Goal: Task Accomplishment & Management: Complete application form

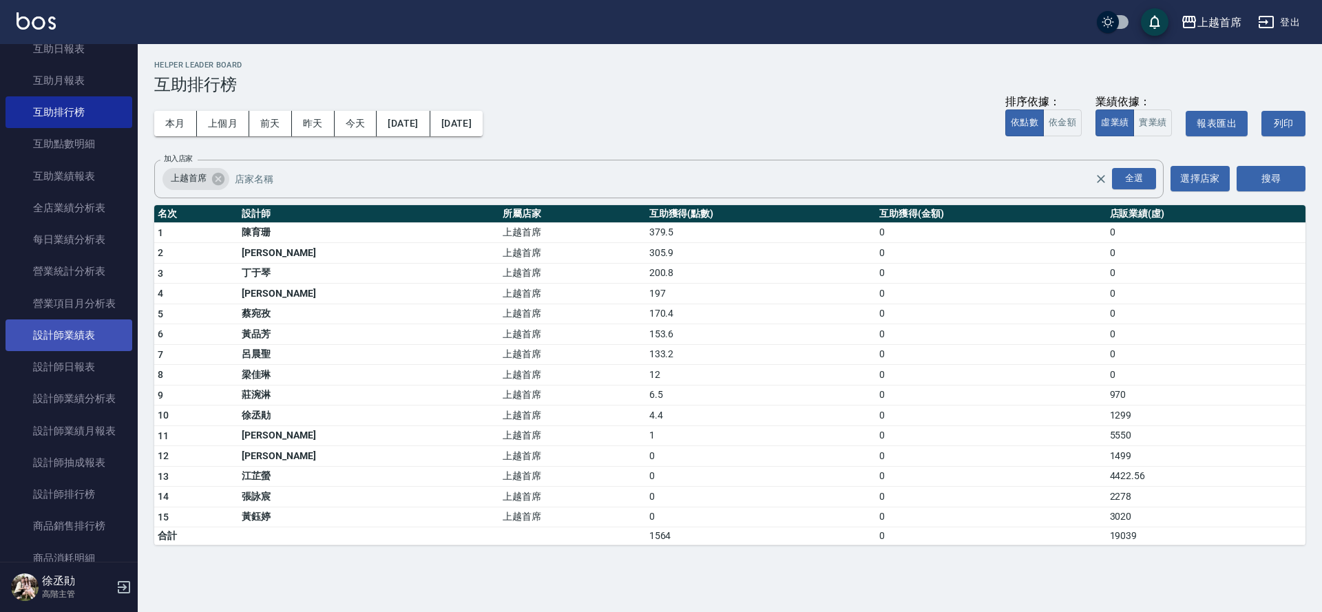
scroll to position [909, 0]
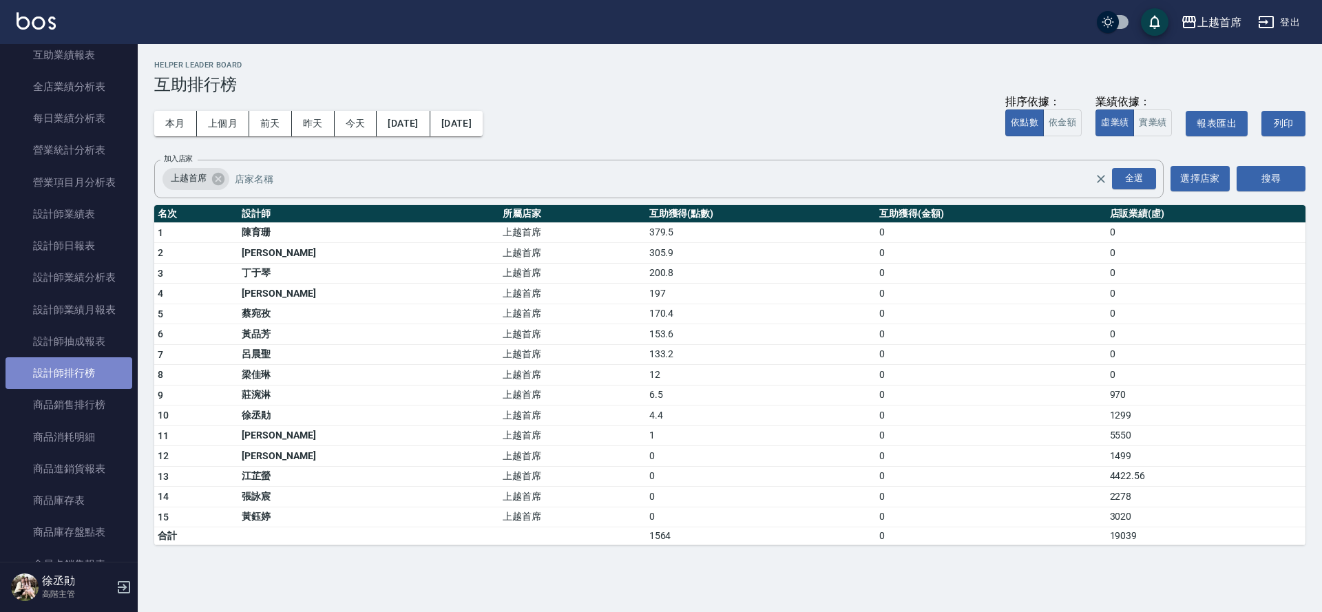
click at [87, 368] on link "設計師排行榜" at bounding box center [69, 373] width 127 height 32
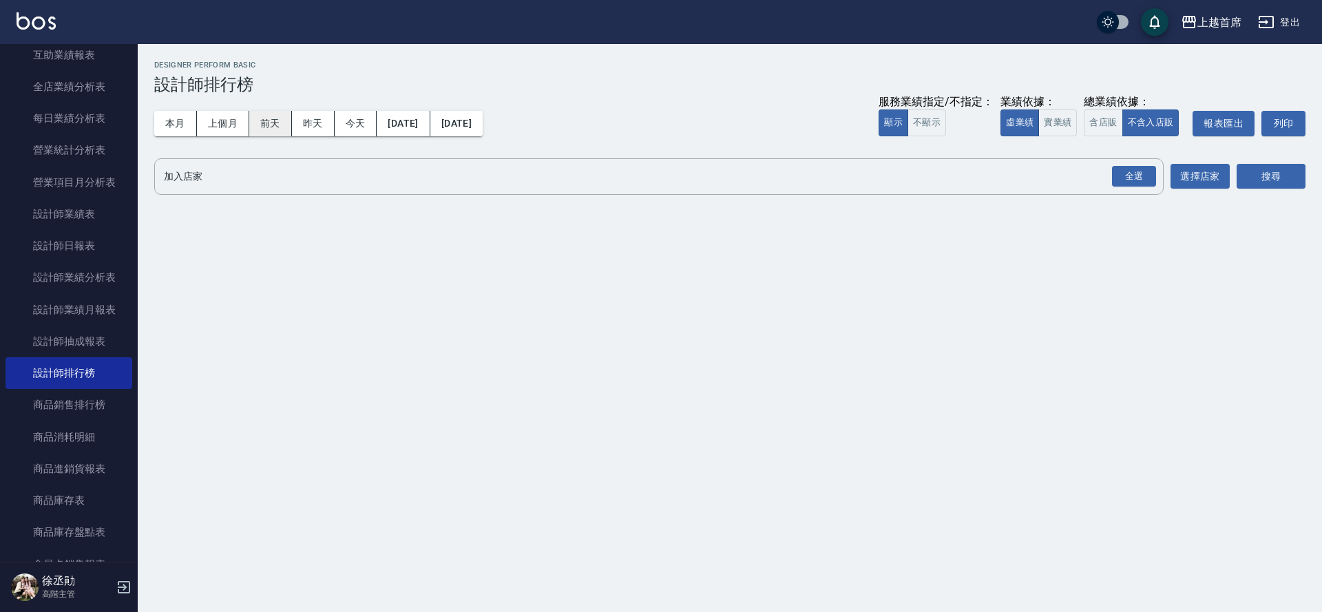
drag, startPoint x: 183, startPoint y: 116, endPoint x: 257, endPoint y: 117, distance: 74.4
click at [182, 116] on button "本月" at bounding box center [175, 123] width 43 height 25
click at [1057, 126] on button "實業績" at bounding box center [1057, 122] width 39 height 27
click at [1123, 178] on div "全選" at bounding box center [1134, 176] width 44 height 21
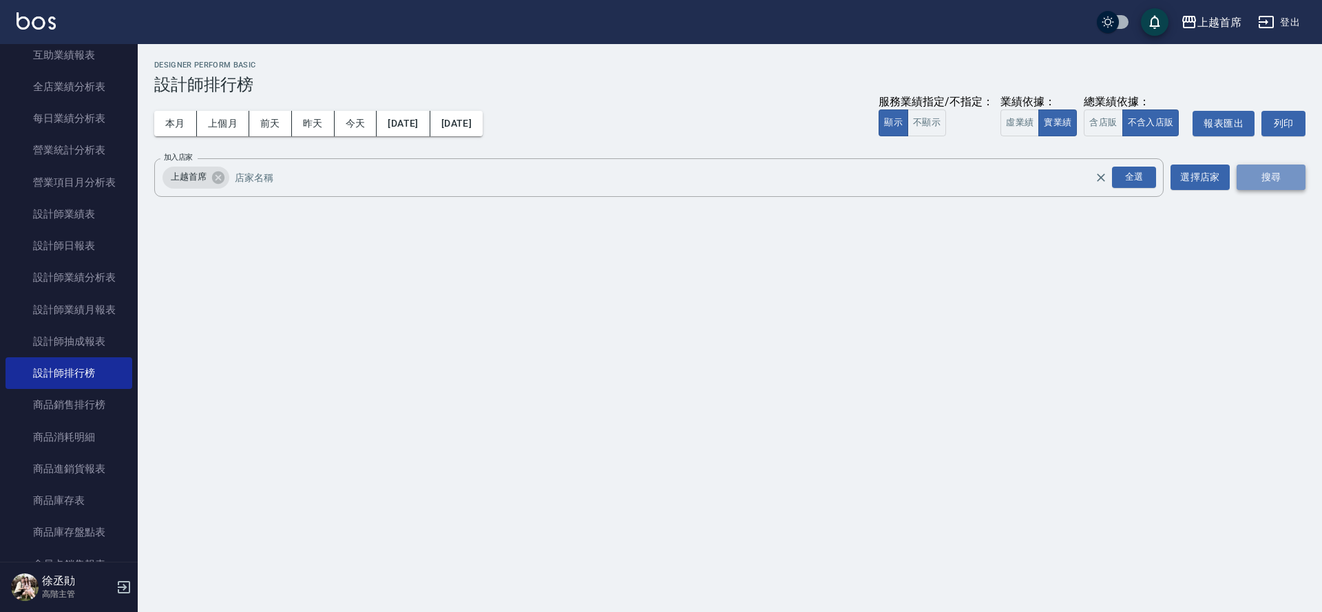
click at [1266, 181] on button "搜尋" at bounding box center [1270, 177] width 69 height 25
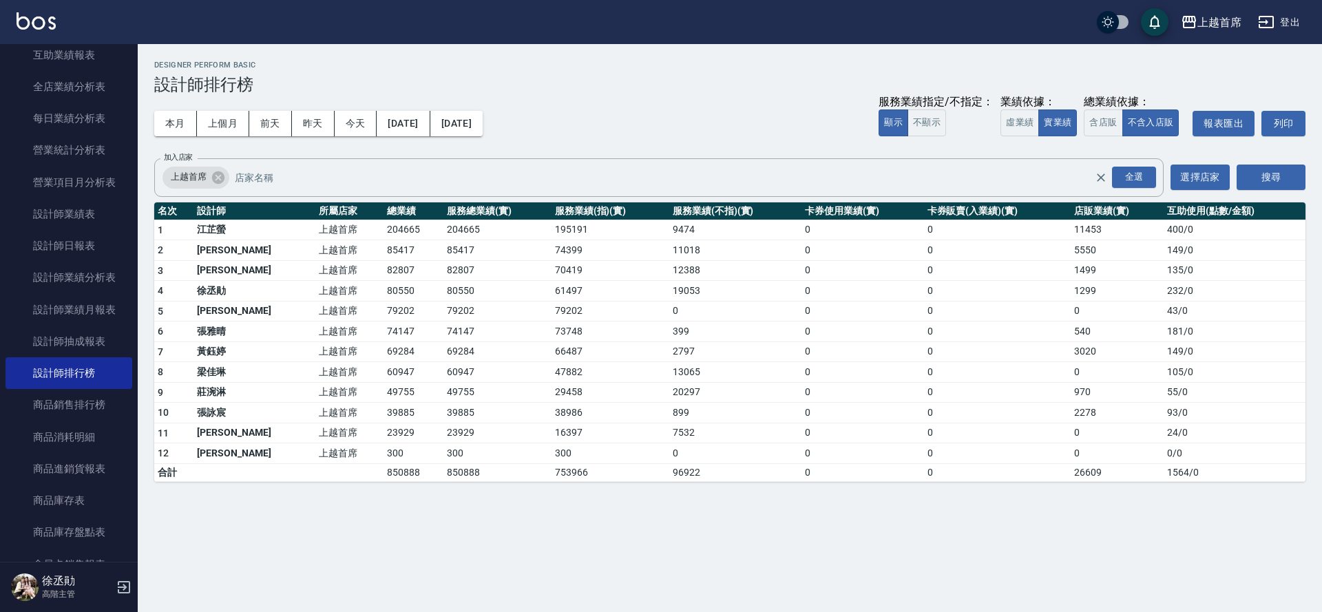
click at [805, 131] on div "本月 上個月 [DATE] [DATE] [DATE] [DATE] [DATE] 服務業績指定/不指定： 顯示 不顯示 業績依據： 虛業績 實業績 總業績依…" at bounding box center [729, 123] width 1151 height 59
click at [47, 242] on link "設計師日報表" at bounding box center [69, 246] width 127 height 32
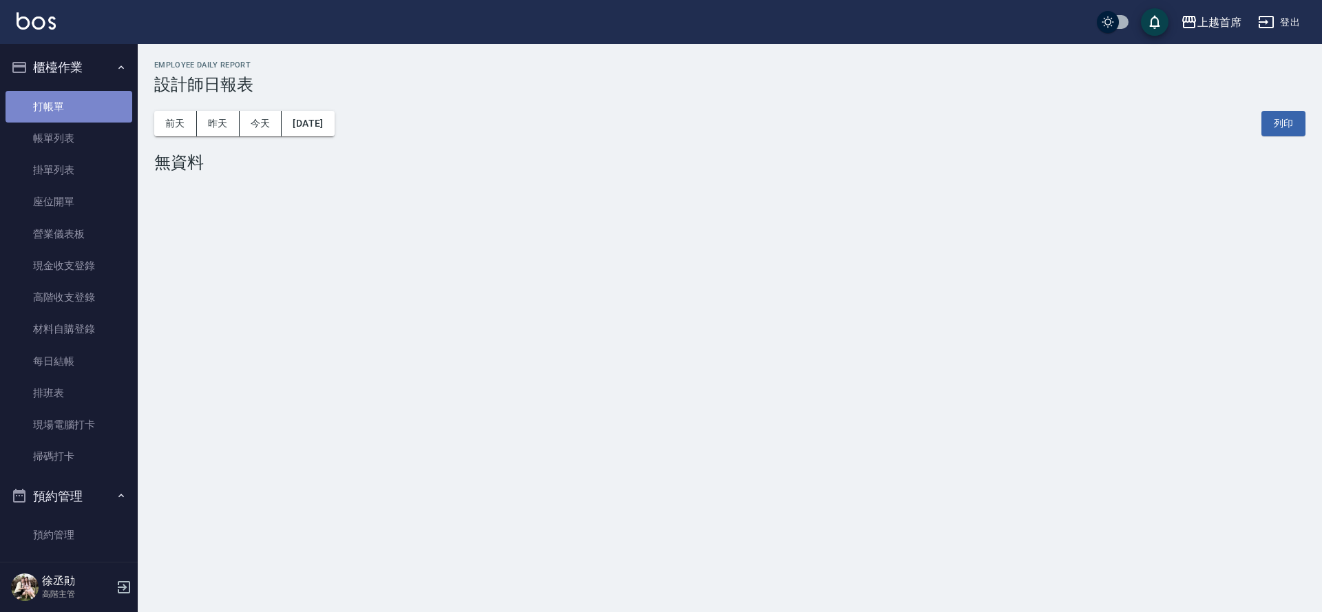
click at [83, 107] on link "打帳單" at bounding box center [69, 107] width 127 height 32
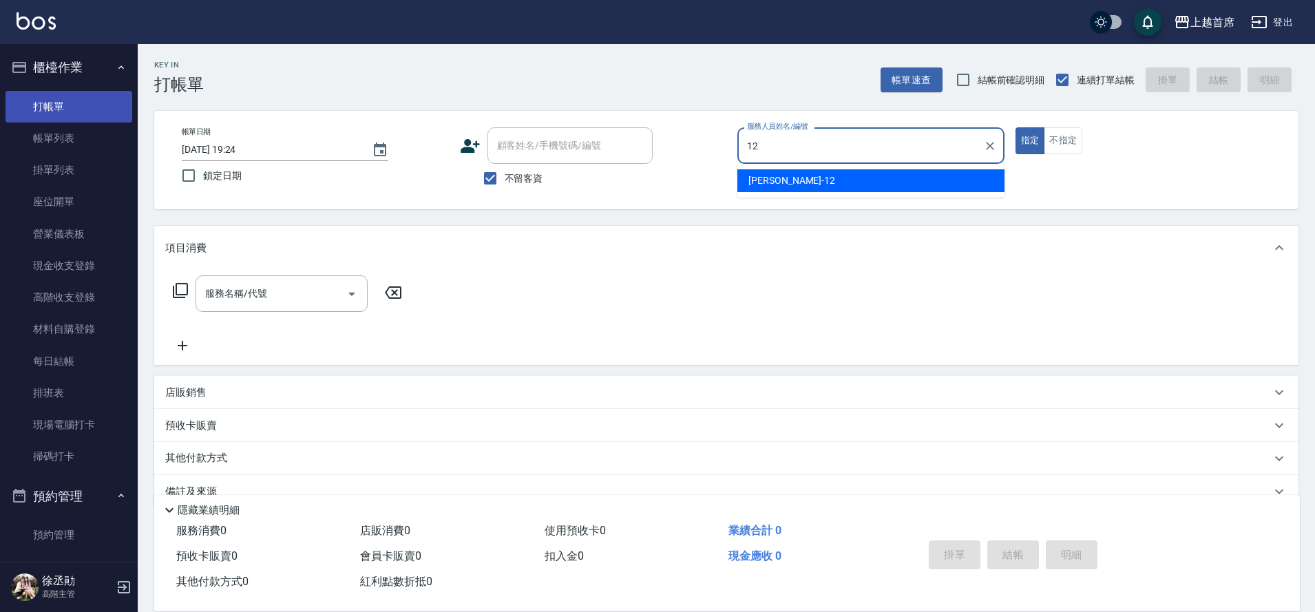
type input "[PERSON_NAME]-12"
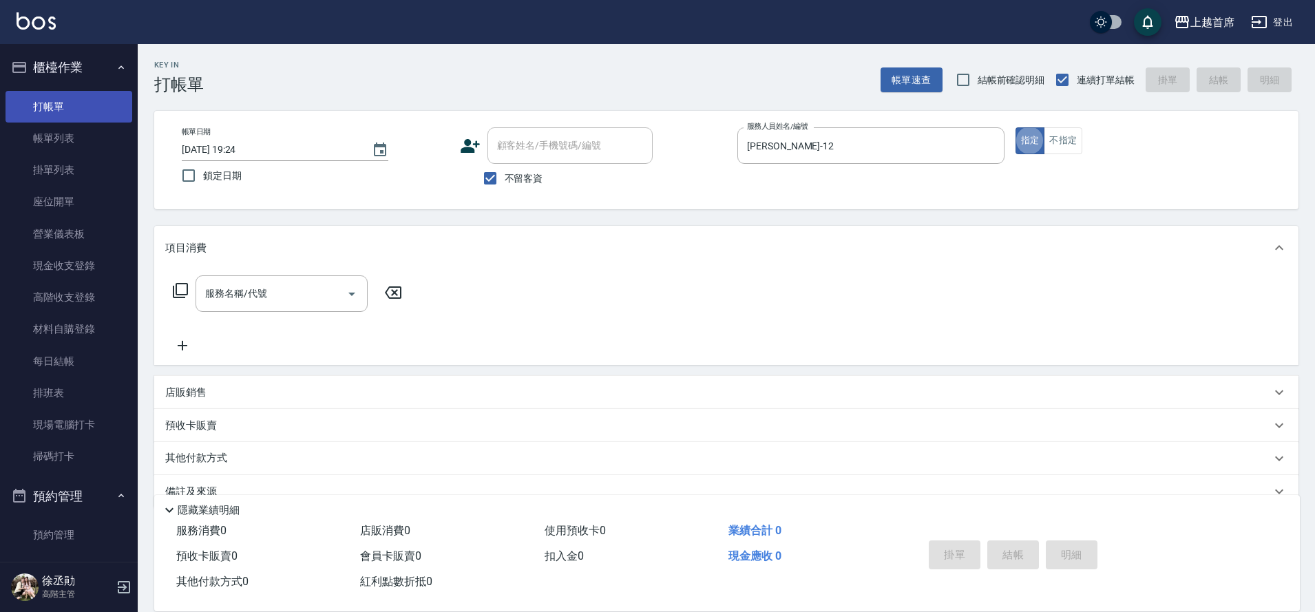
type button "true"
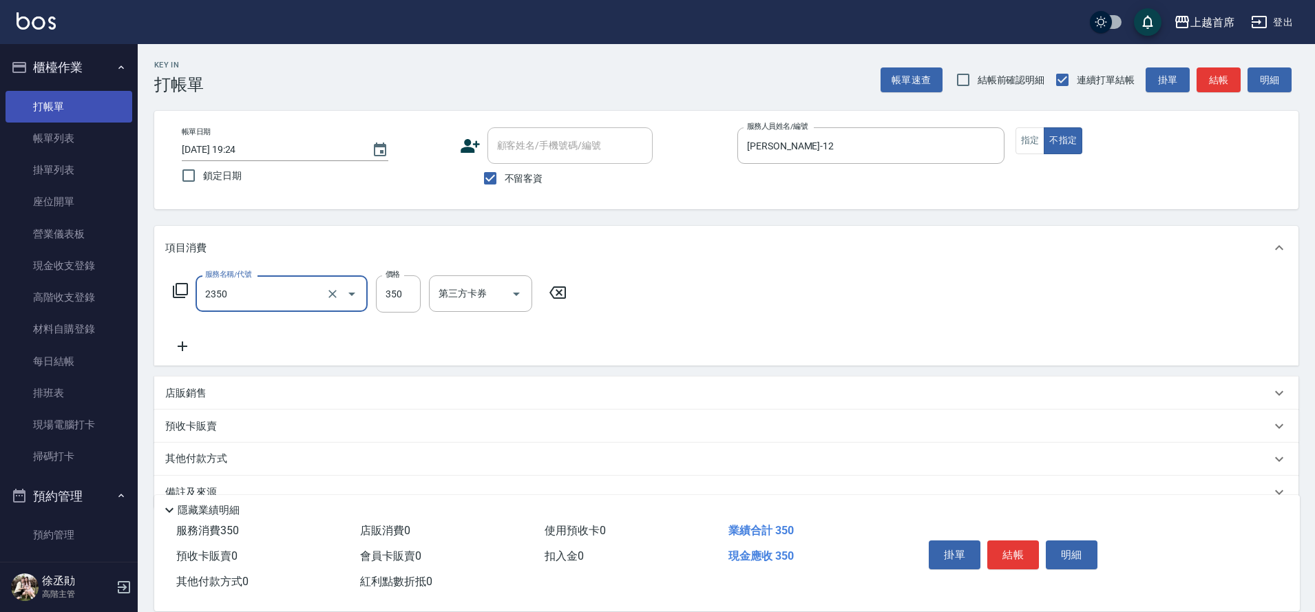
type input "不指定洗剪350(2350)"
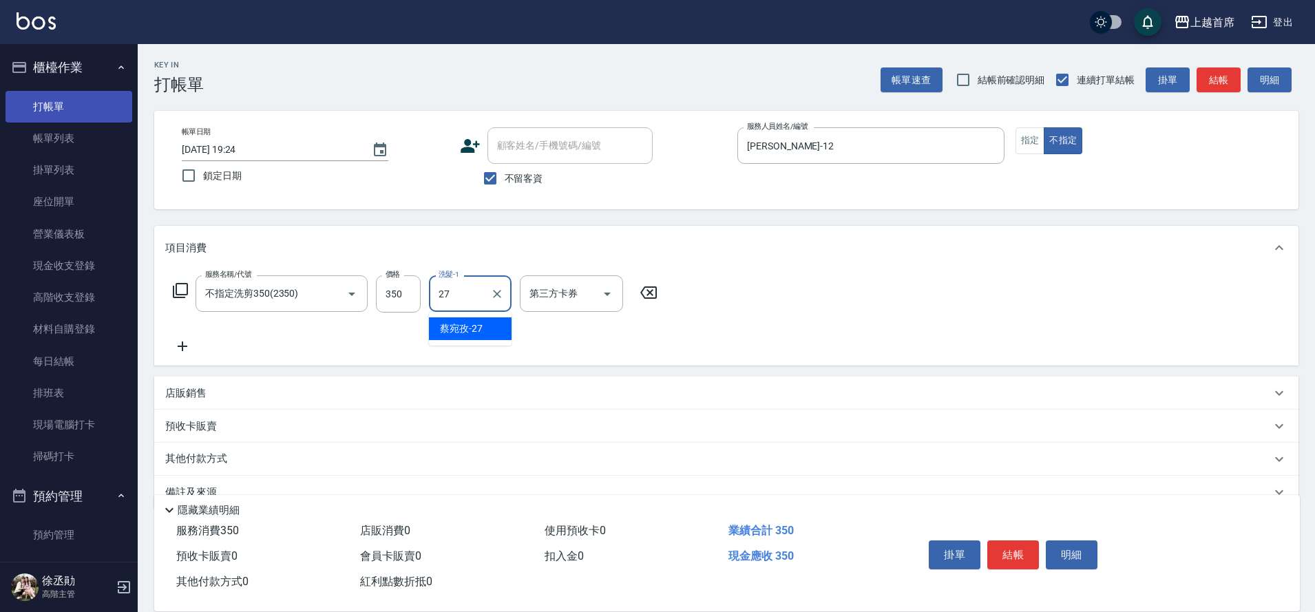
type input "[PERSON_NAME]-27"
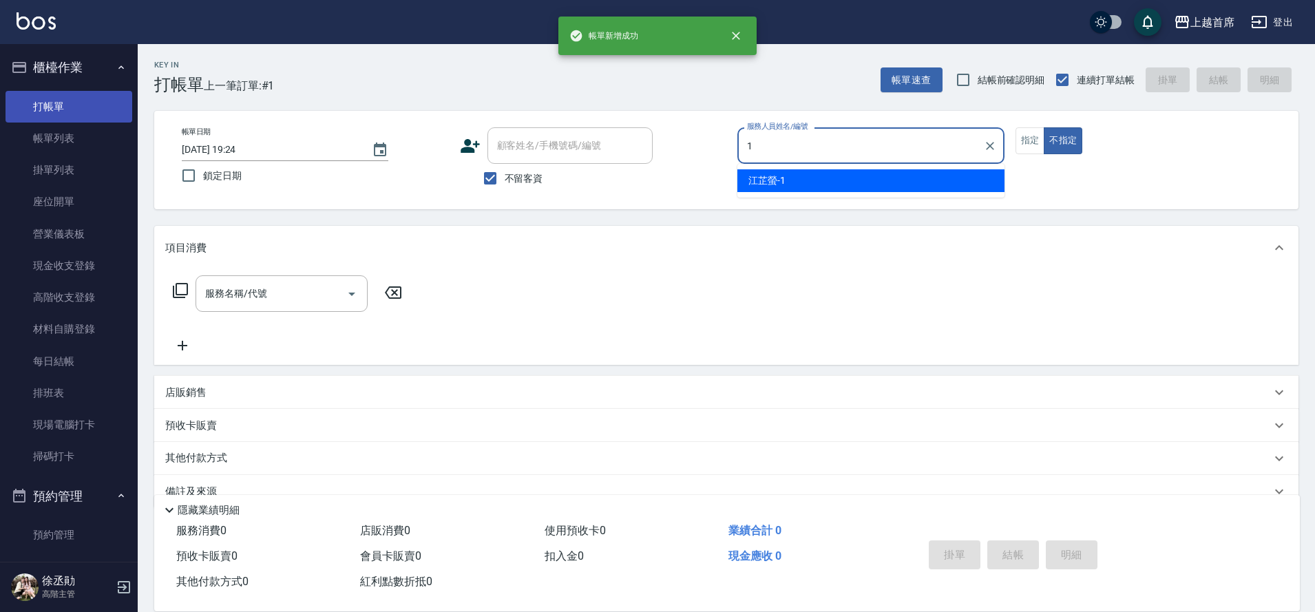
type input "[PERSON_NAME]-1"
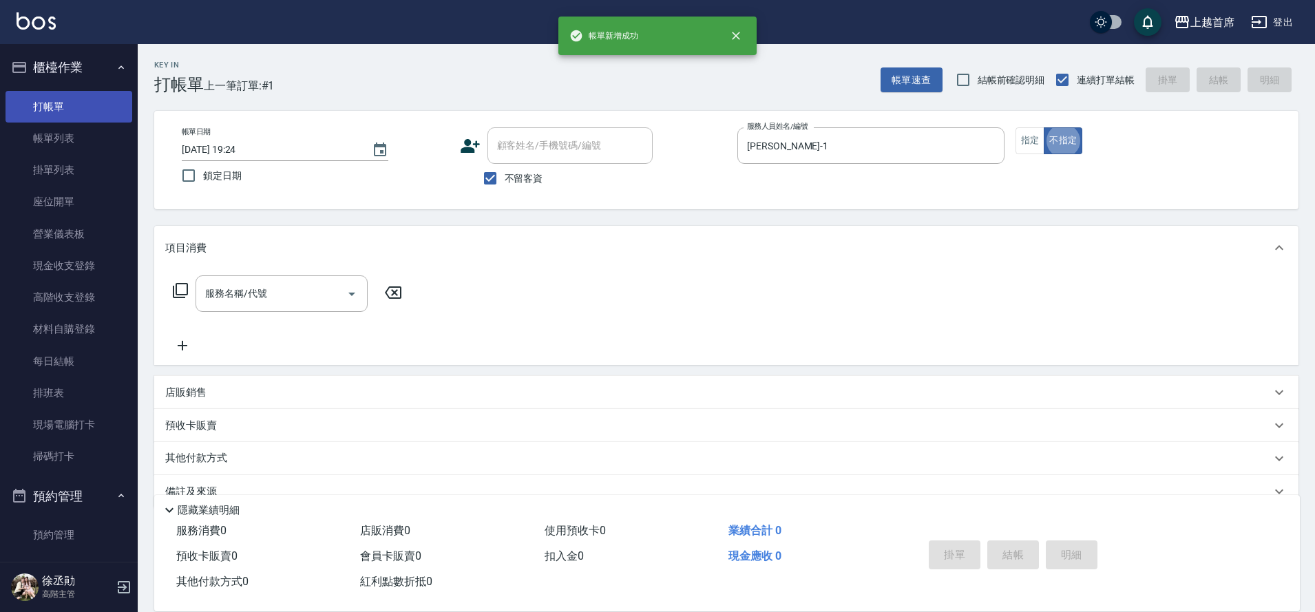
type button "false"
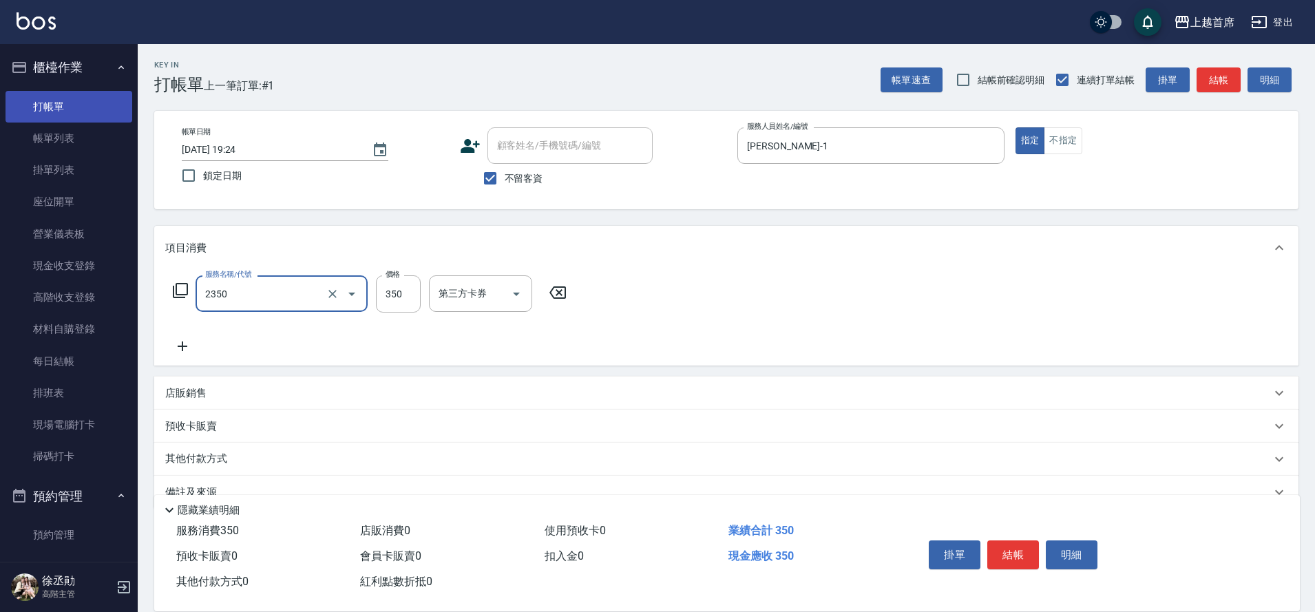
type input "不指定洗剪350(2350)"
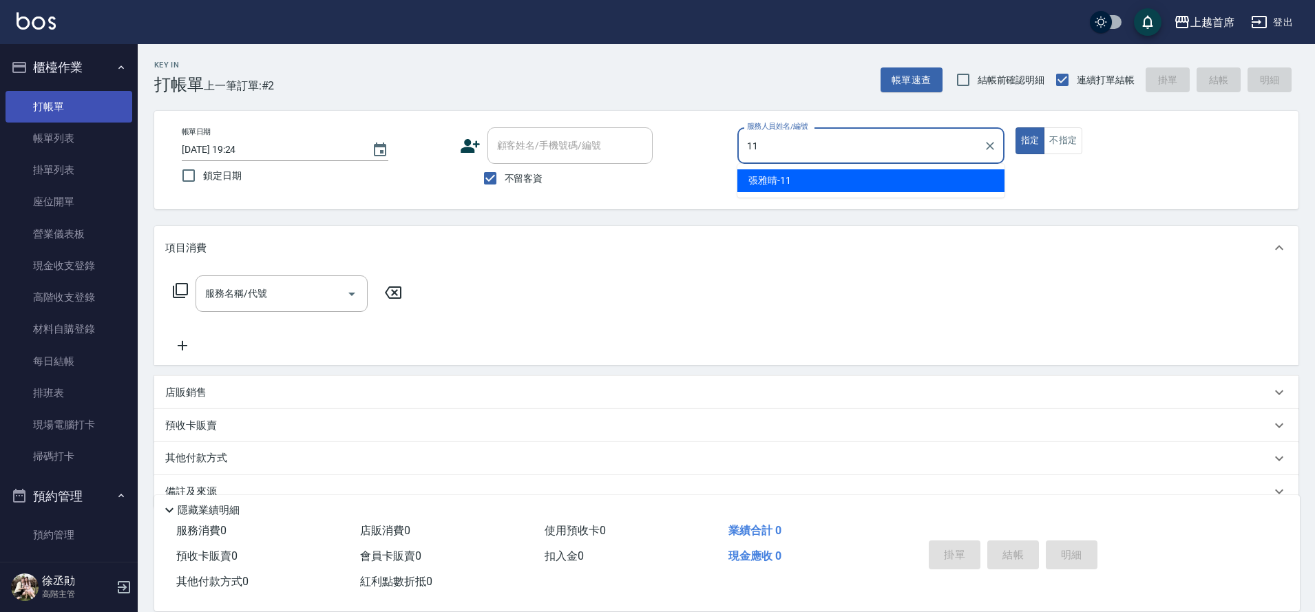
type input "[PERSON_NAME]-11"
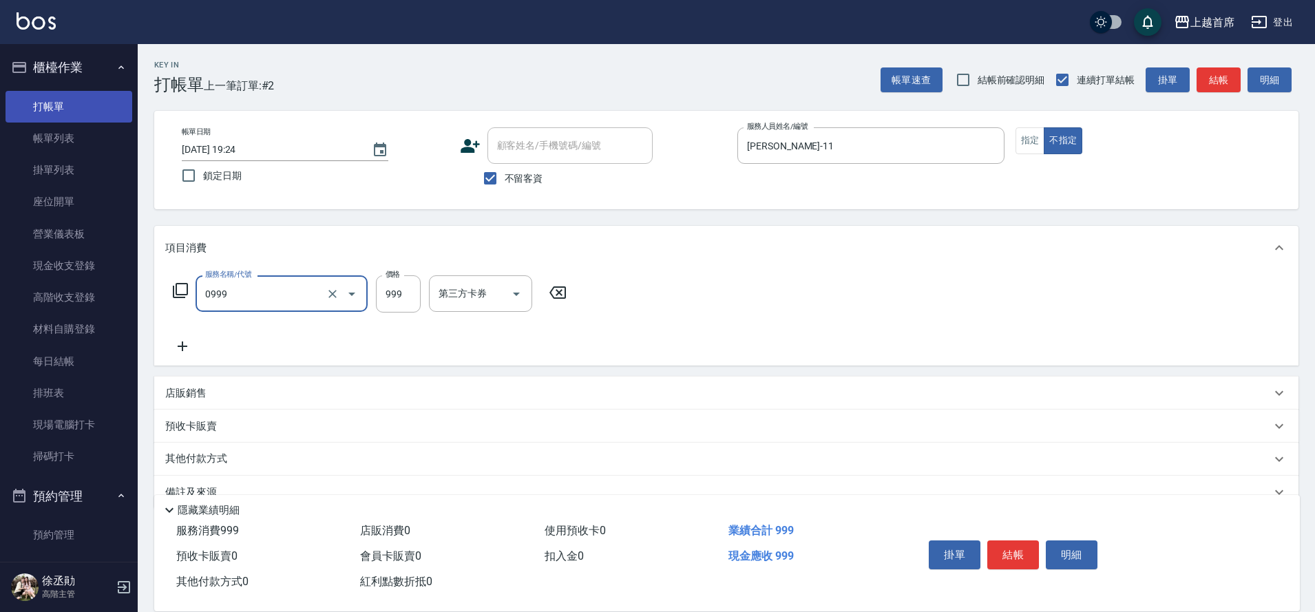
type input "REVIVRE(0999)"
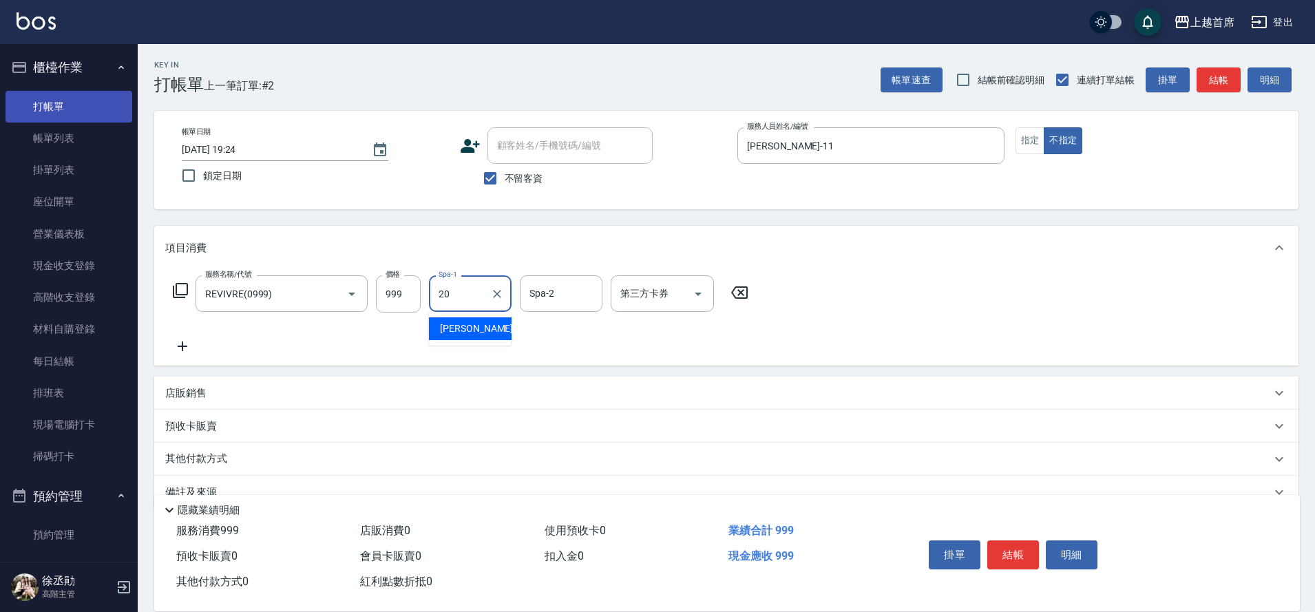
type input "[PERSON_NAME]-20"
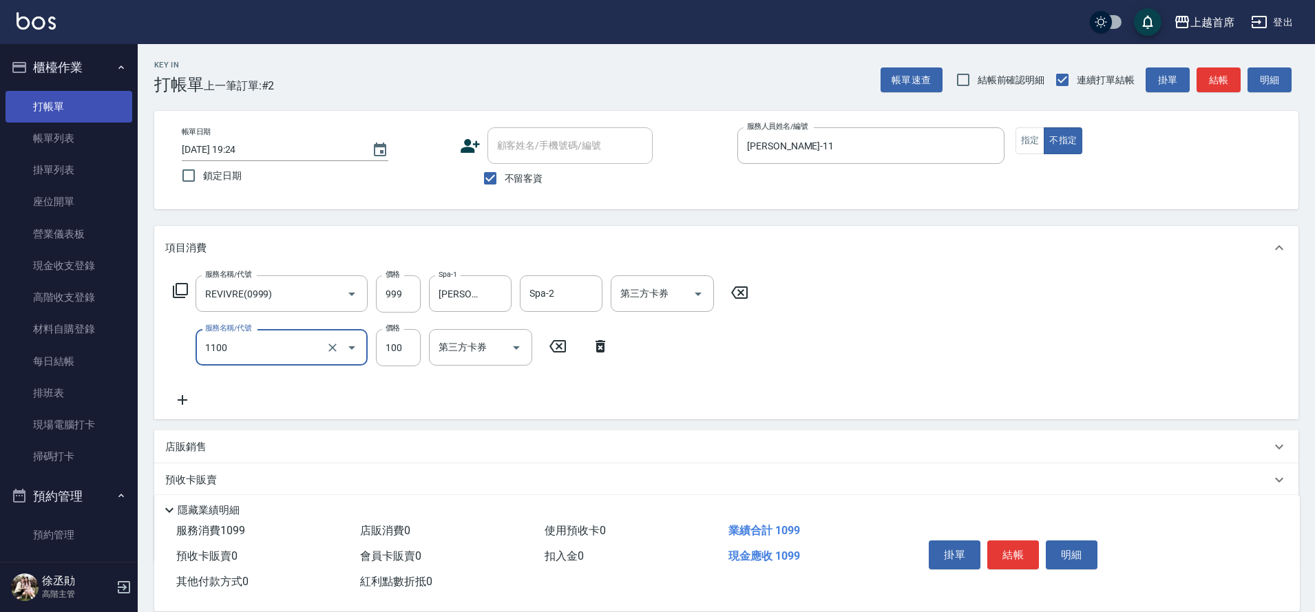
type input "造型(1100)"
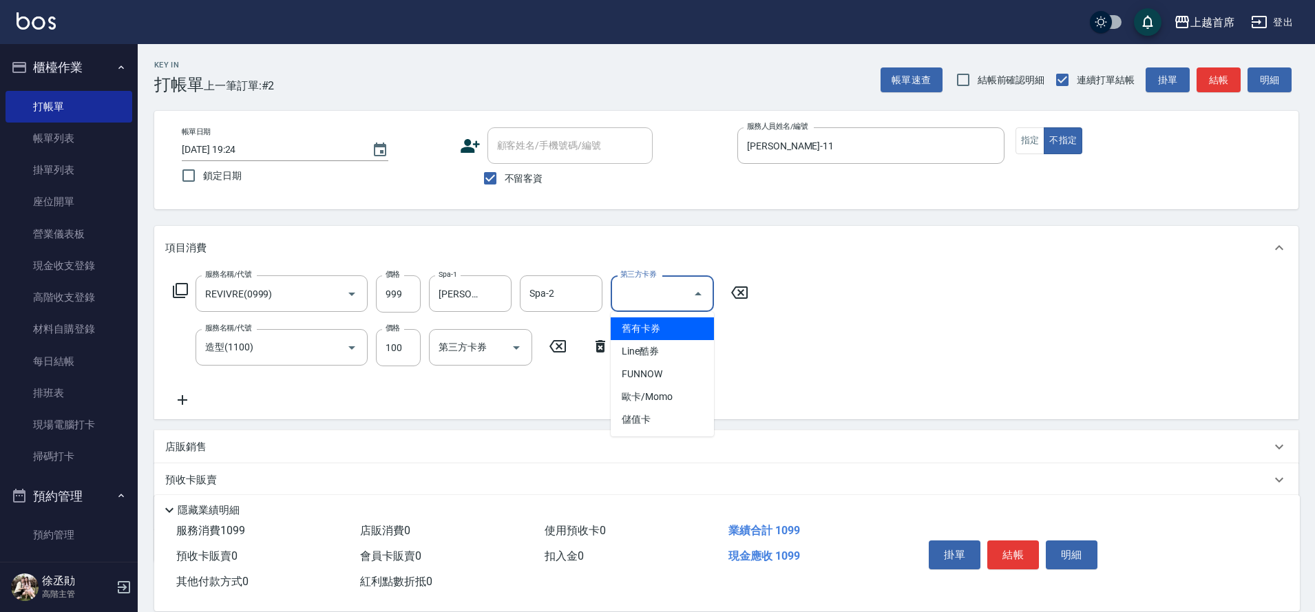
click at [643, 300] on input "第三方卡券" at bounding box center [652, 294] width 70 height 24
click at [646, 415] on span "儲值卡" at bounding box center [662, 419] width 103 height 23
type input "儲值卡"
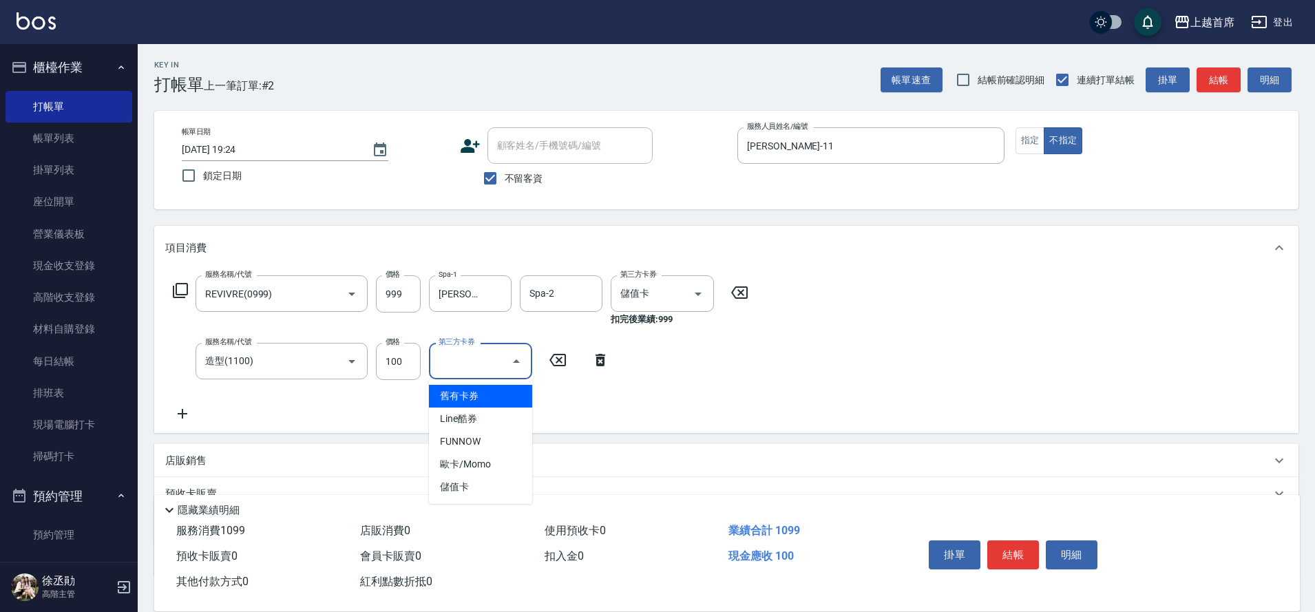
click at [461, 348] on div "第三方卡券 第三方卡券" at bounding box center [480, 361] width 103 height 36
click at [476, 488] on span "儲值卡" at bounding box center [480, 487] width 103 height 23
type input "儲值卡"
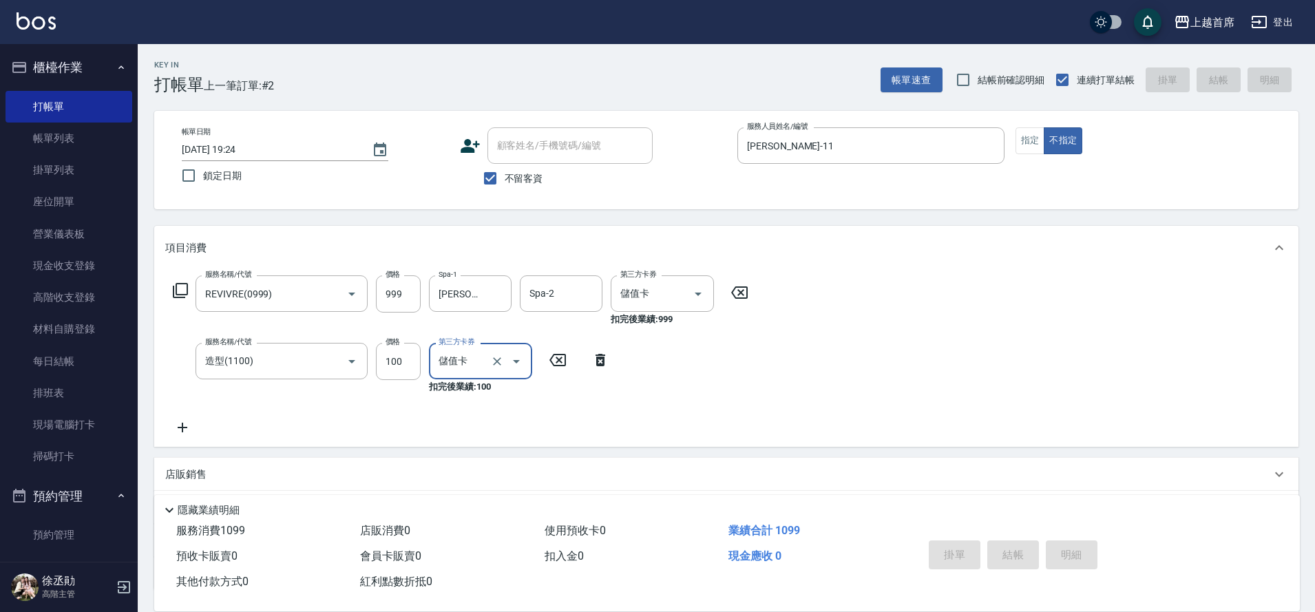
type input "[DATE] 19:25"
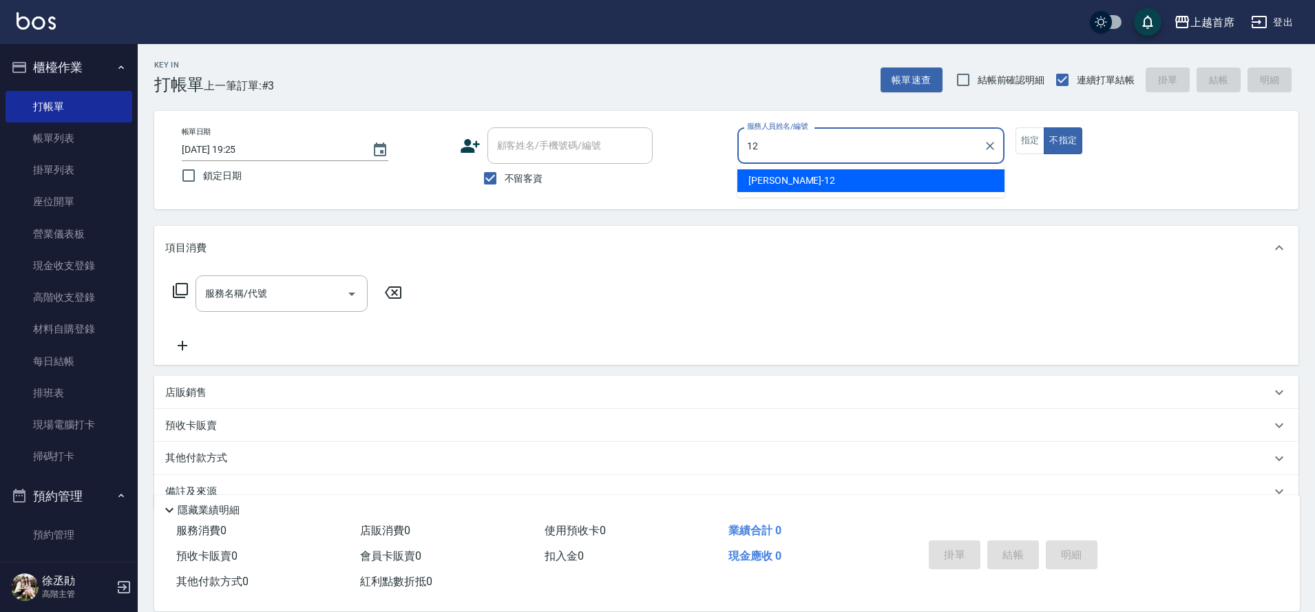
type input "[PERSON_NAME]-12"
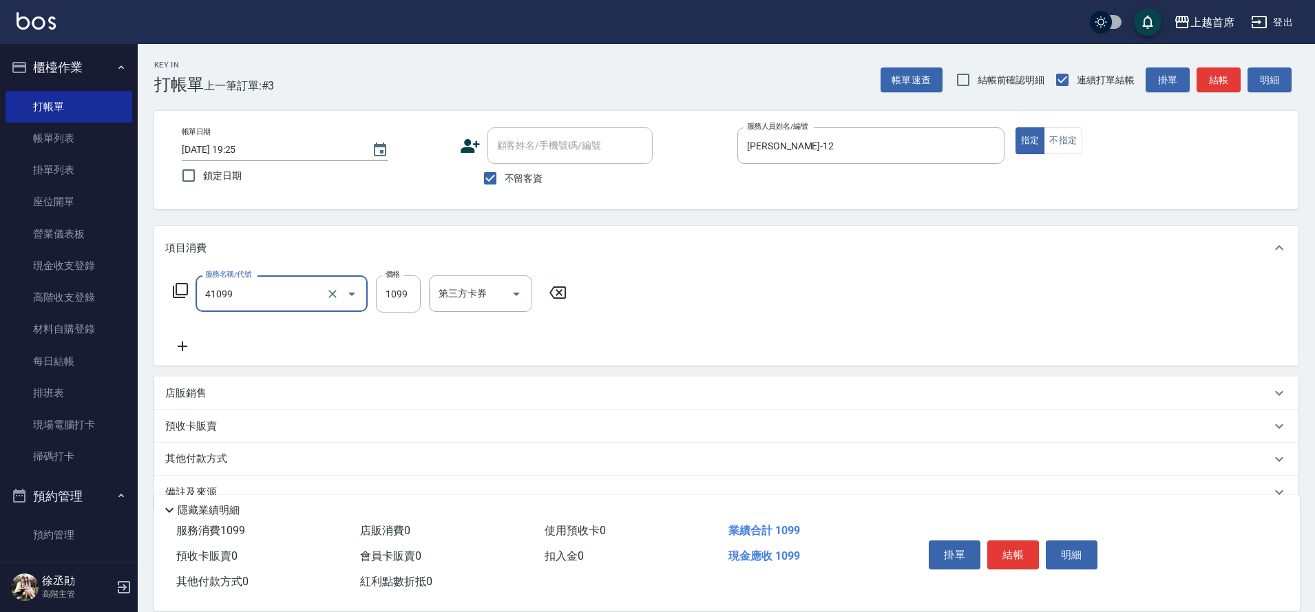
type input "加長染髮(41099)"
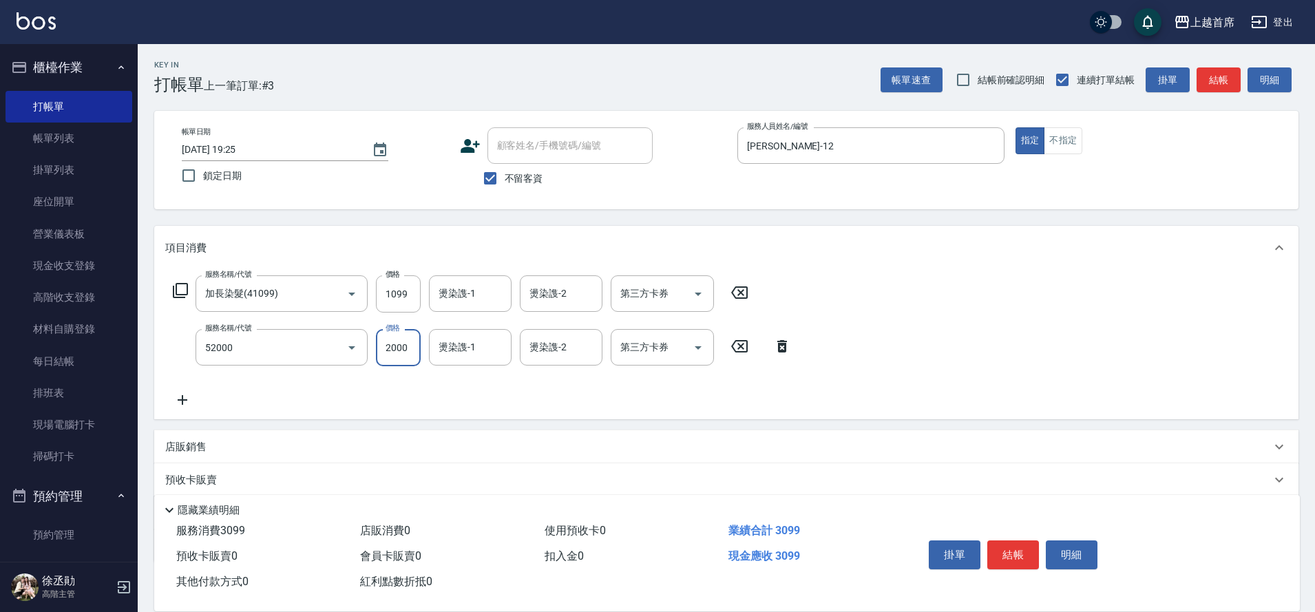
type input "黑耀光護髮(52000)"
type input "1620"
click at [408, 288] on input "1099" at bounding box center [398, 293] width 45 height 37
type input "1199"
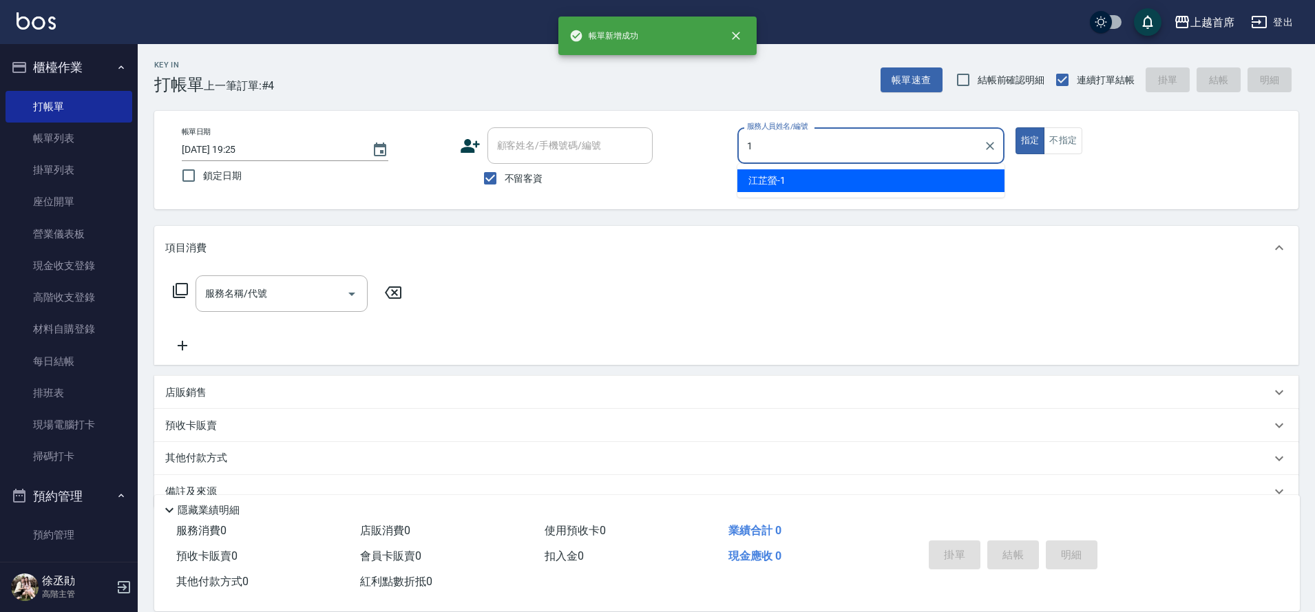
type input "[PERSON_NAME]-1"
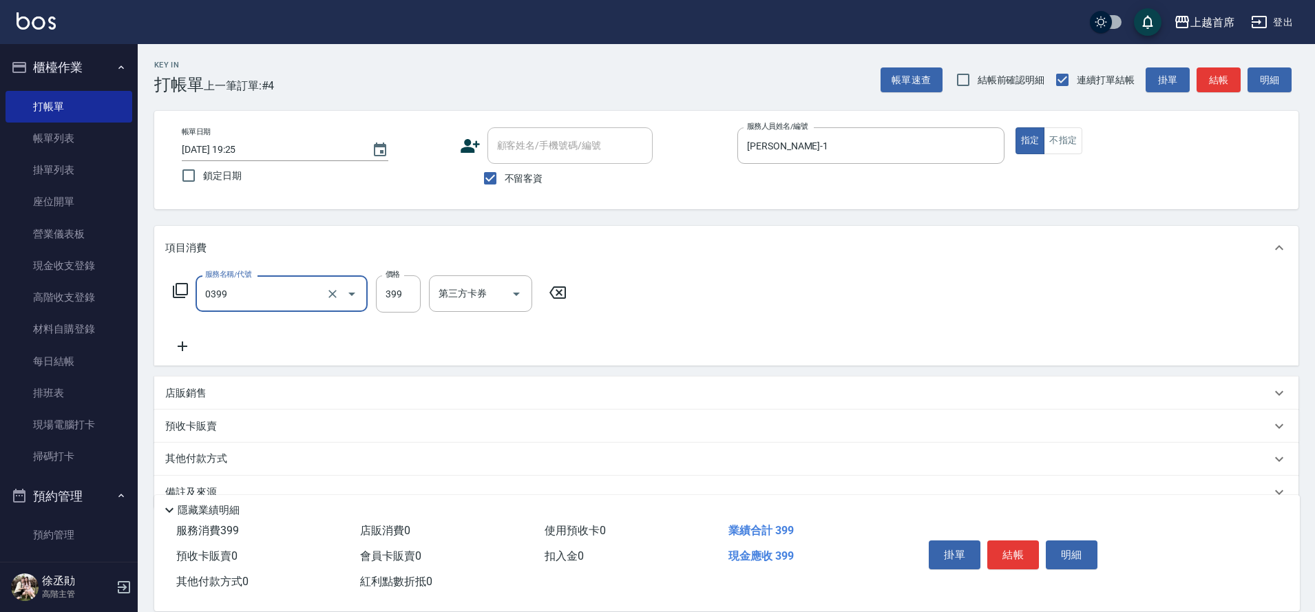
type input "海鹽洗髮(0399)"
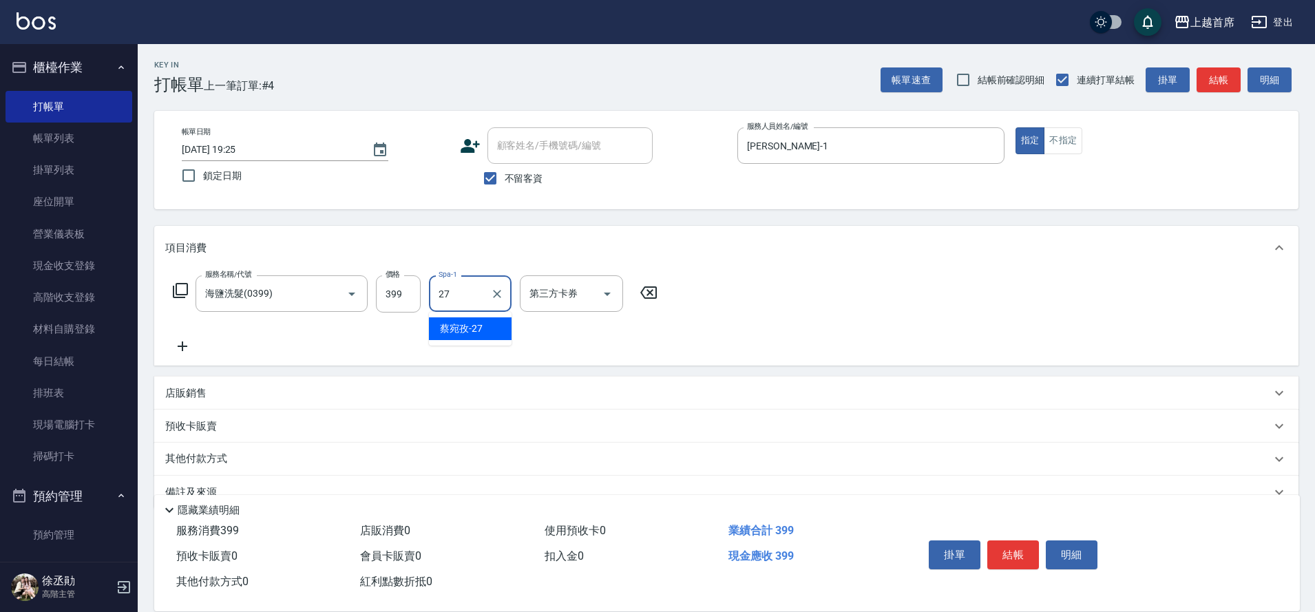
type input "[PERSON_NAME]-27"
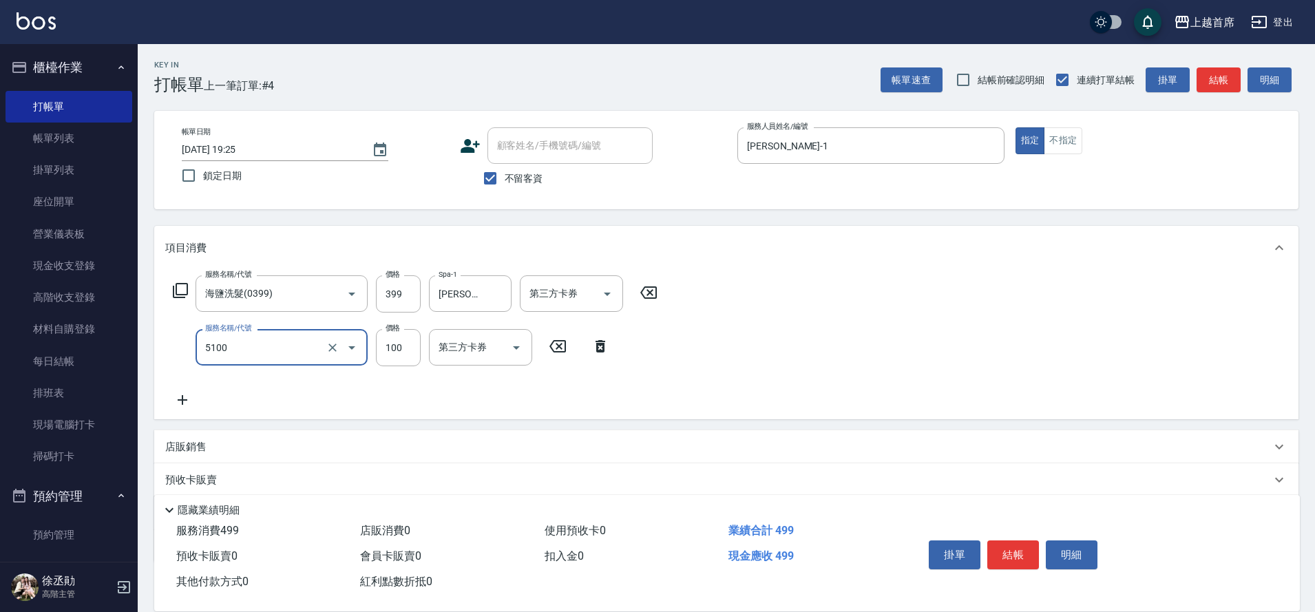
type input "精油(長)(5100)"
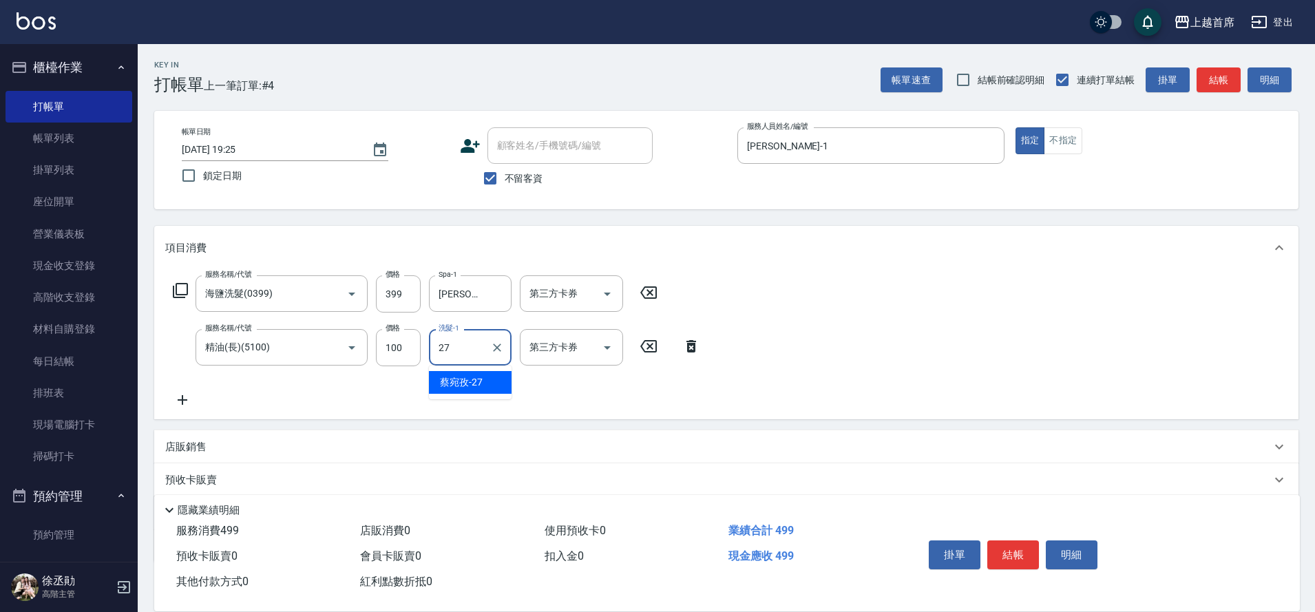
type input "[PERSON_NAME]-27"
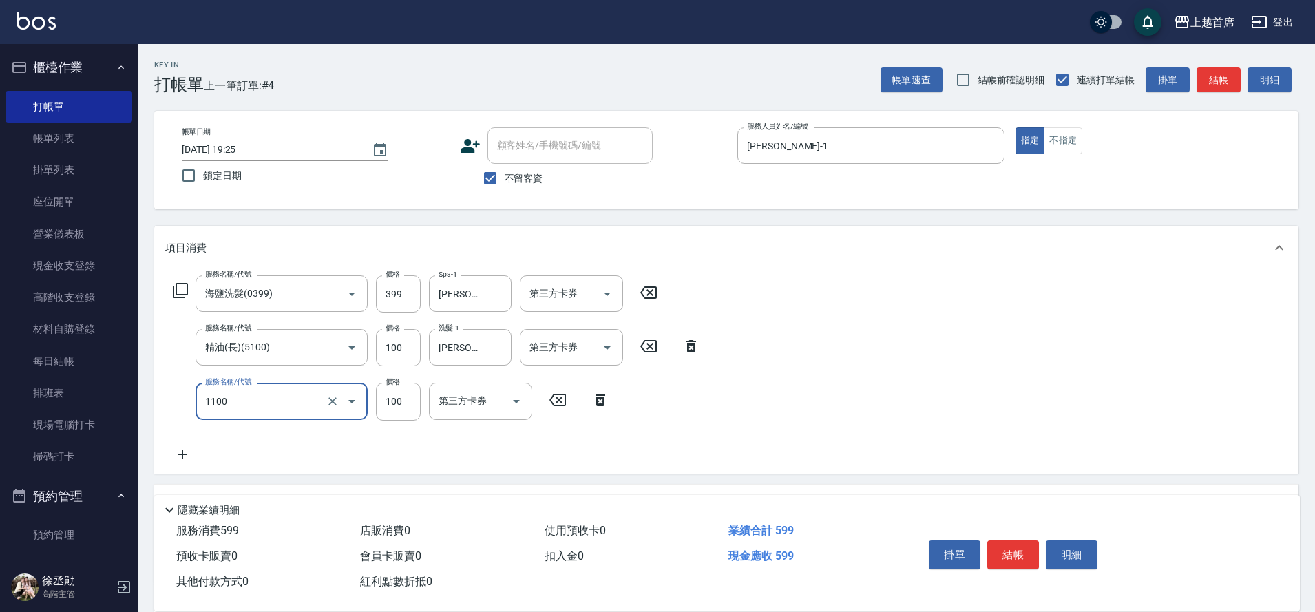
type input "造型(1100)"
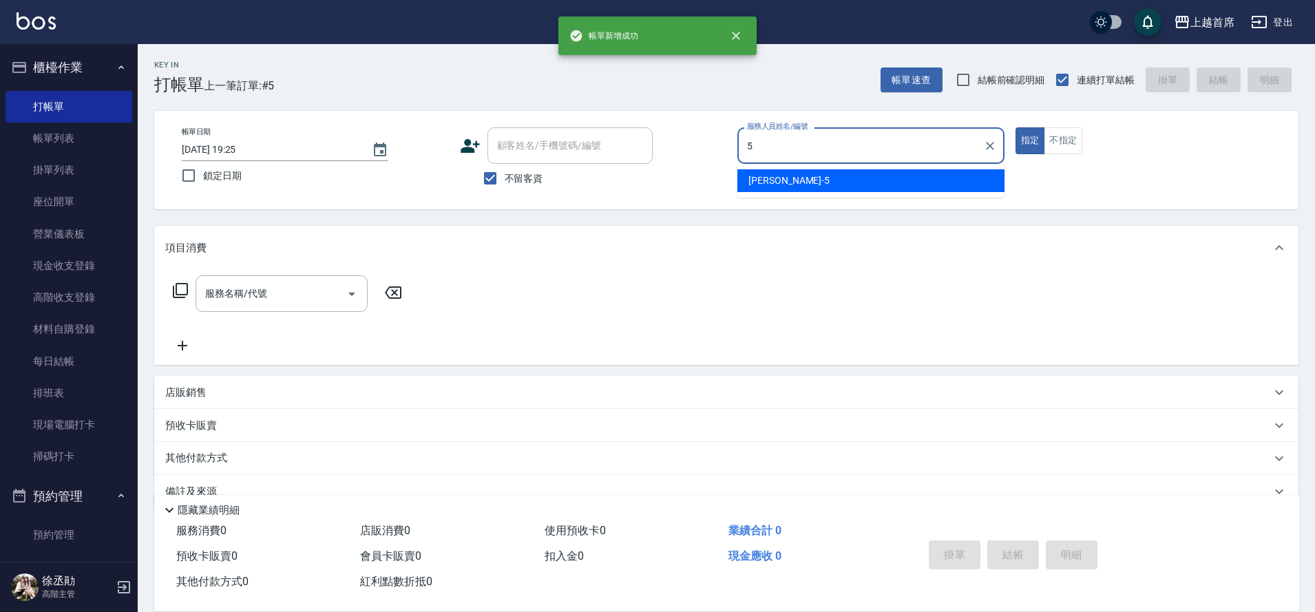
type input "[PERSON_NAME]-5"
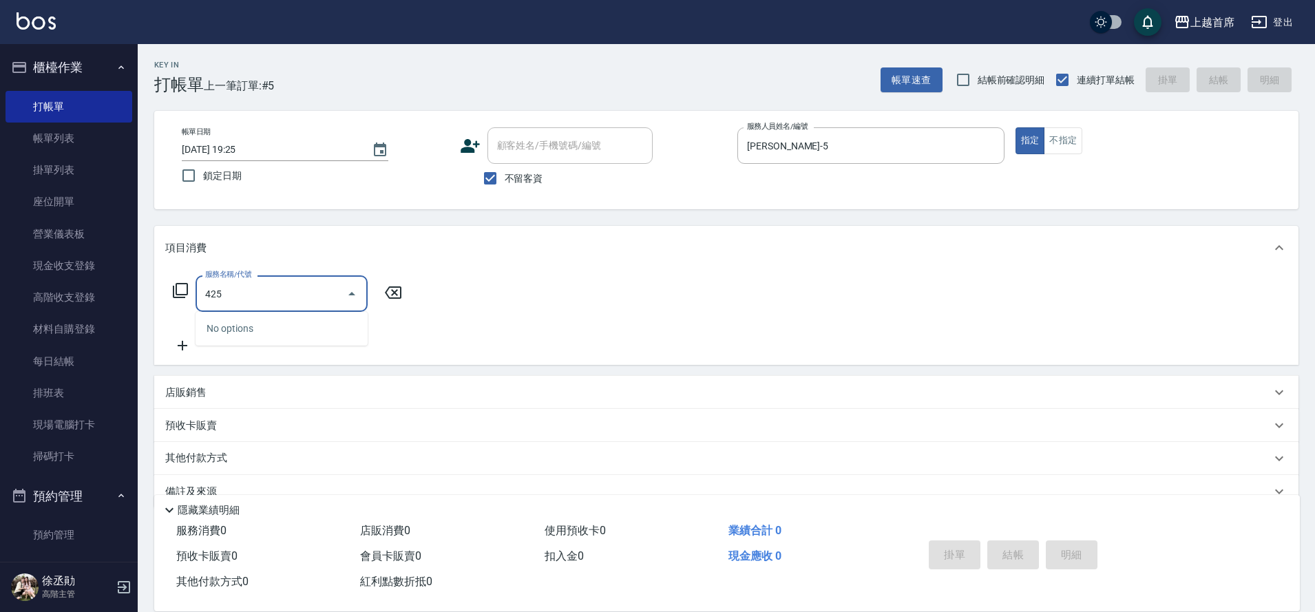
type input "42"
click at [355, 293] on icon "Close" at bounding box center [352, 294] width 17 height 17
click at [350, 301] on icon "Open" at bounding box center [352, 294] width 17 height 17
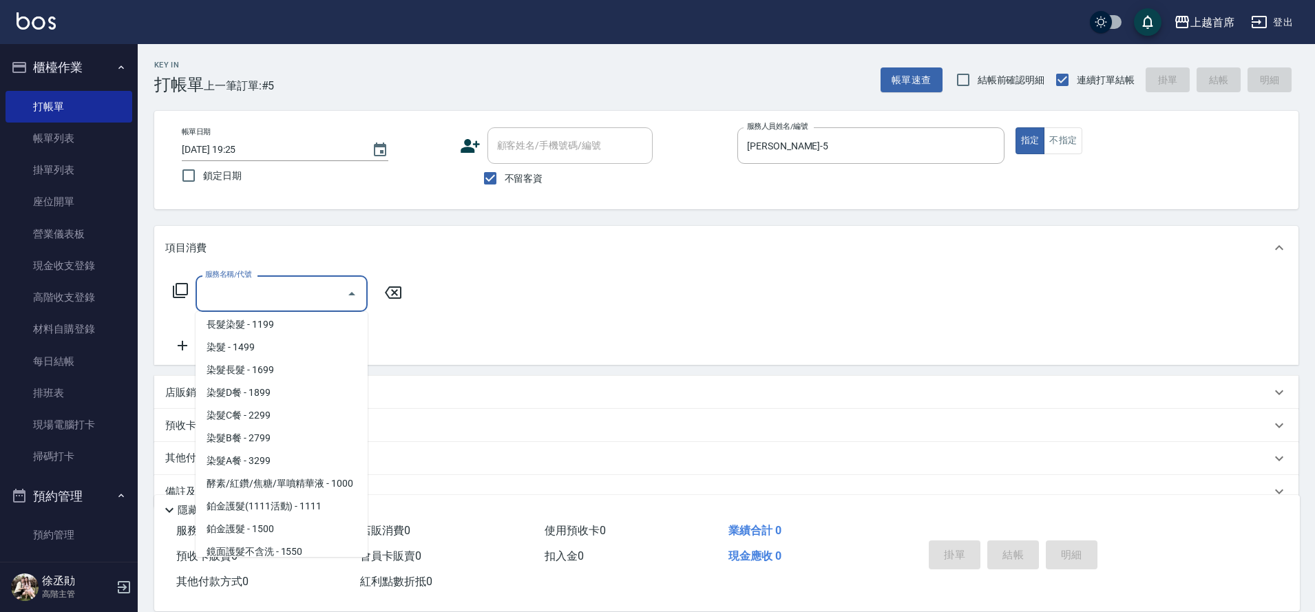
scroll to position [1298, 0]
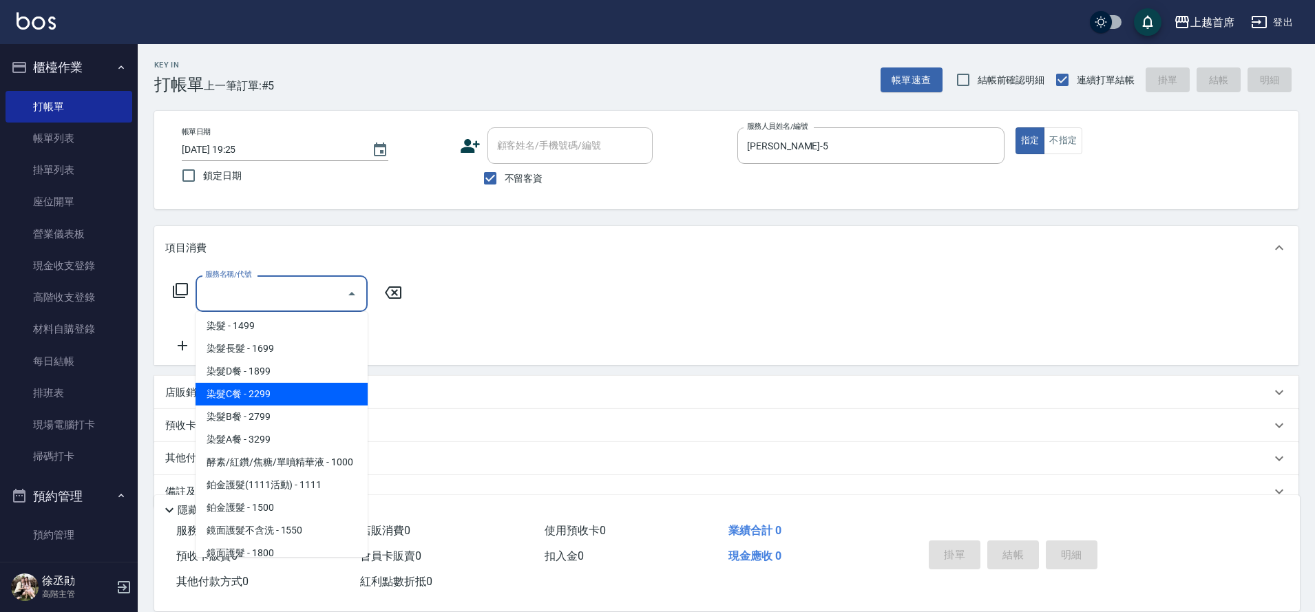
click at [288, 392] on span "染髮C餐 - 2299" at bounding box center [282, 394] width 172 height 23
type input "染髮C餐(42299)"
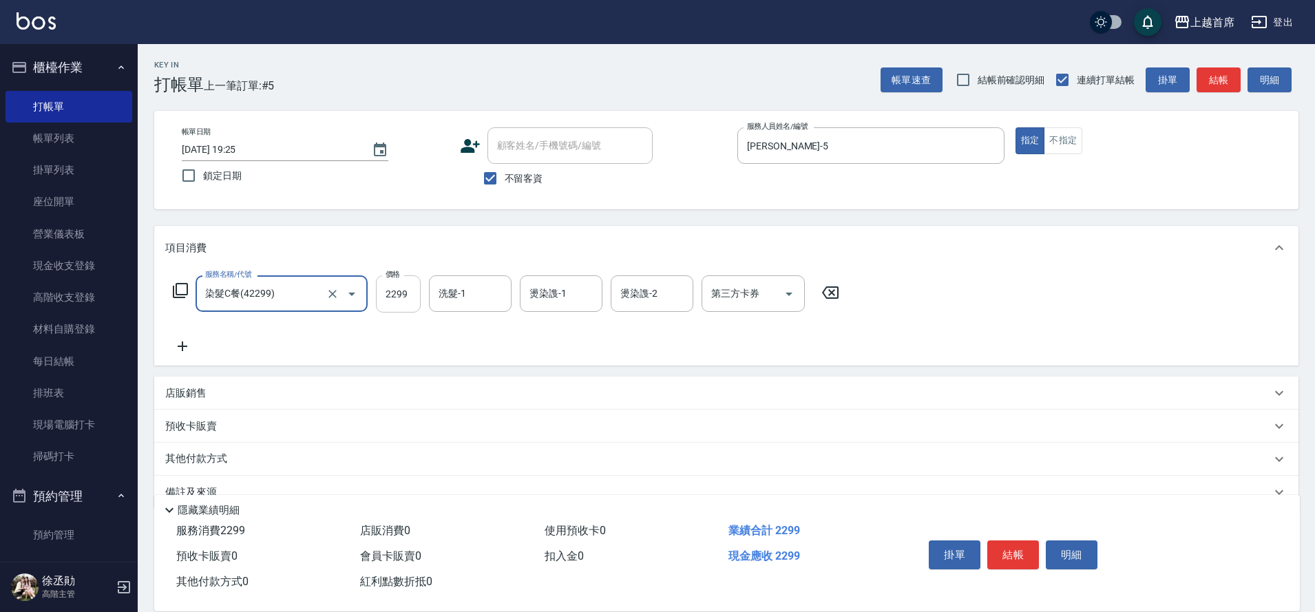
click at [394, 293] on input "2299" at bounding box center [398, 293] width 45 height 37
type input "2150"
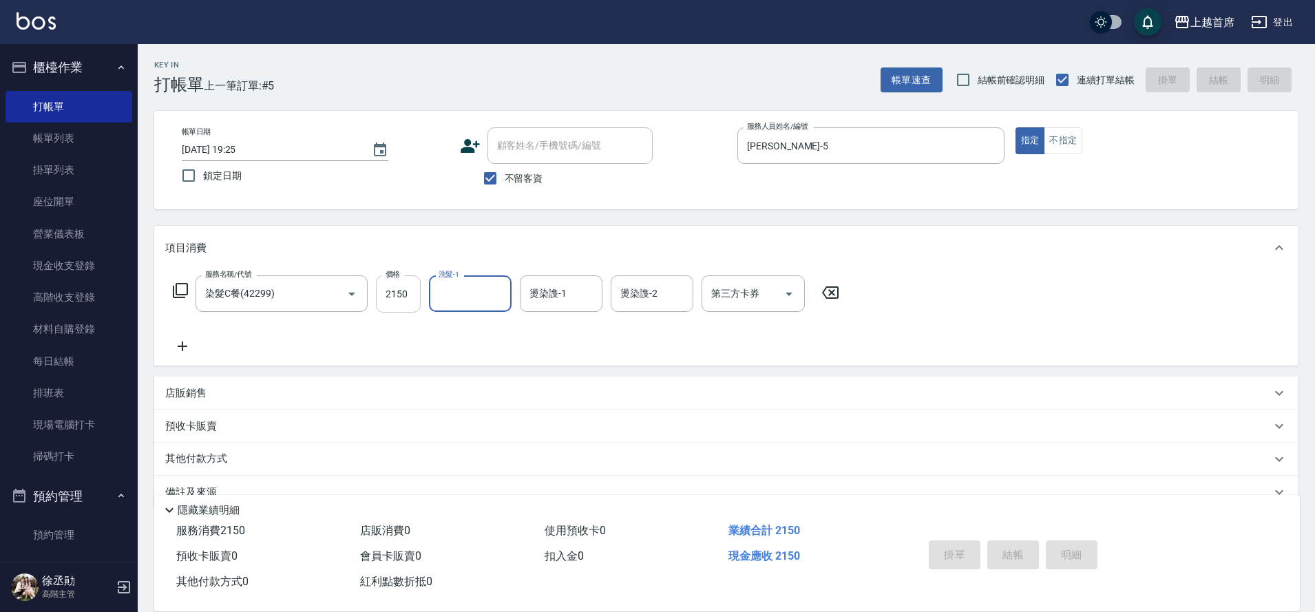
type input "[DATE] 19:26"
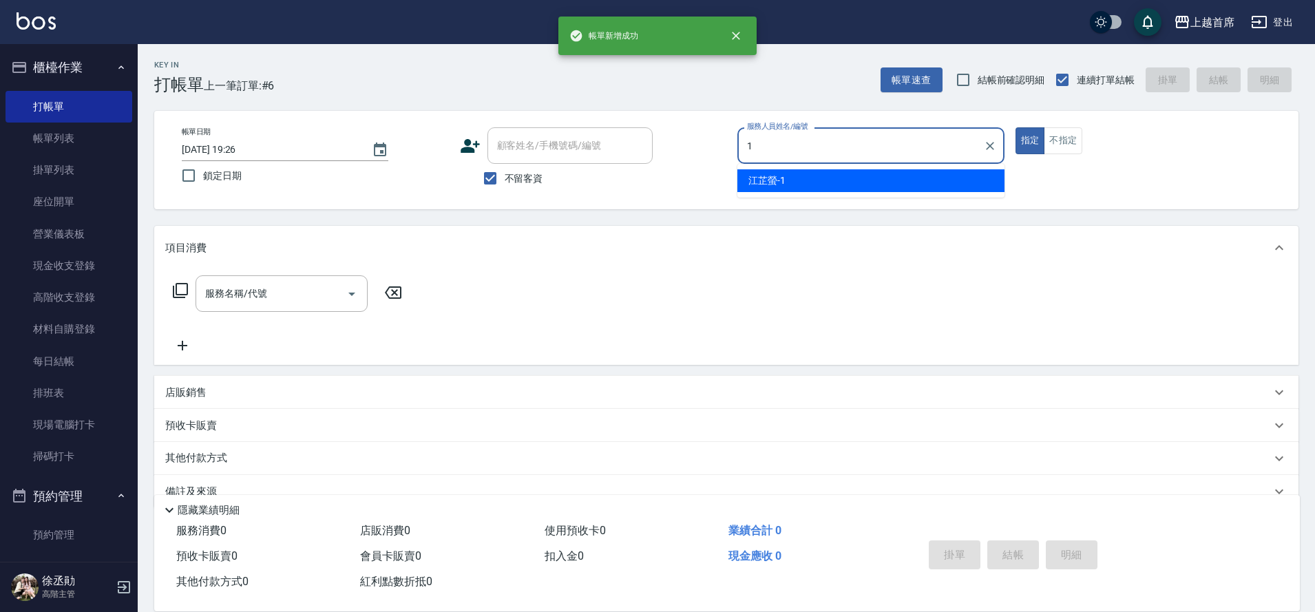
type input "[PERSON_NAME]-1"
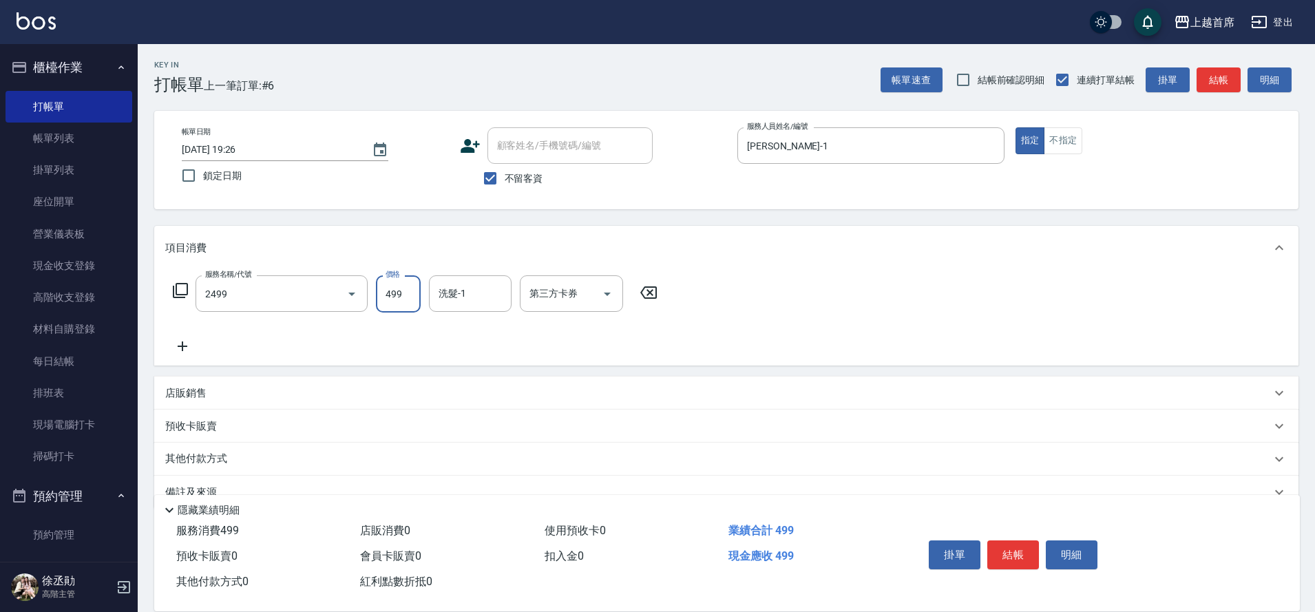
type input "499海鹽洗剪套餐(2499)"
type input "[PERSON_NAME]-27"
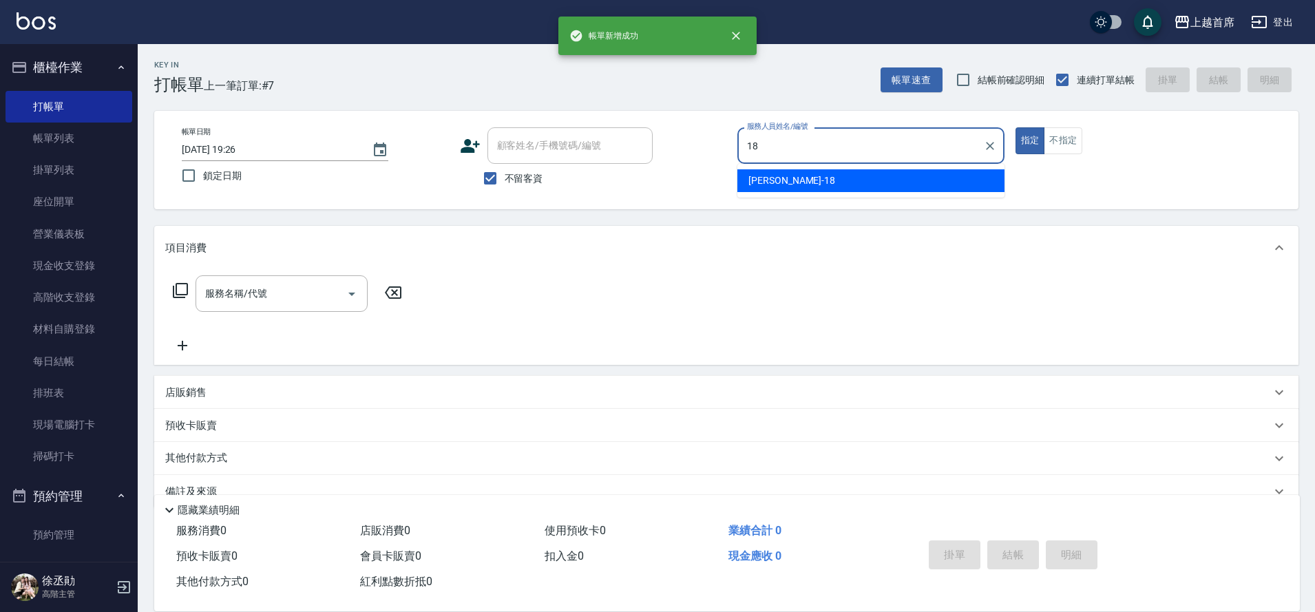
type input "Linda-18"
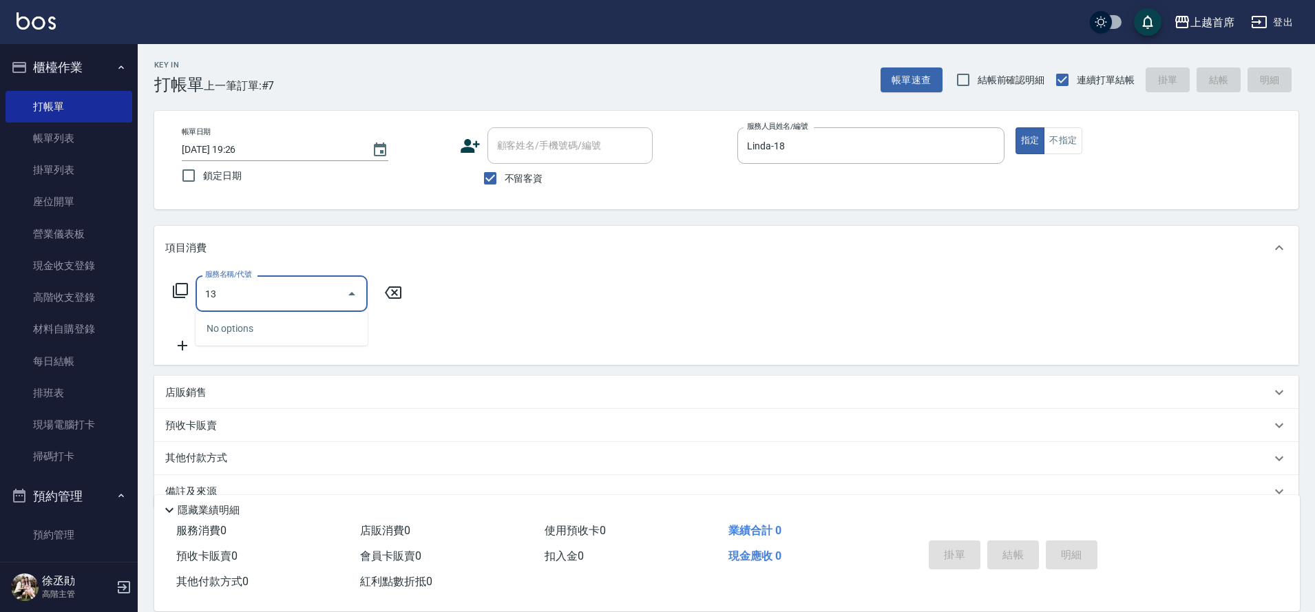
type input "1"
type input "單剪不指定250(2250)"
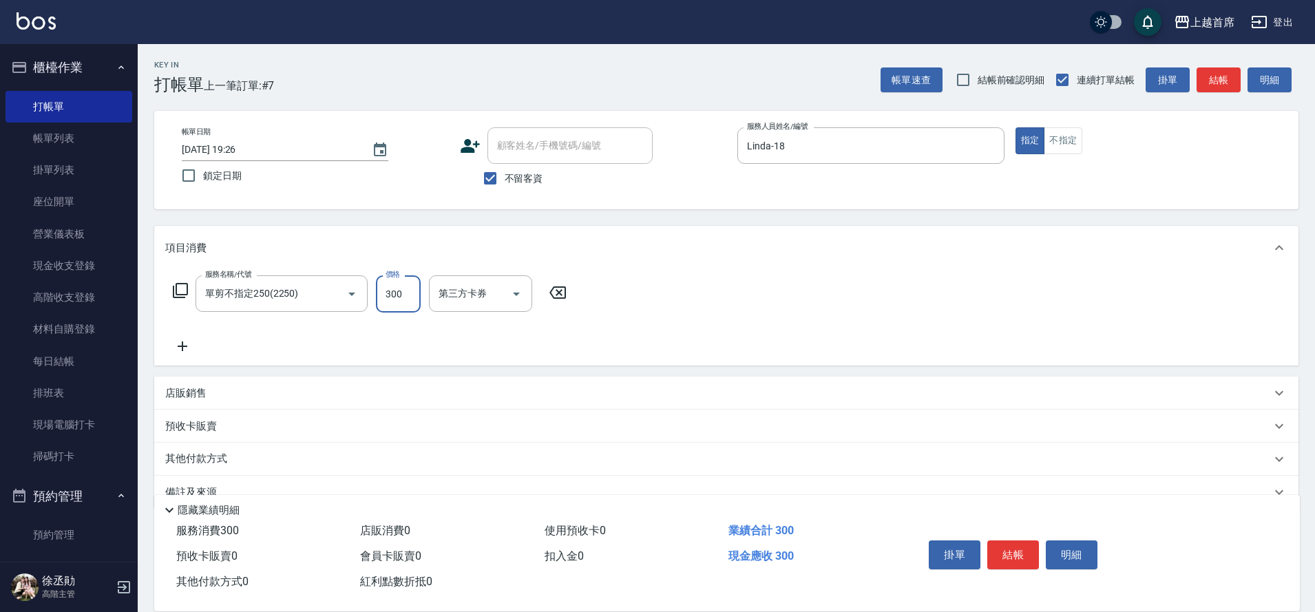
type input "300"
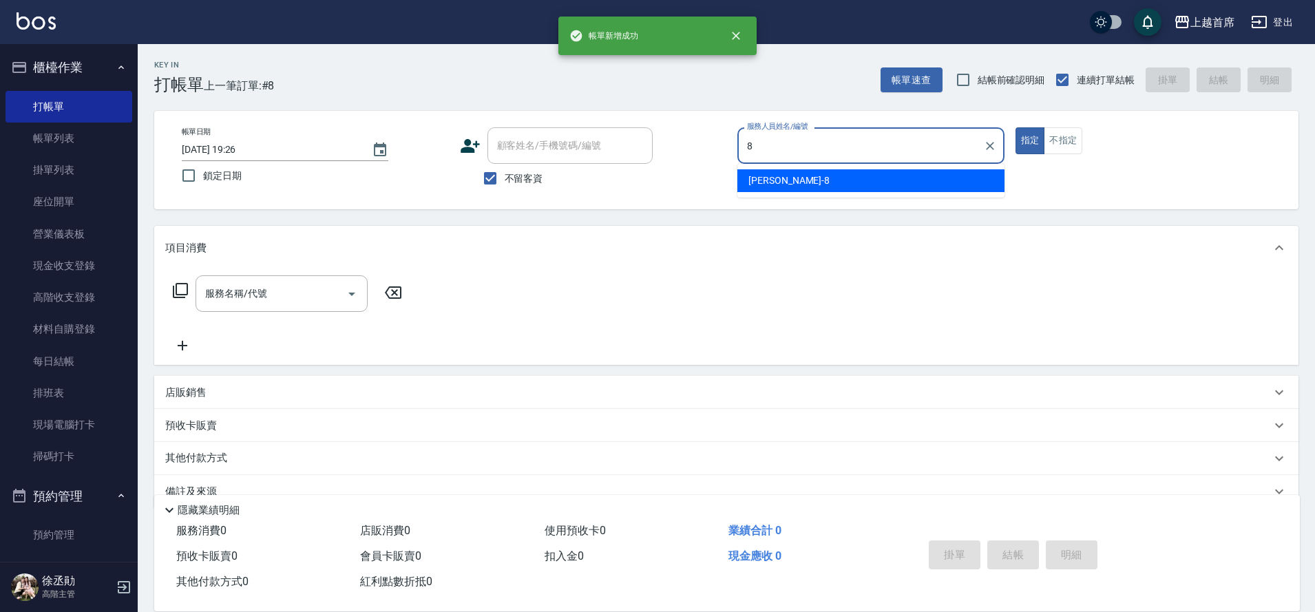
type input "[PERSON_NAME]好-8"
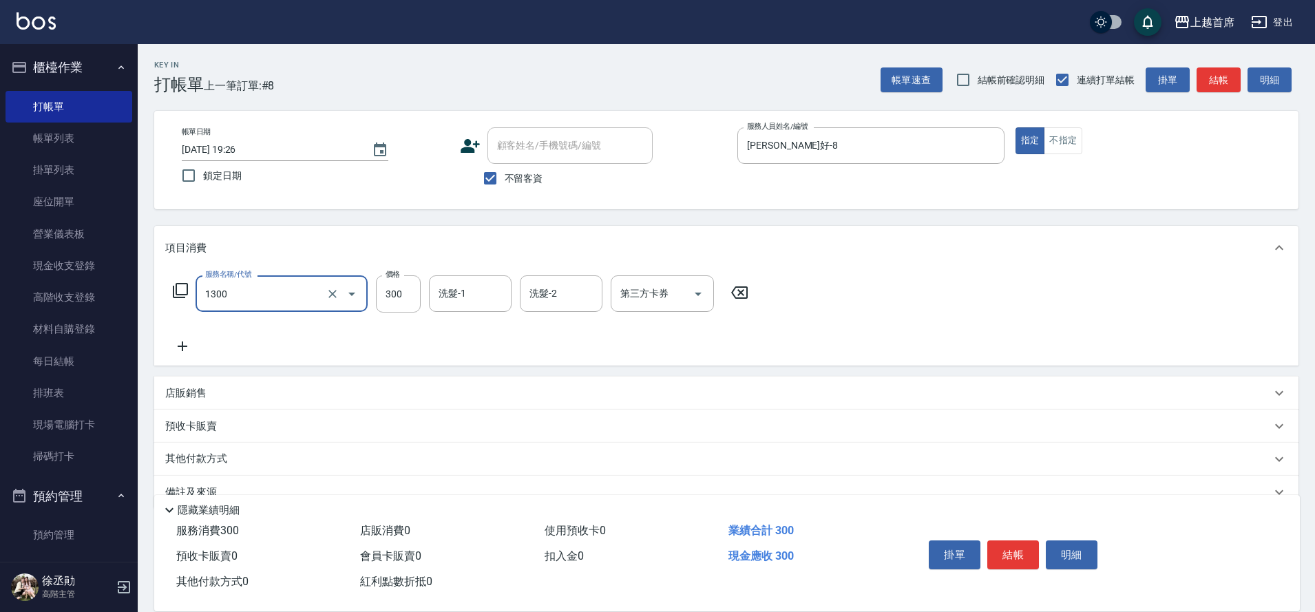
type input "洗髮(1300)"
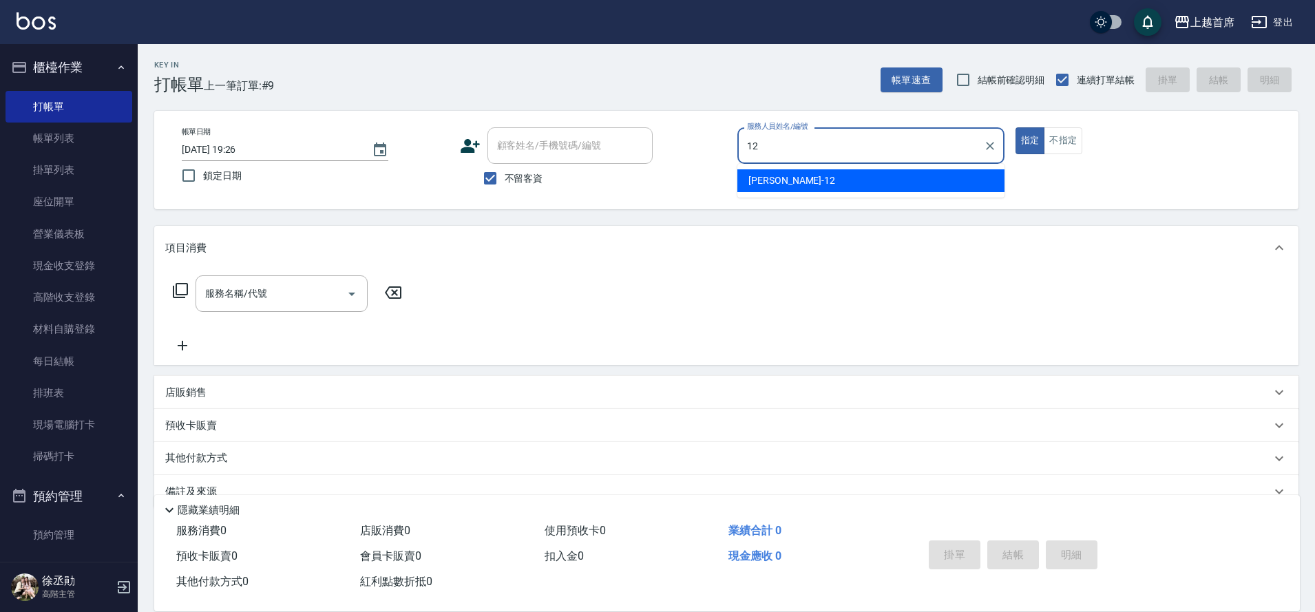
type input "[PERSON_NAME]-12"
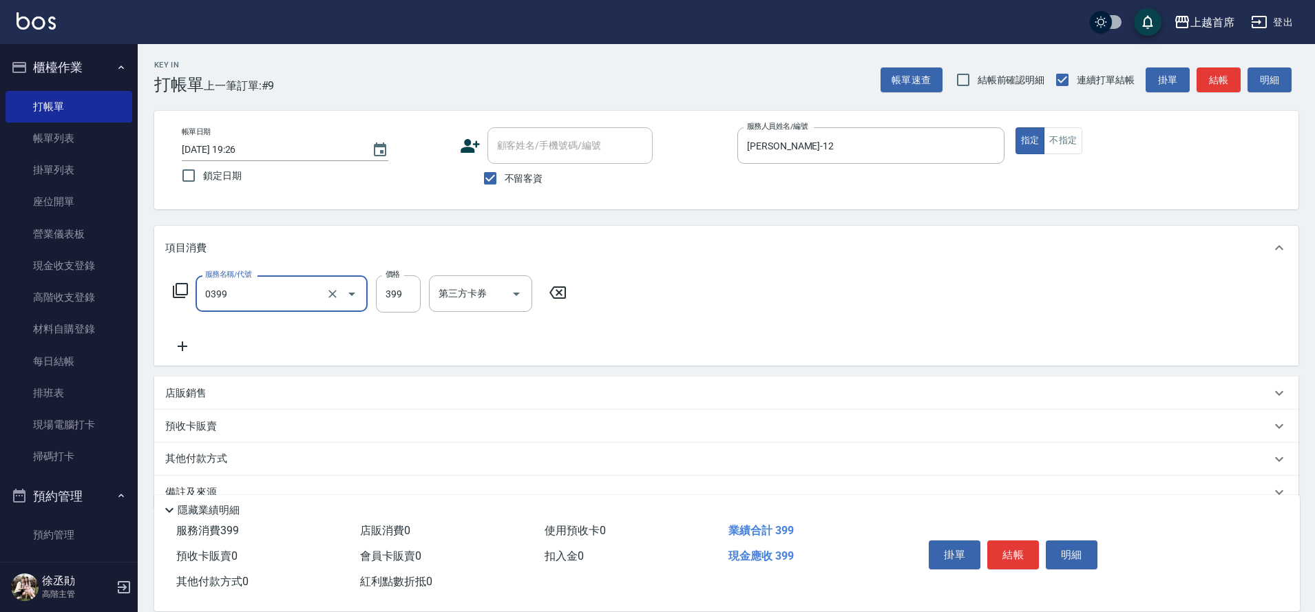
type input "海鹽洗髮(0399)"
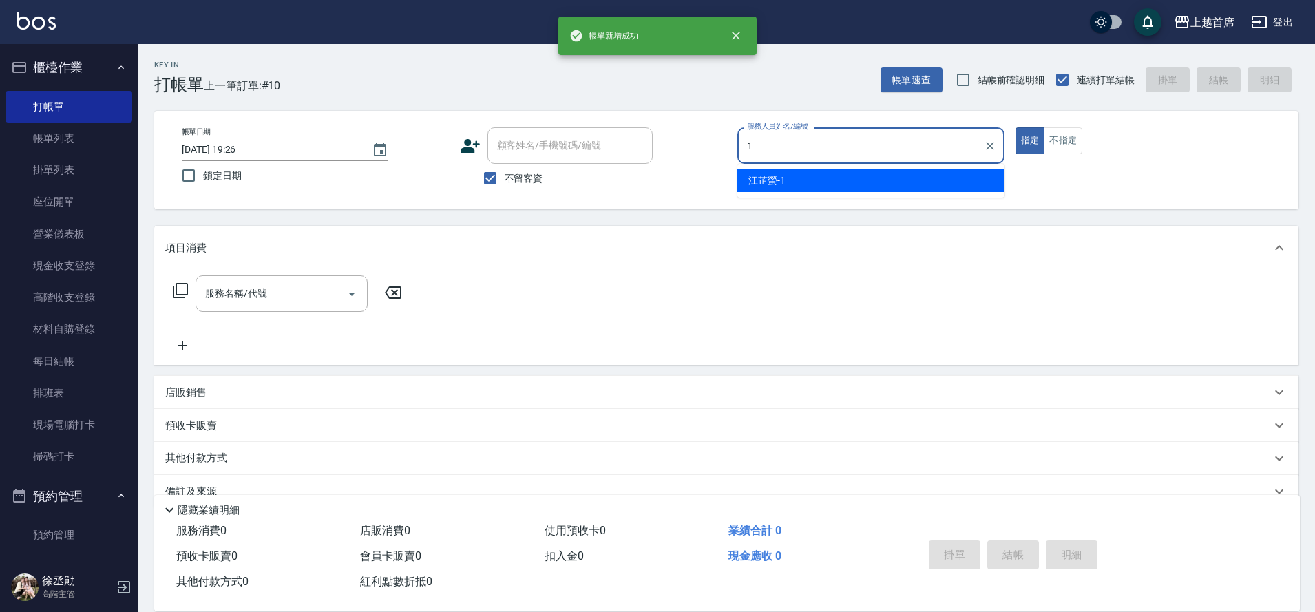
type input "[PERSON_NAME]-1"
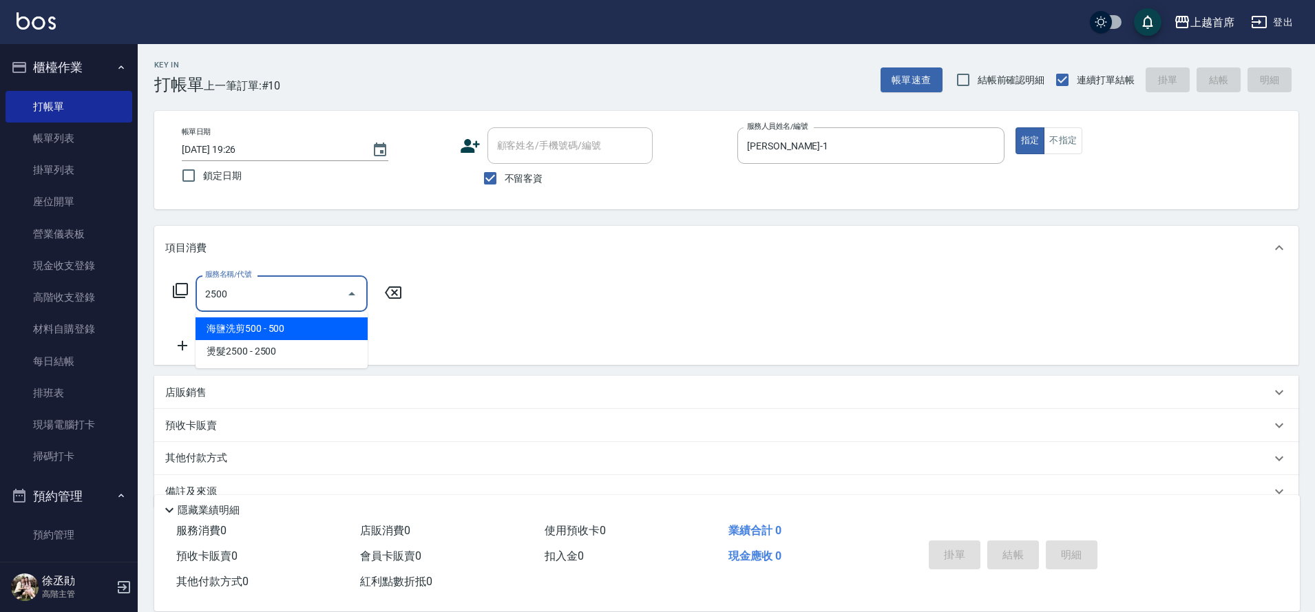
type input "海鹽洗剪500(2500)"
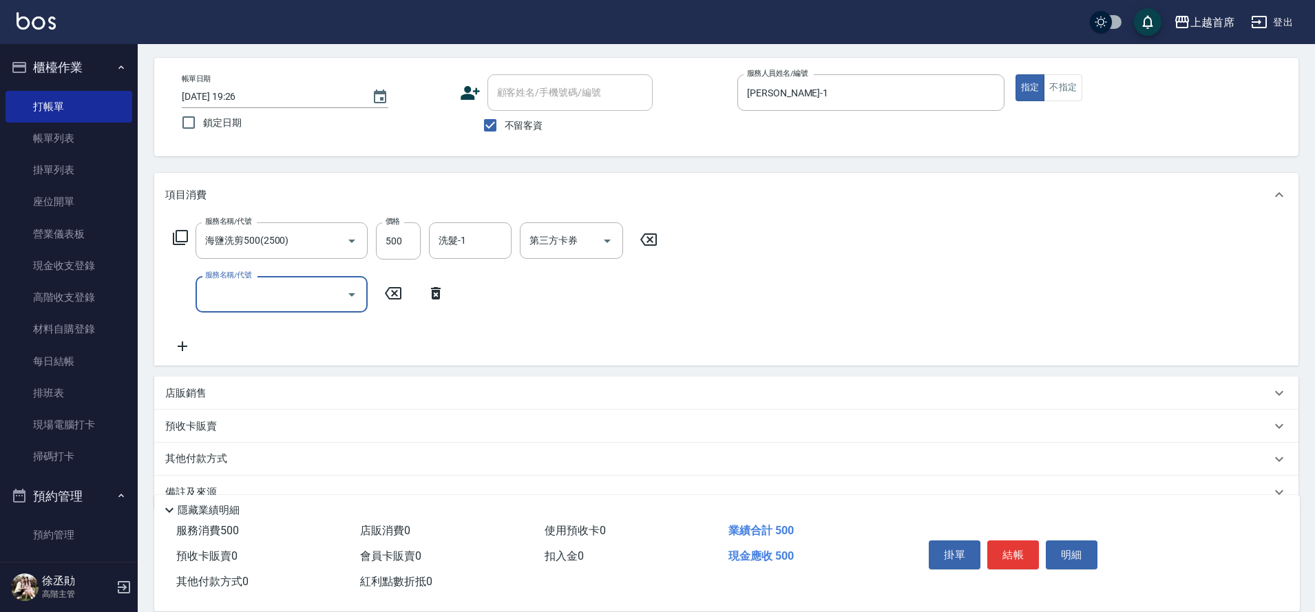
scroll to position [82, 0]
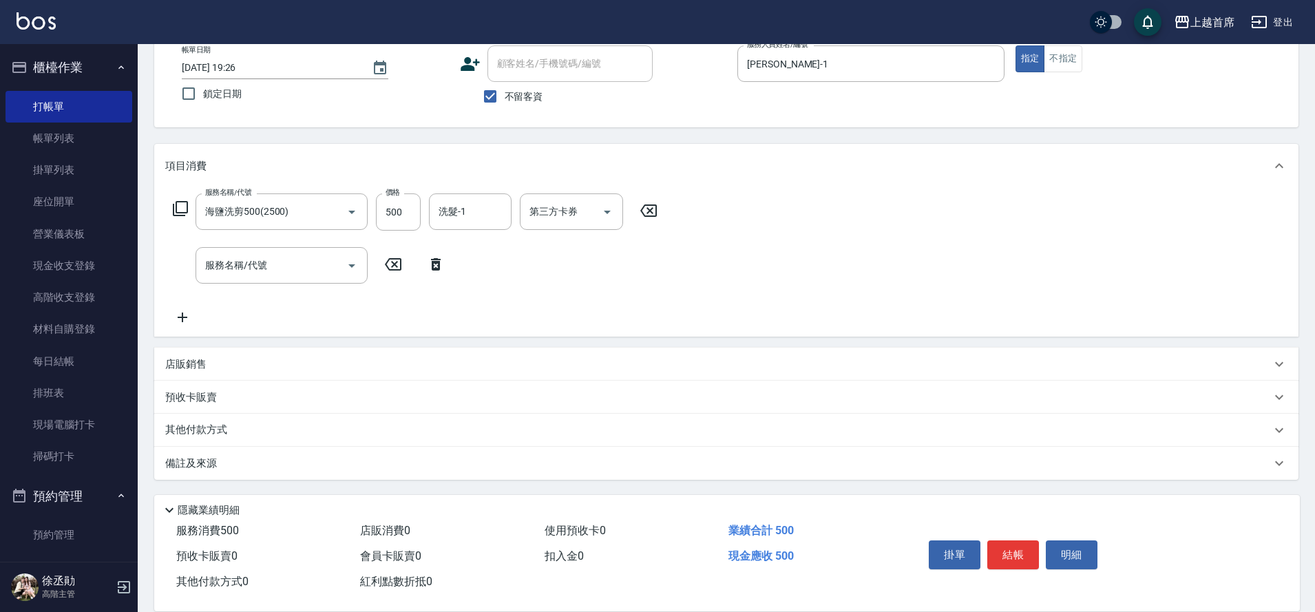
click at [184, 365] on p "店販銷售" at bounding box center [185, 364] width 41 height 14
click at [198, 410] on input "服務人員姓名/編號" at bounding box center [216, 415] width 91 height 24
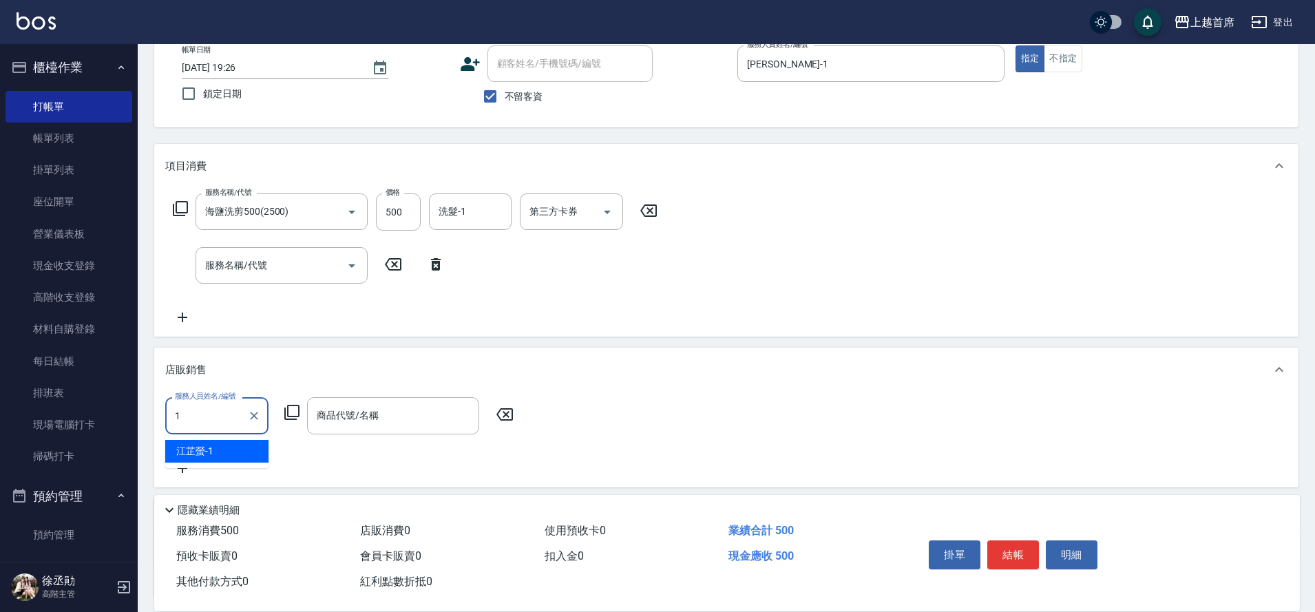
type input "[PERSON_NAME]-1"
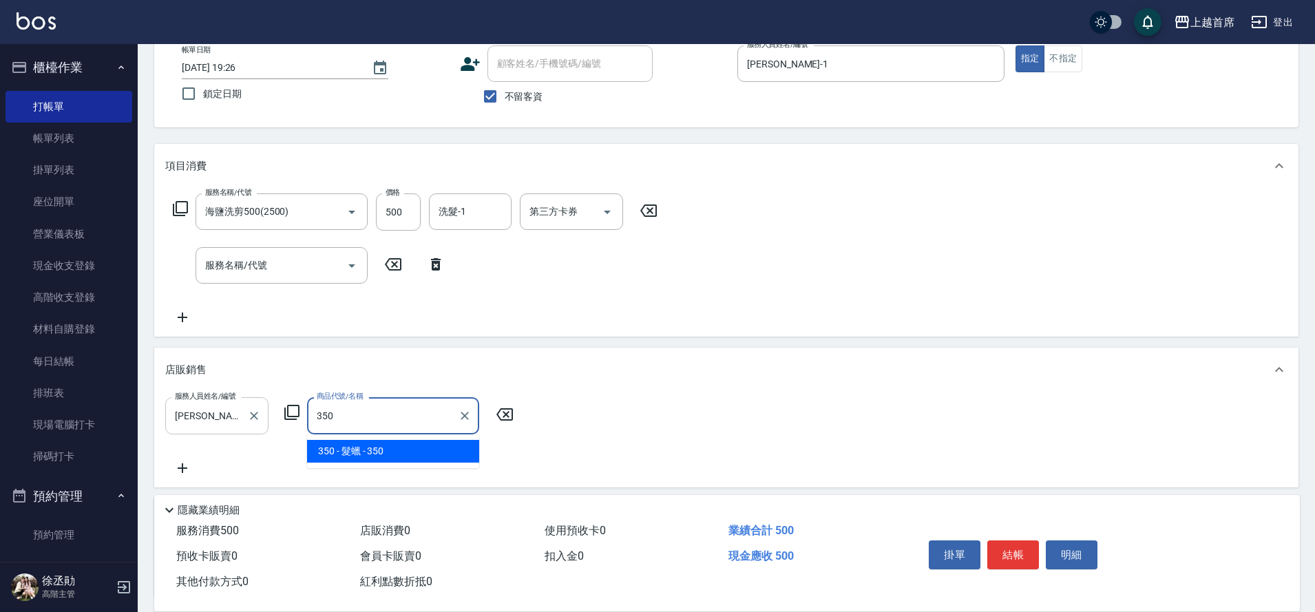
type input "髮蠟"
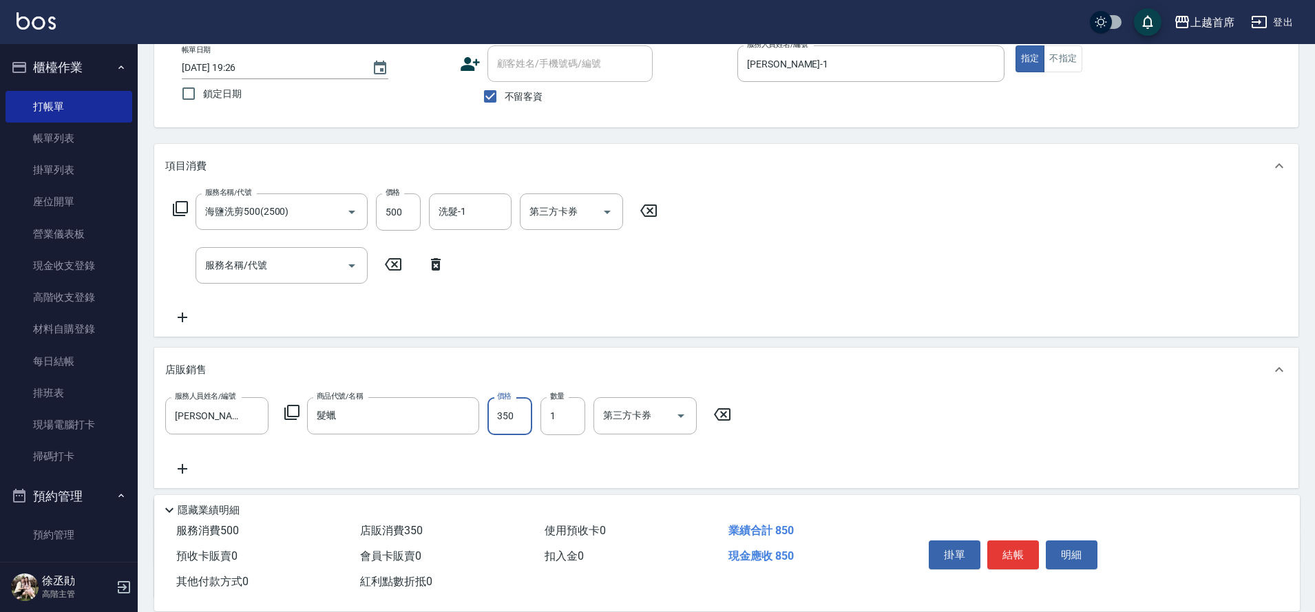
click at [516, 420] on input "350" at bounding box center [509, 415] width 45 height 37
type input "360"
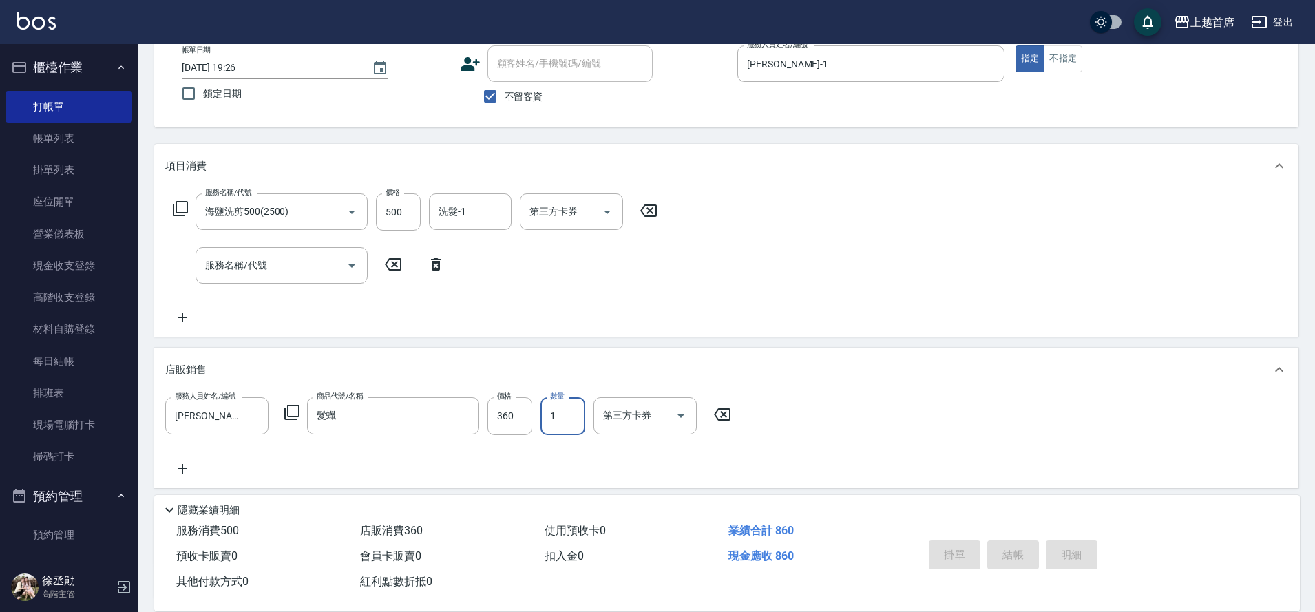
type input "[DATE] 19:27"
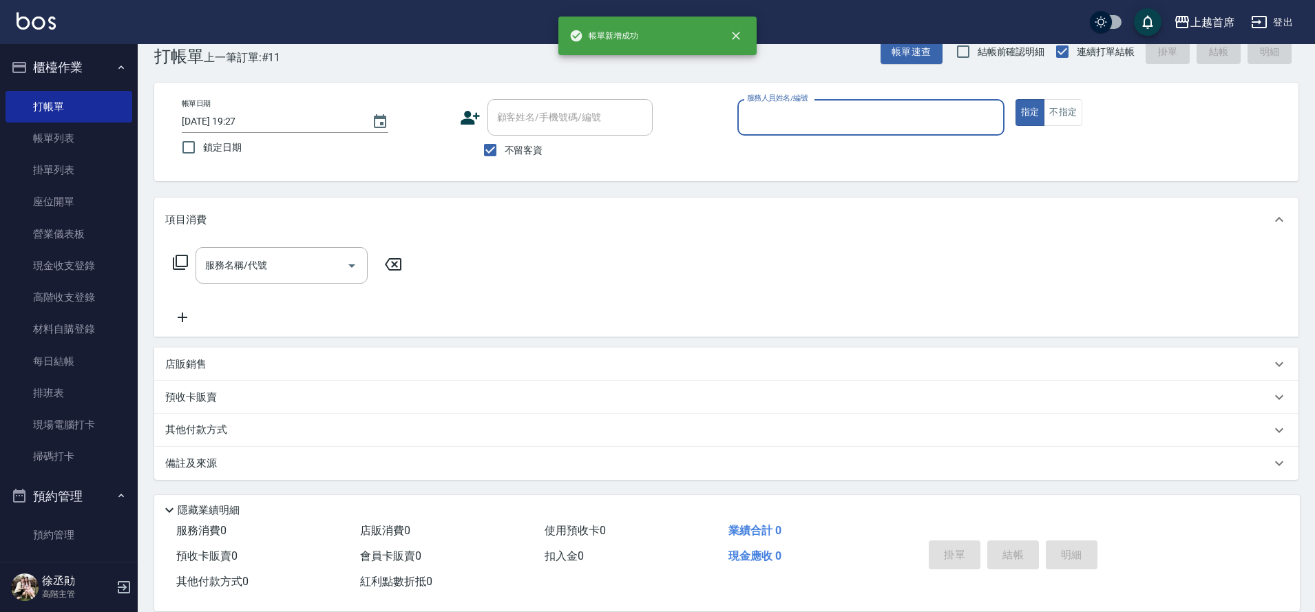
scroll to position [28, 0]
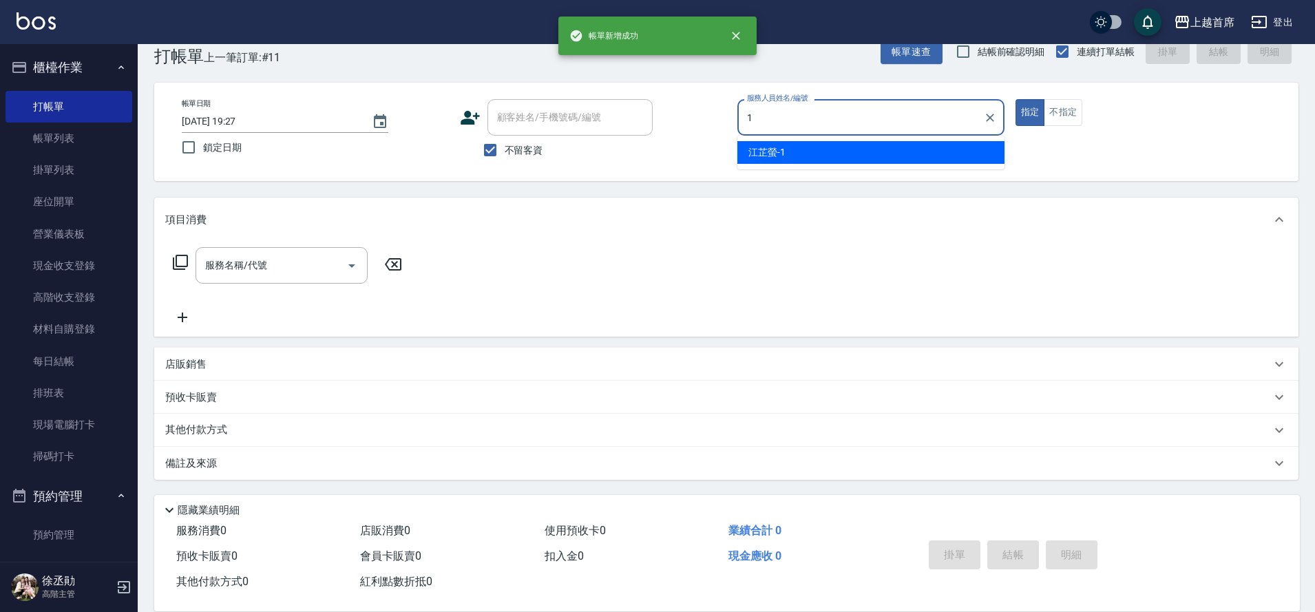
type input "[PERSON_NAME]-1"
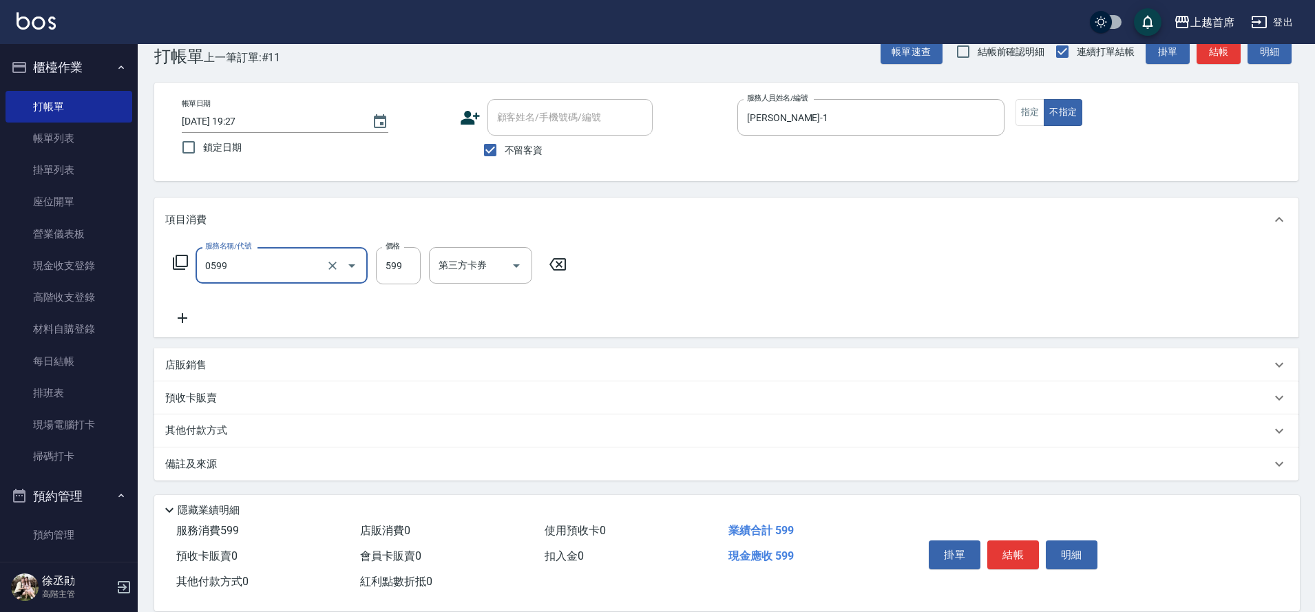
type input "[PERSON_NAME]spa(0599)"
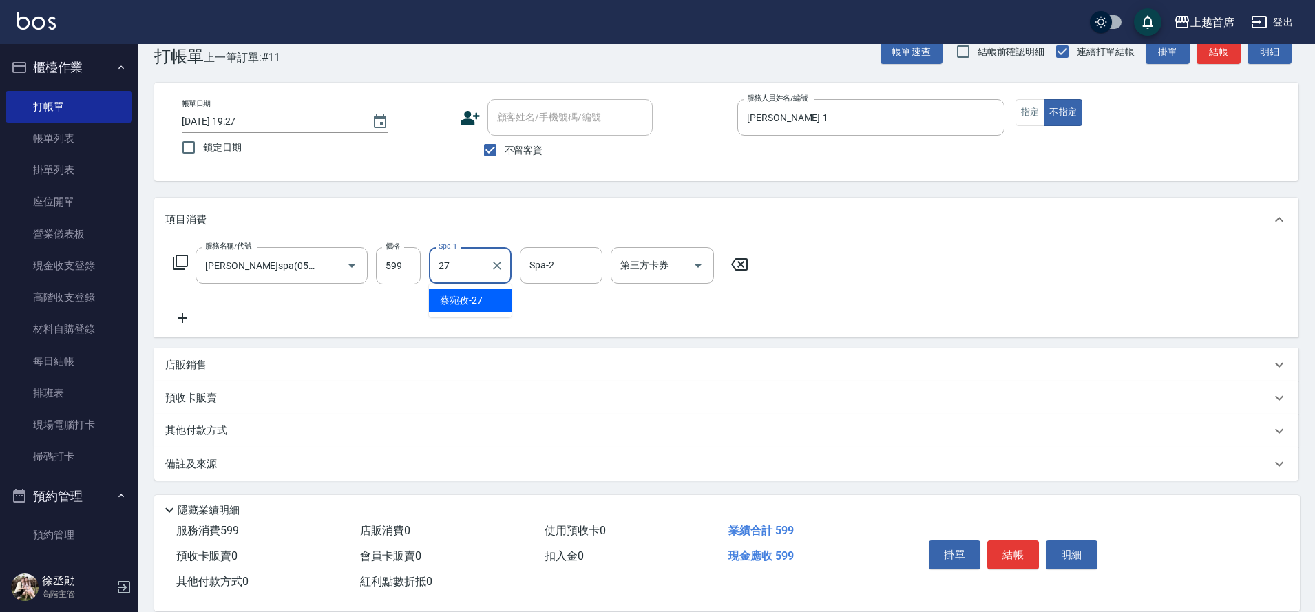
type input "[PERSON_NAME]-27"
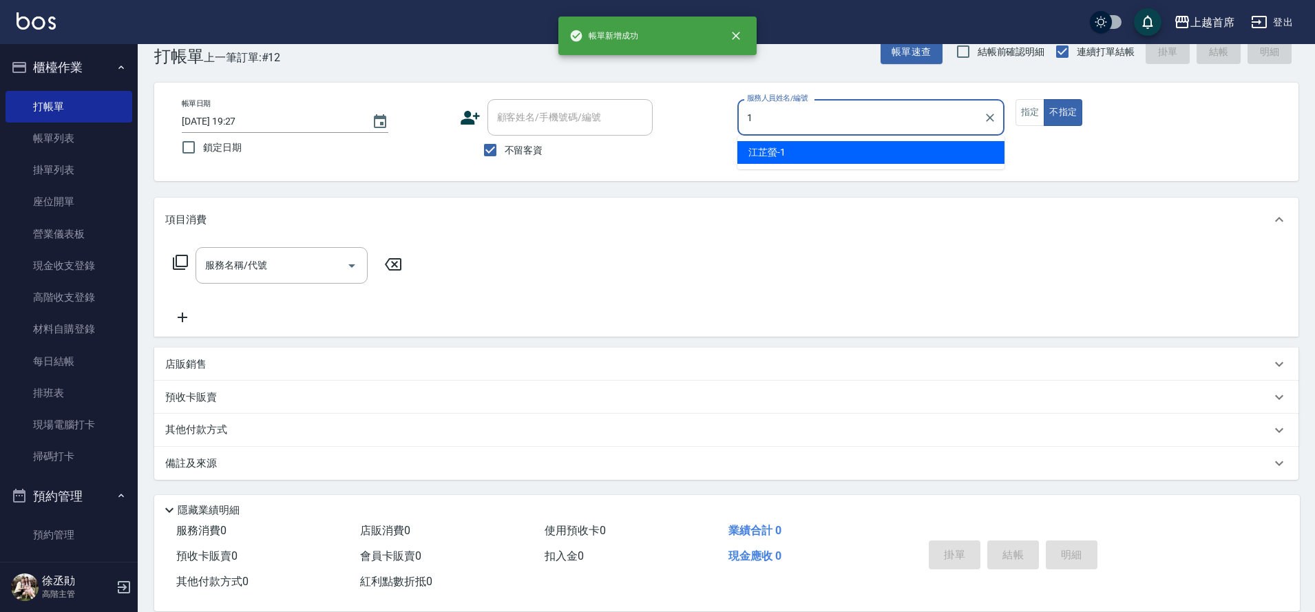
type input "[PERSON_NAME]-1"
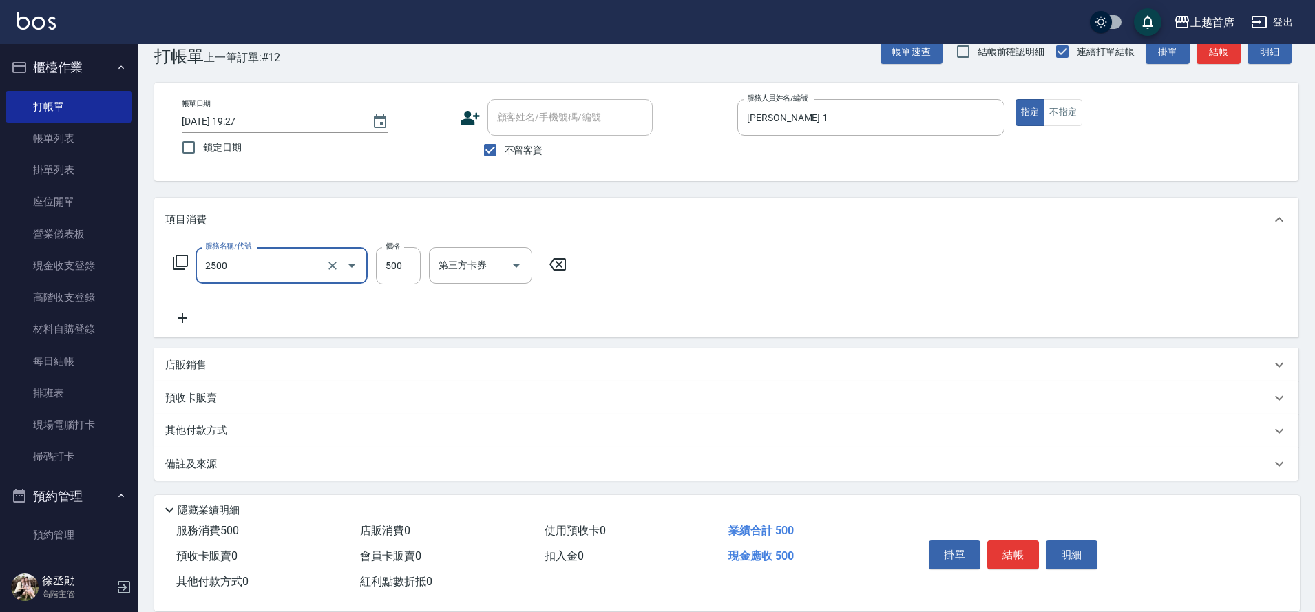
type input "海鹽洗剪500(2500)"
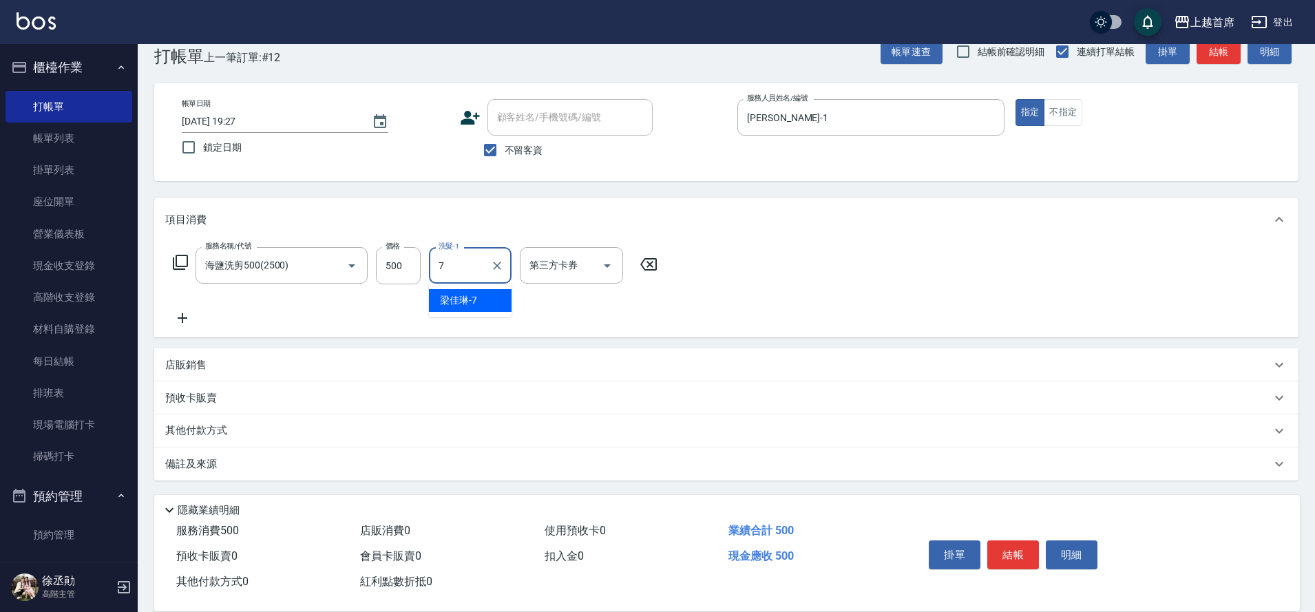
type input "[PERSON_NAME]-7"
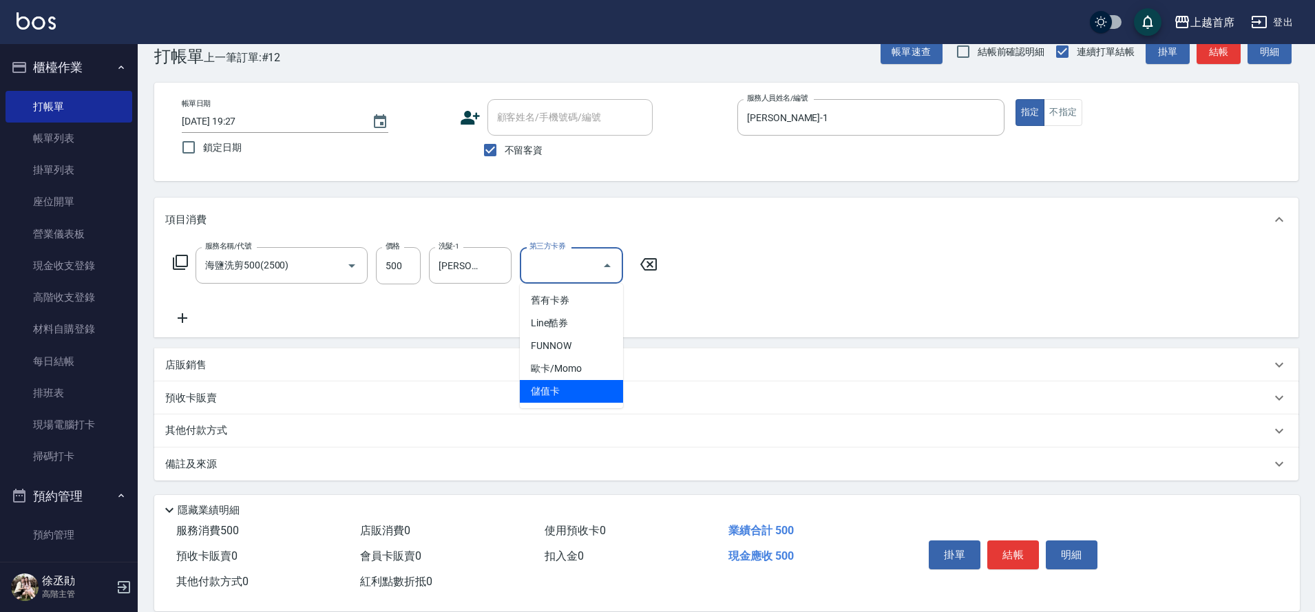
type input "儲值卡"
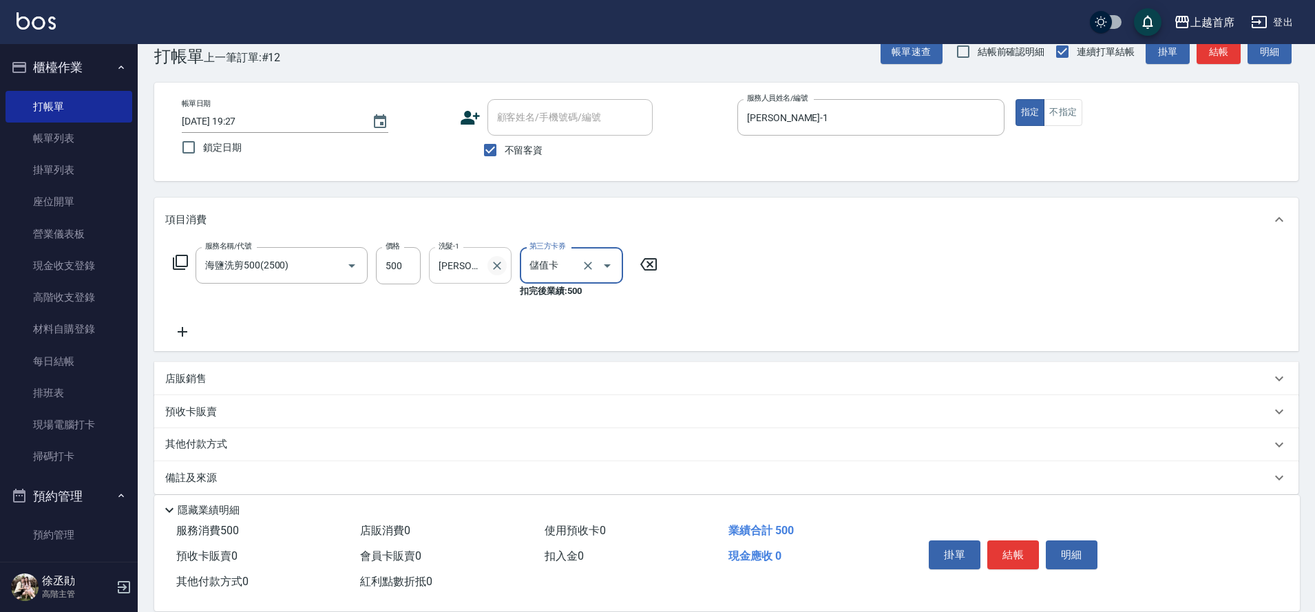
click at [488, 268] on button "Clear" at bounding box center [496, 265] width 19 height 19
type input "[PERSON_NAME]-27"
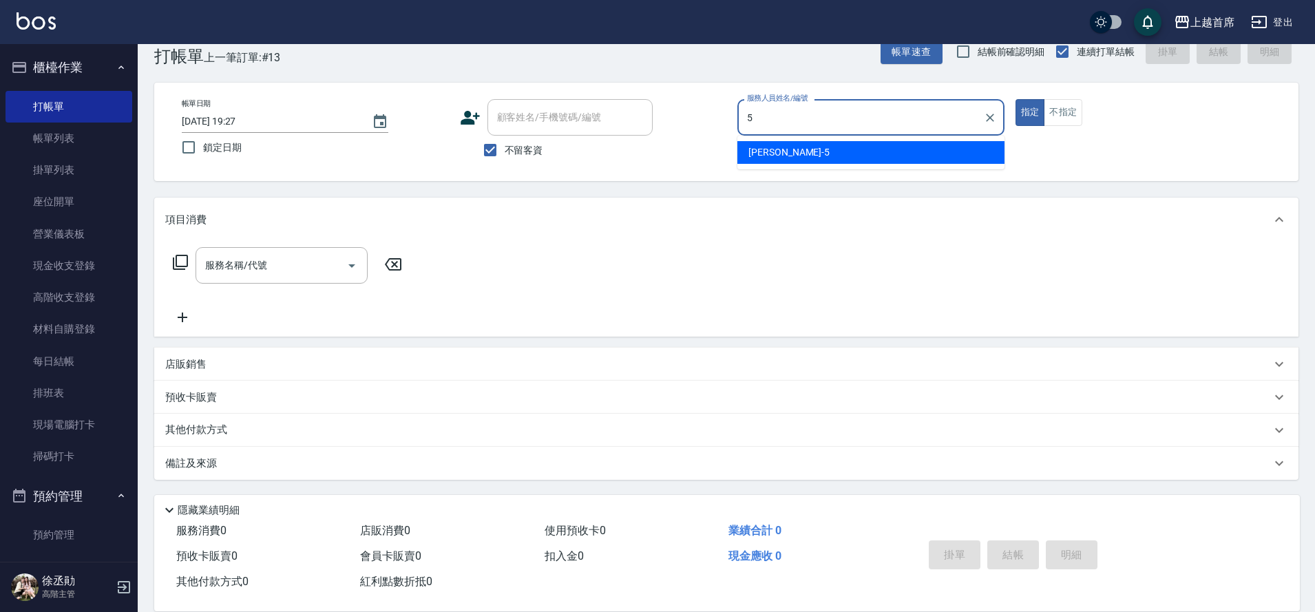
type input "[PERSON_NAME]-5"
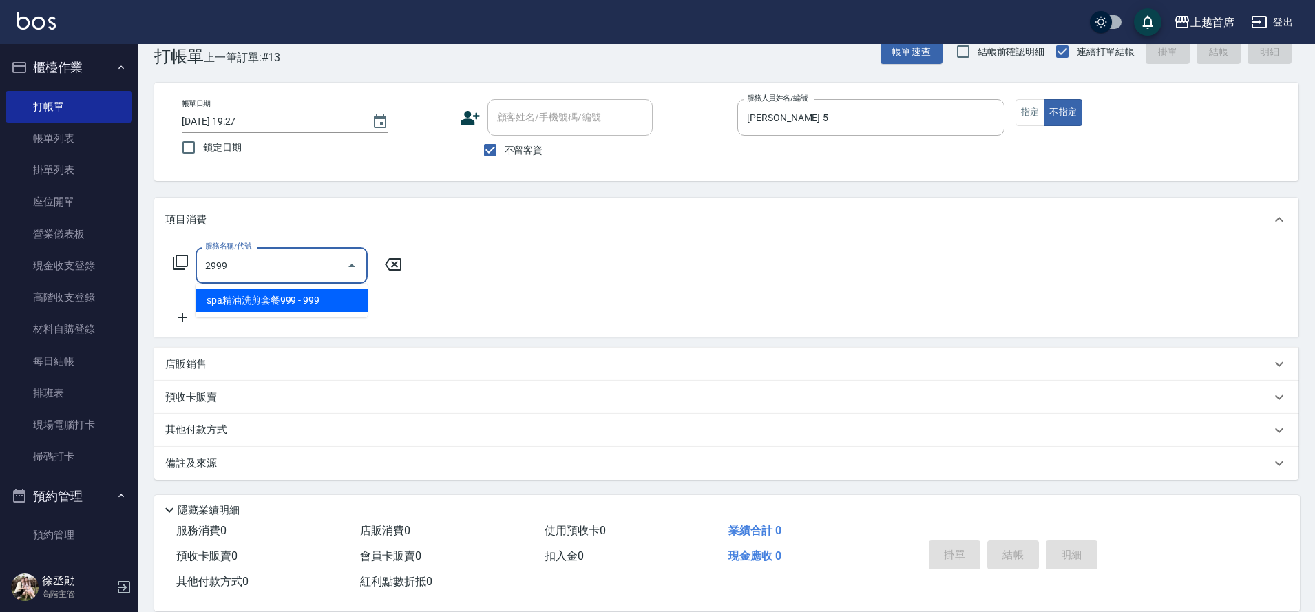
type input "spa精油洗剪套餐999(2999)"
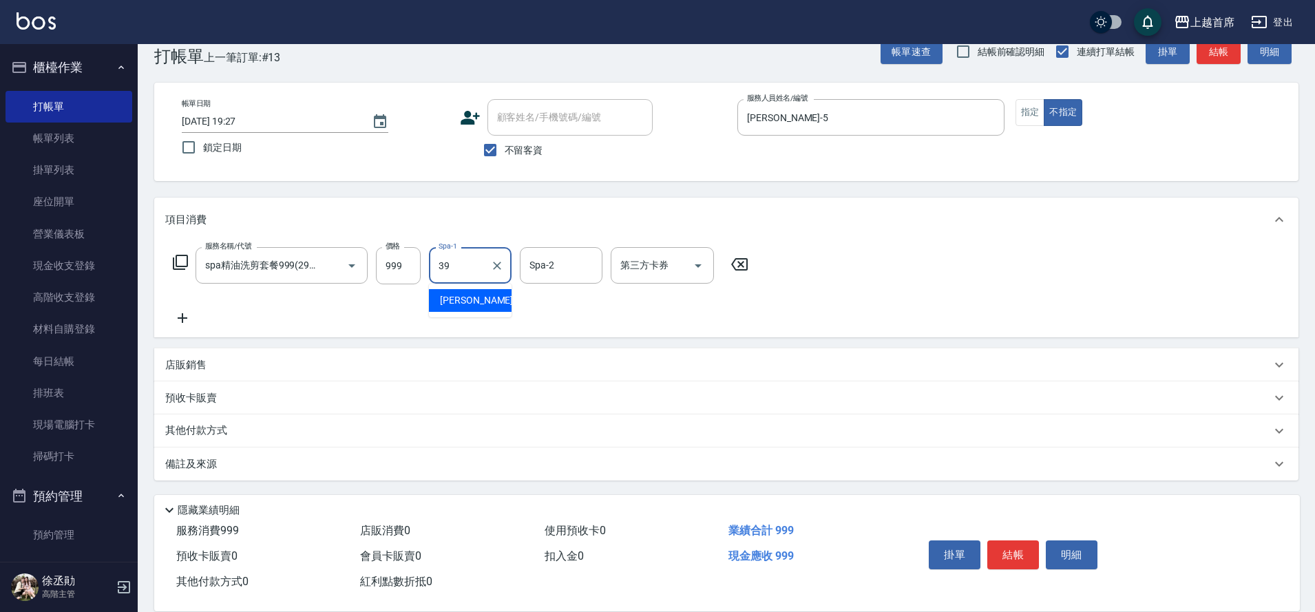
type input "[PERSON_NAME]-39"
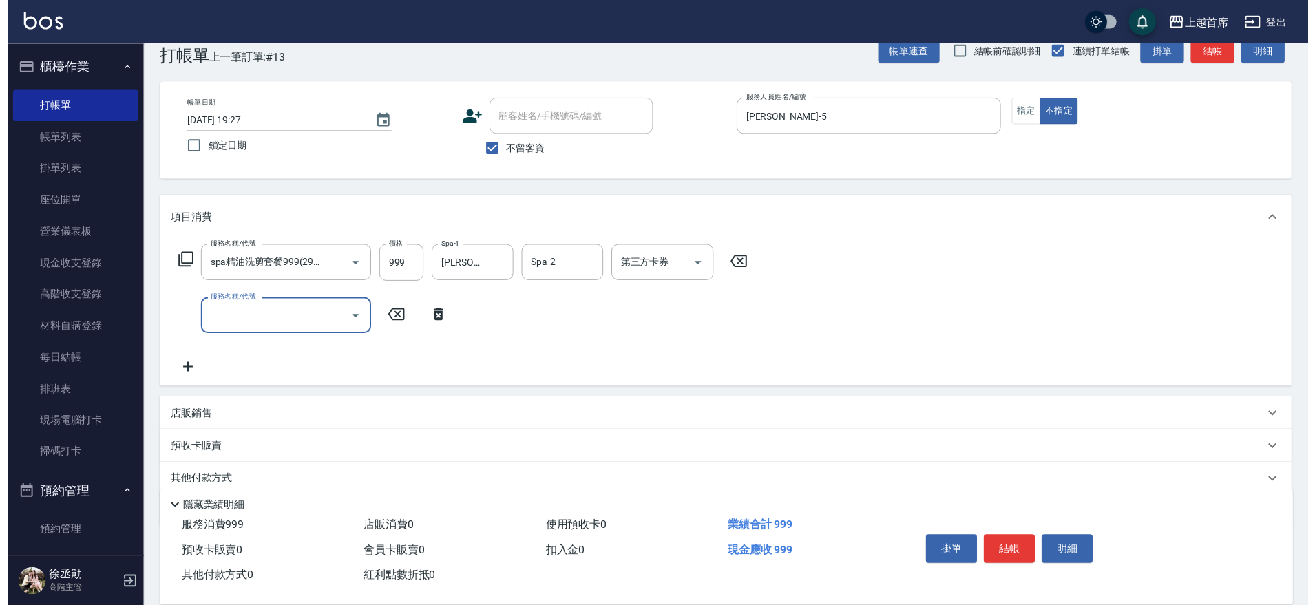
scroll to position [0, 0]
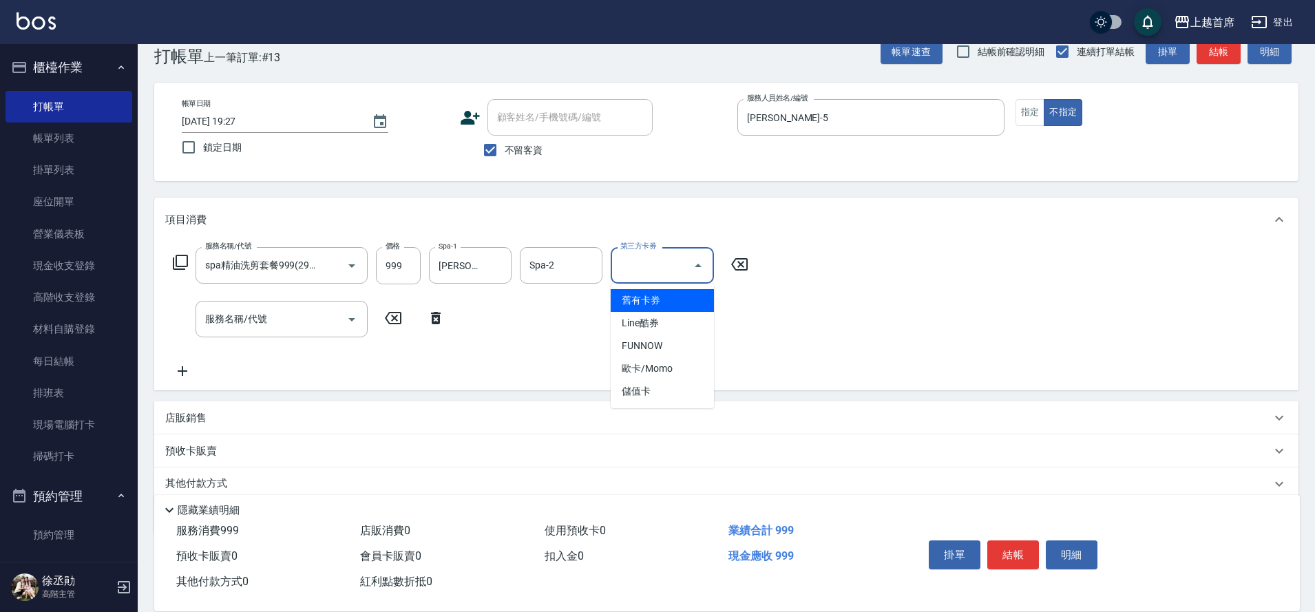
click at [668, 266] on input "第三方卡券" at bounding box center [652, 265] width 70 height 24
click at [691, 383] on span "儲值卡" at bounding box center [662, 391] width 103 height 23
type input "儲值卡"
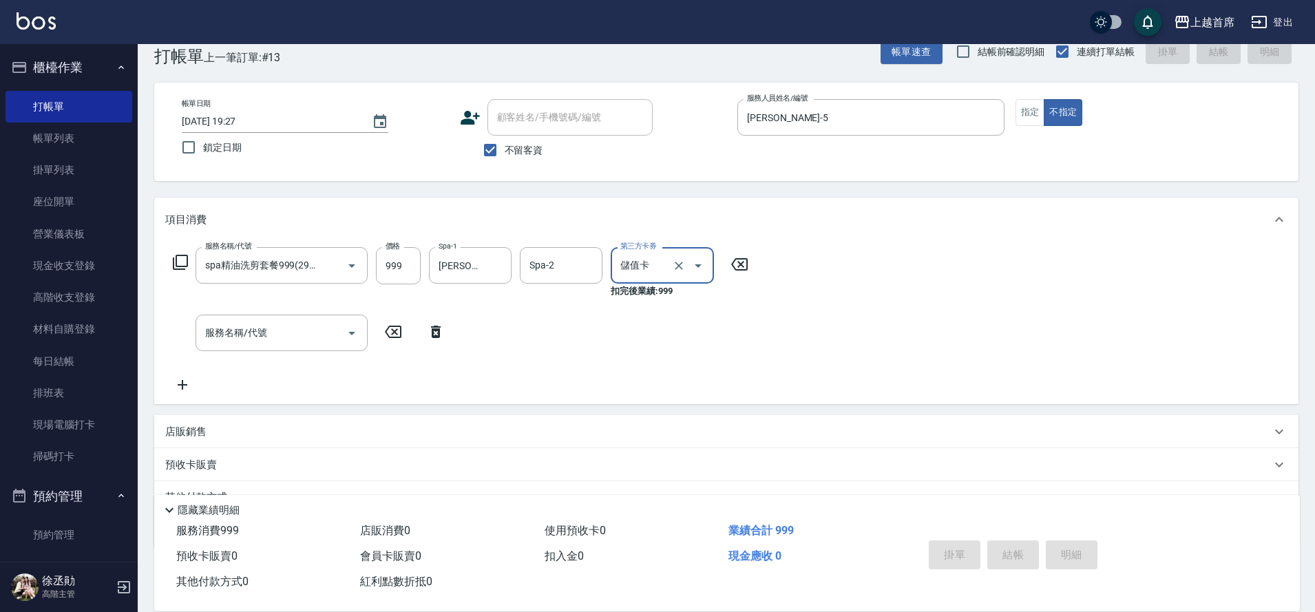
type input "[DATE] 19:28"
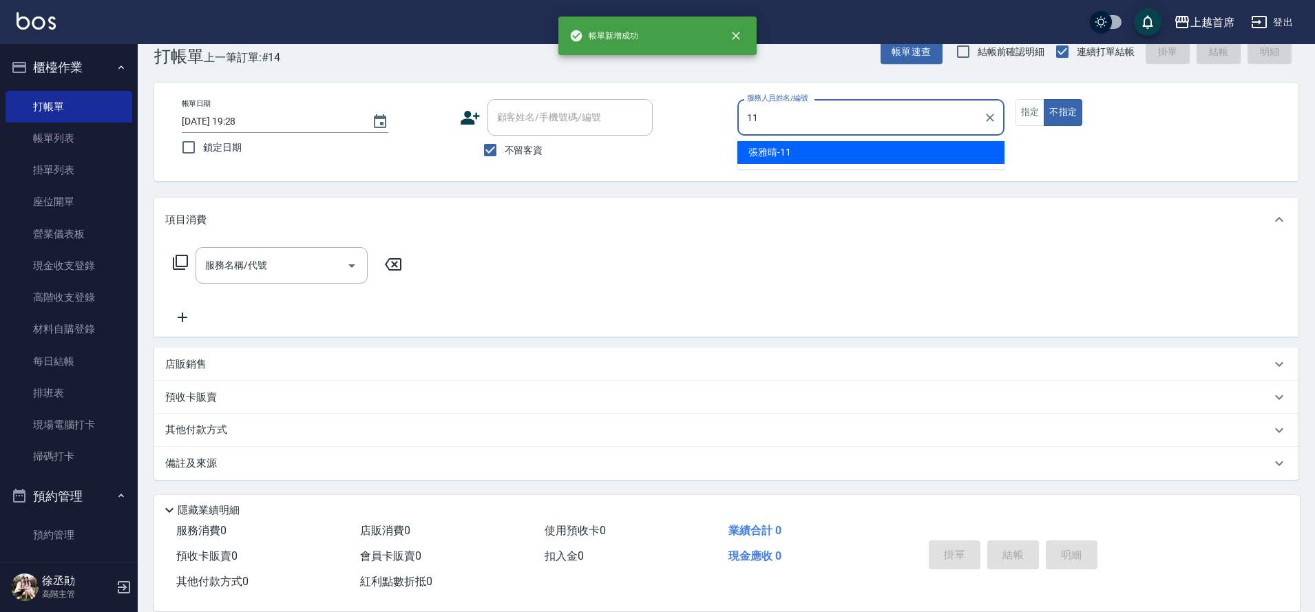
type input "[PERSON_NAME]-11"
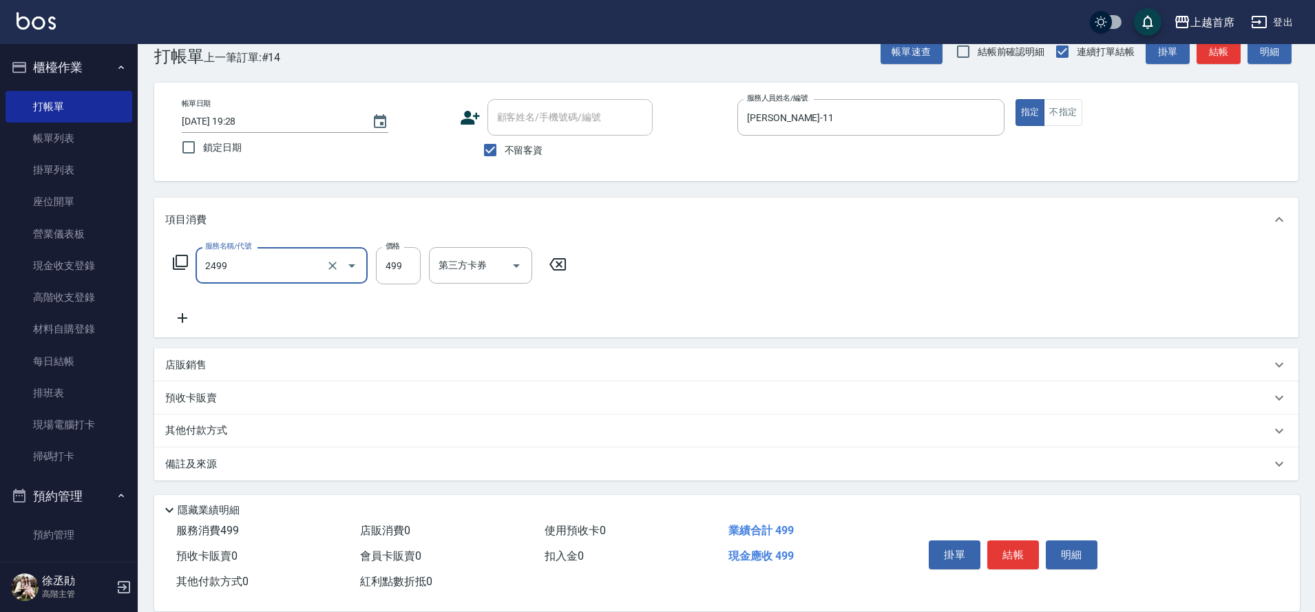
type input "499海鹽洗剪套餐(2499)"
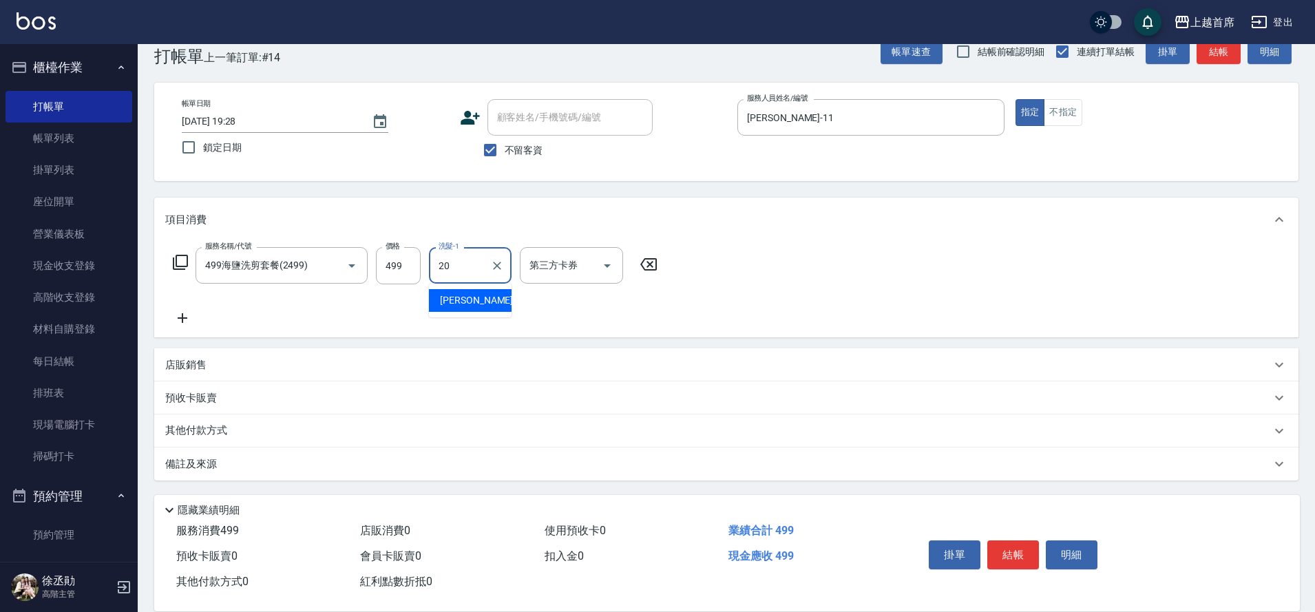
type input "[PERSON_NAME]-20"
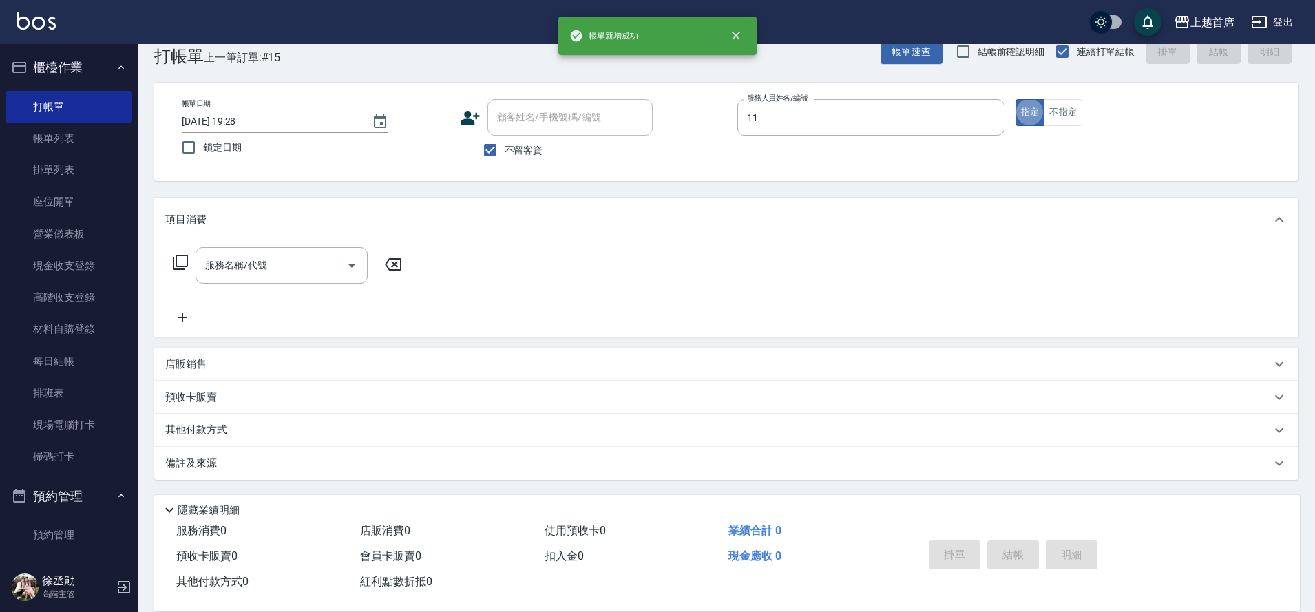
type input "[PERSON_NAME]-11"
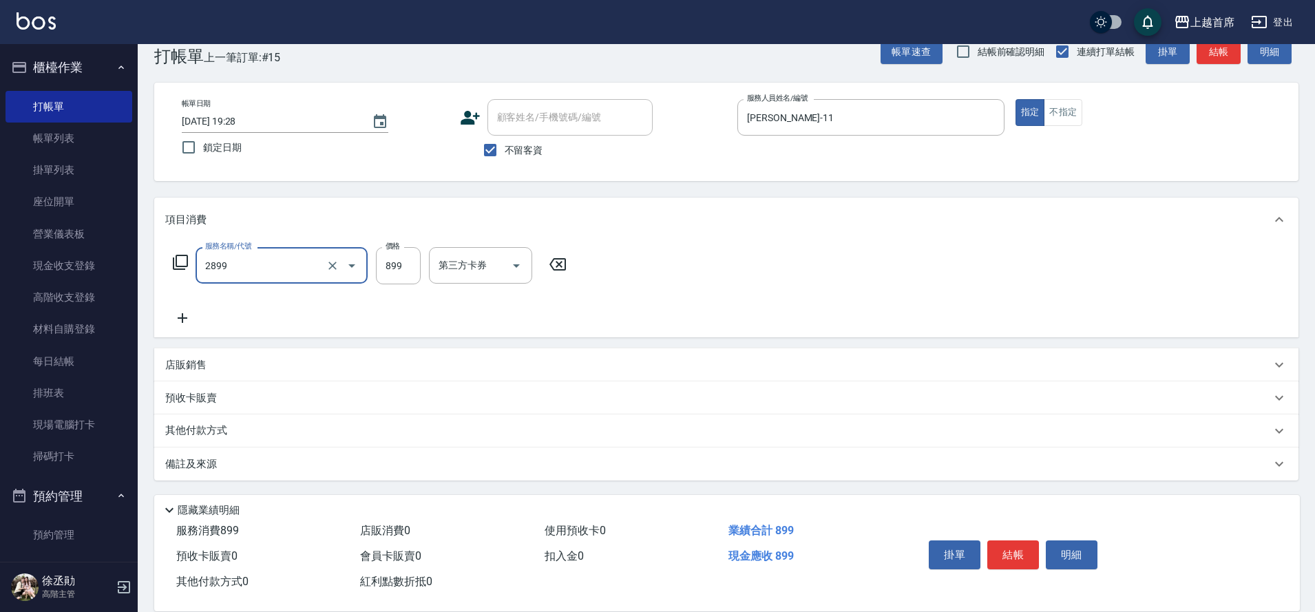
type input "899洗剪去角質套餐(2899)"
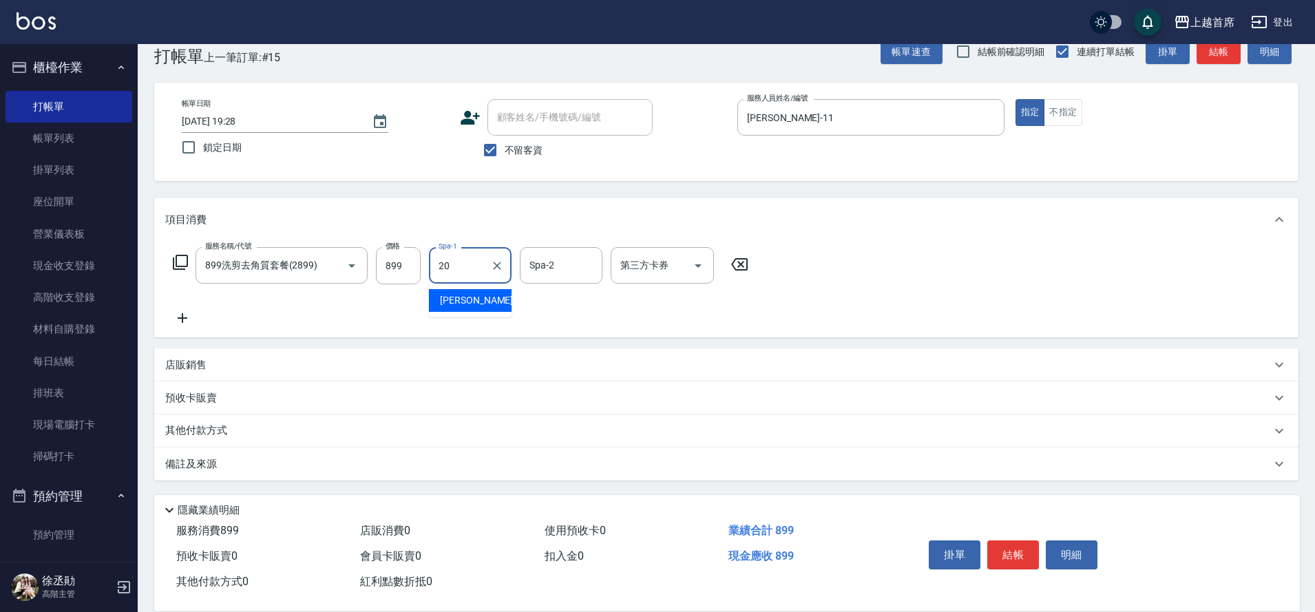
type input "[PERSON_NAME]-20"
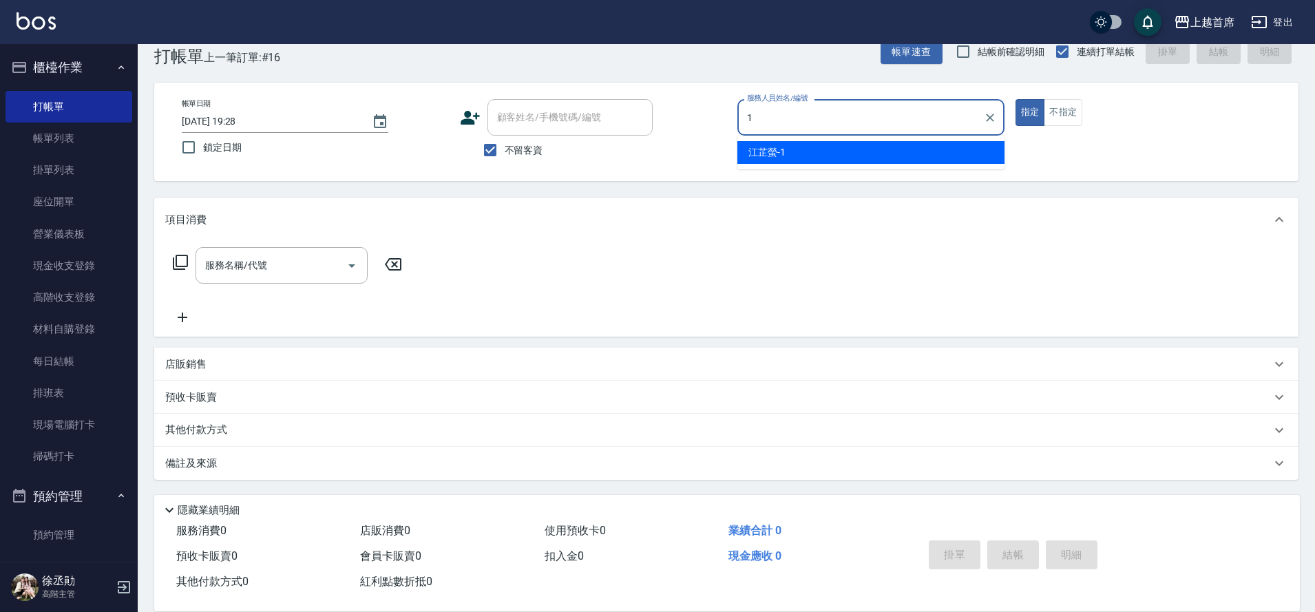
type input "[PERSON_NAME]-1"
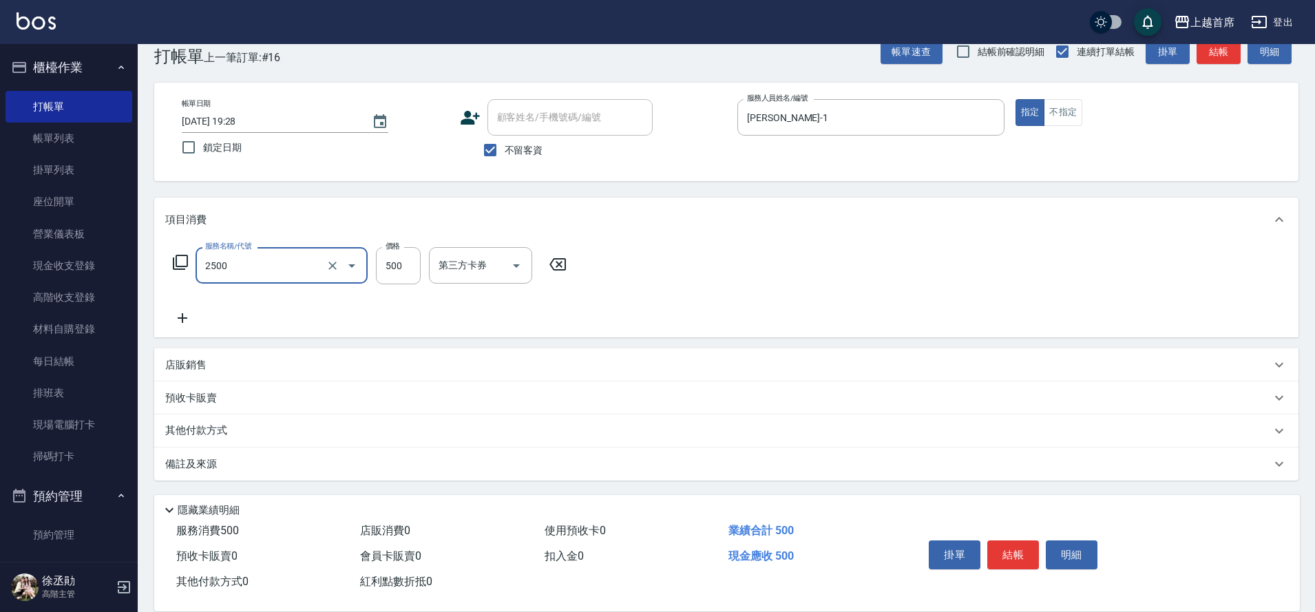
type input "海鹽洗剪500(2500)"
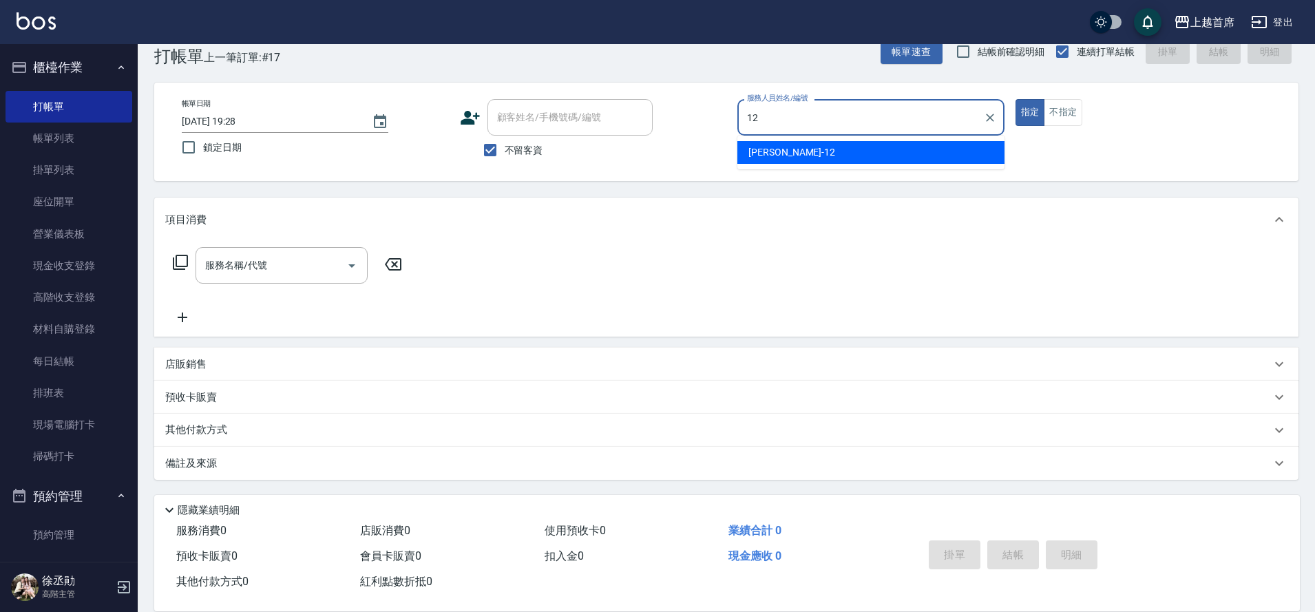
type input "[PERSON_NAME]-12"
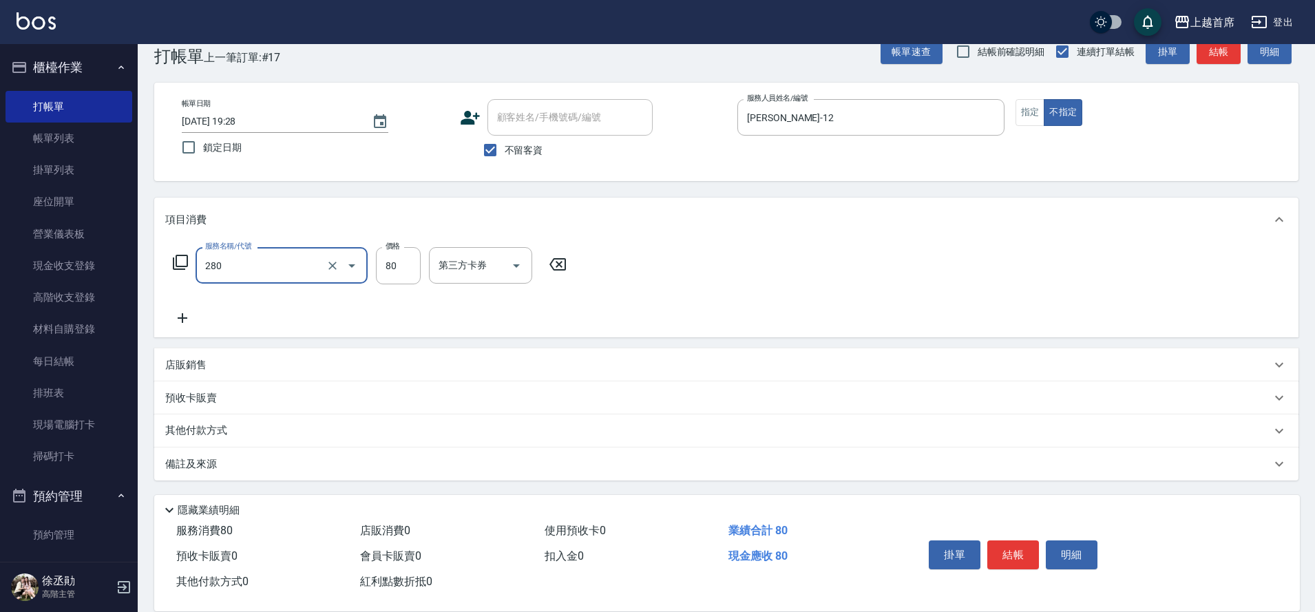
type input "剪瀏海(280)"
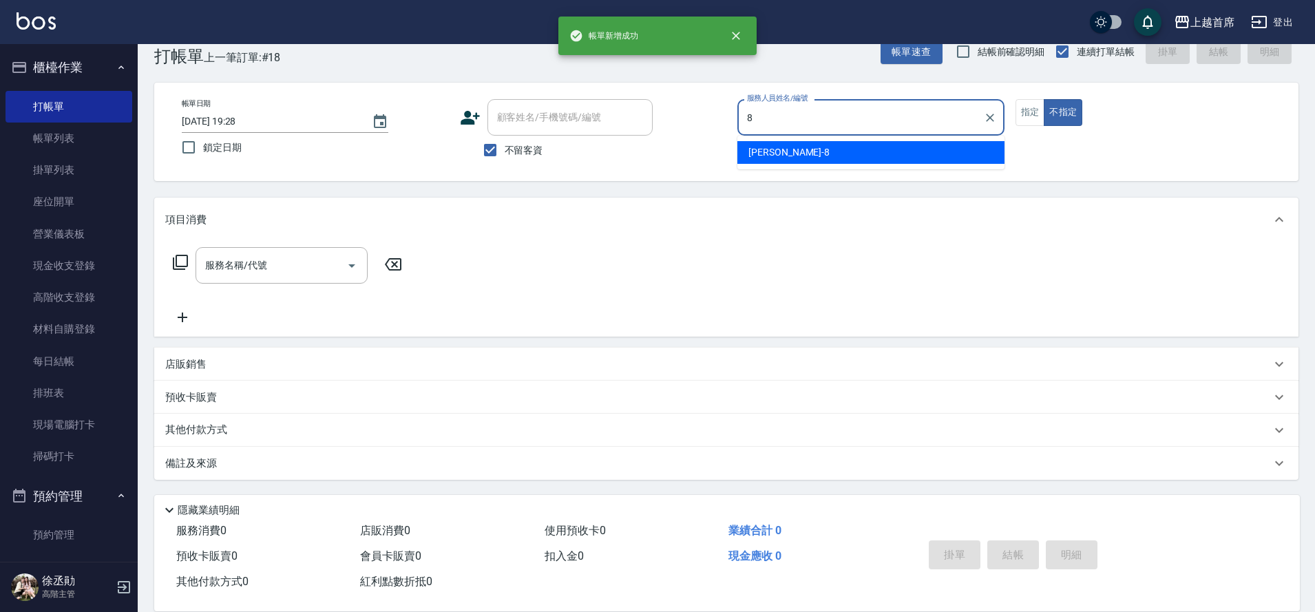
type input "[PERSON_NAME]好-8"
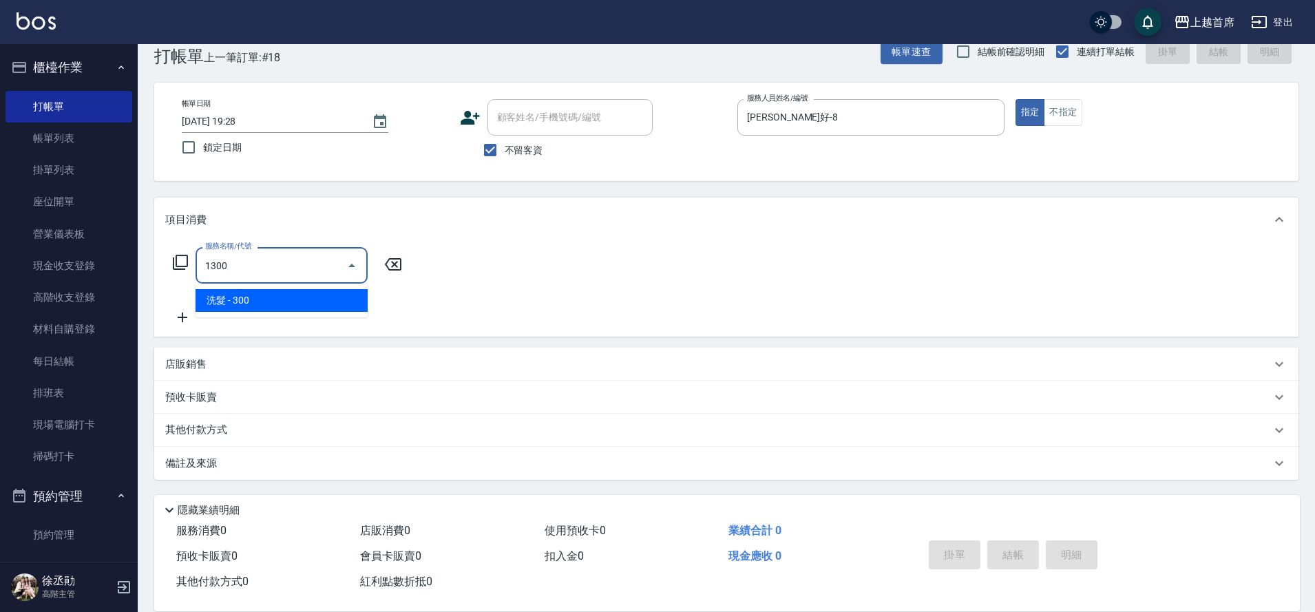
type input "洗髮(1300)"
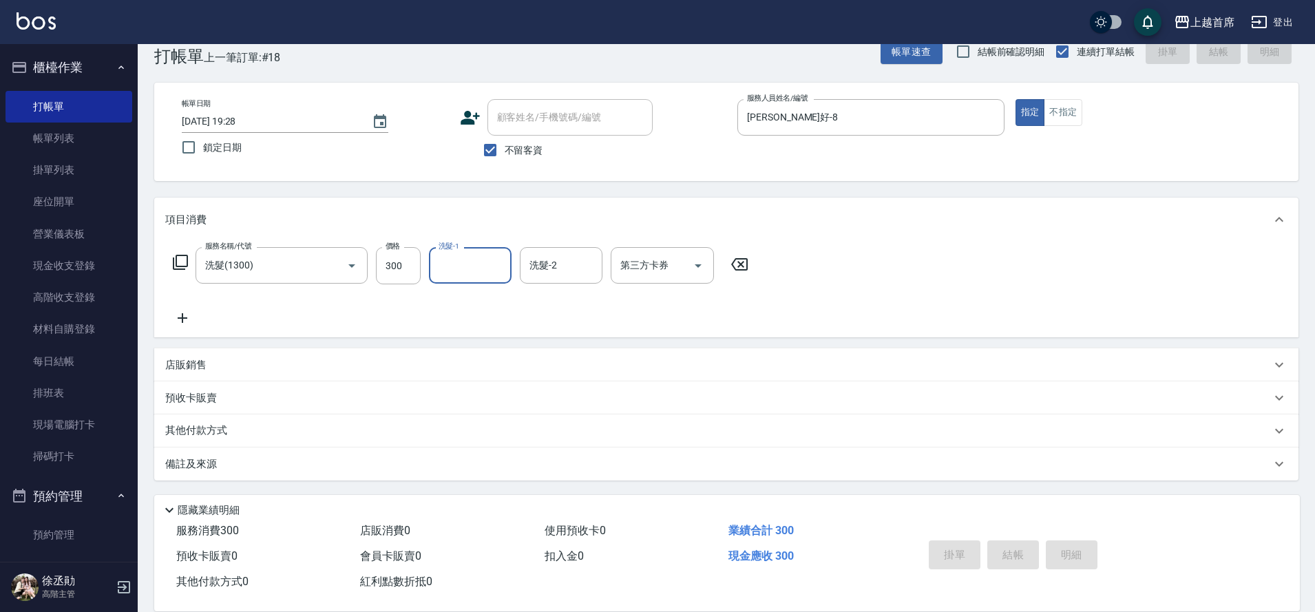
type input "[DATE] 19:29"
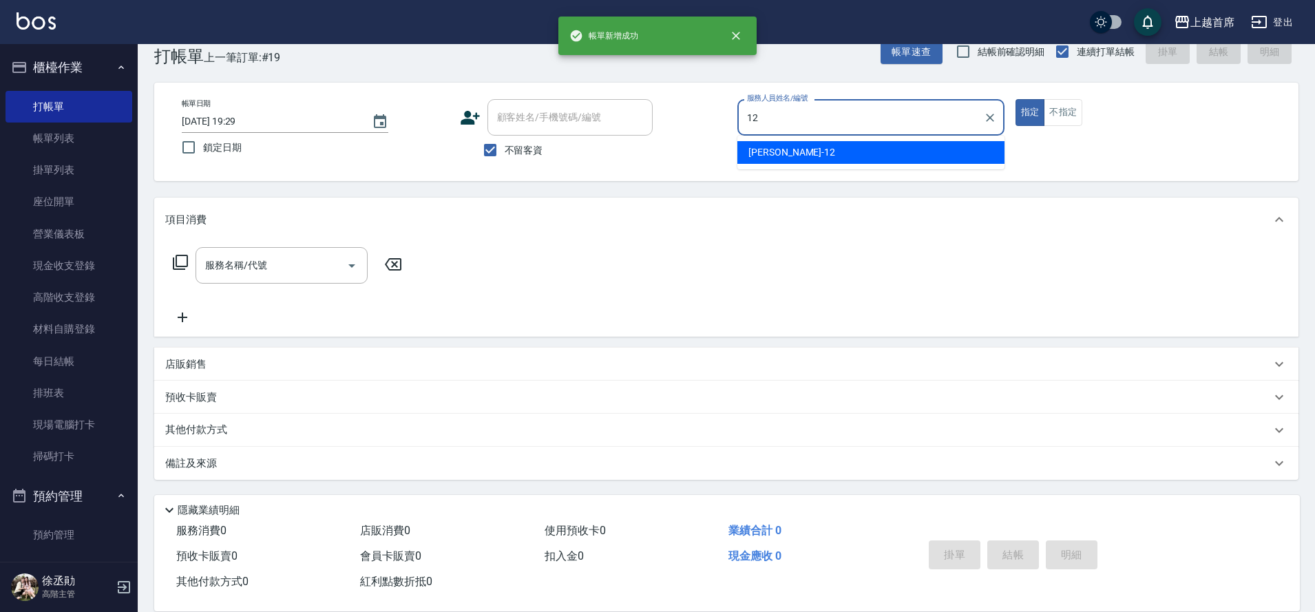
type input "[PERSON_NAME]-12"
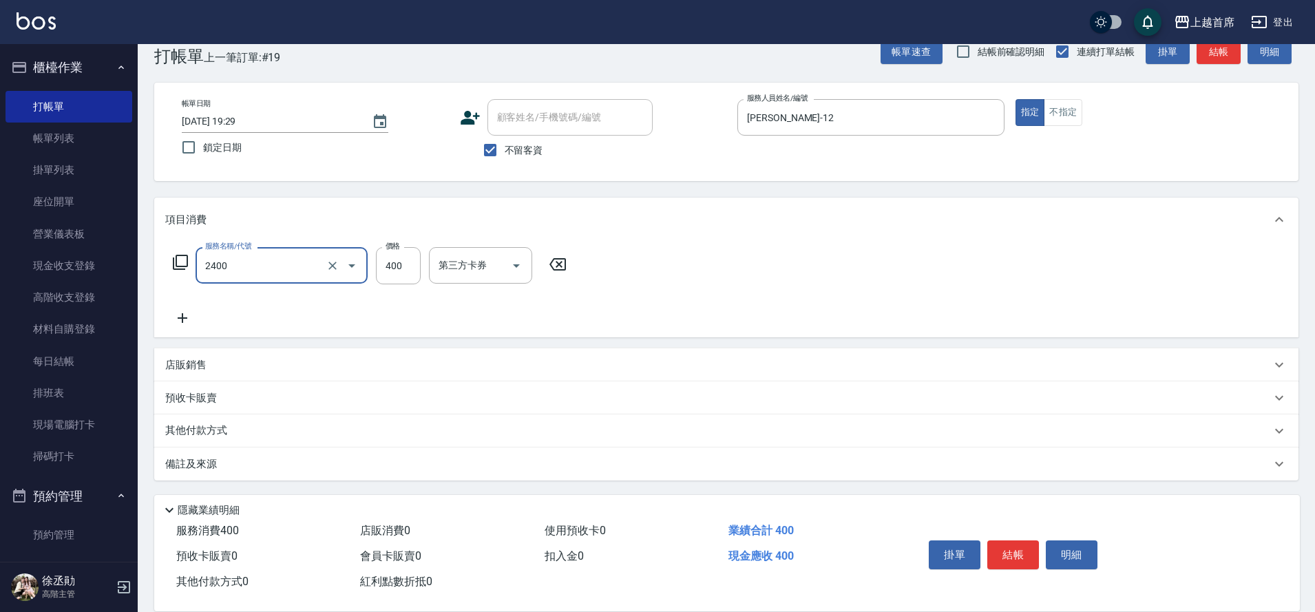
type input "指定一般洗剪400(2400)"
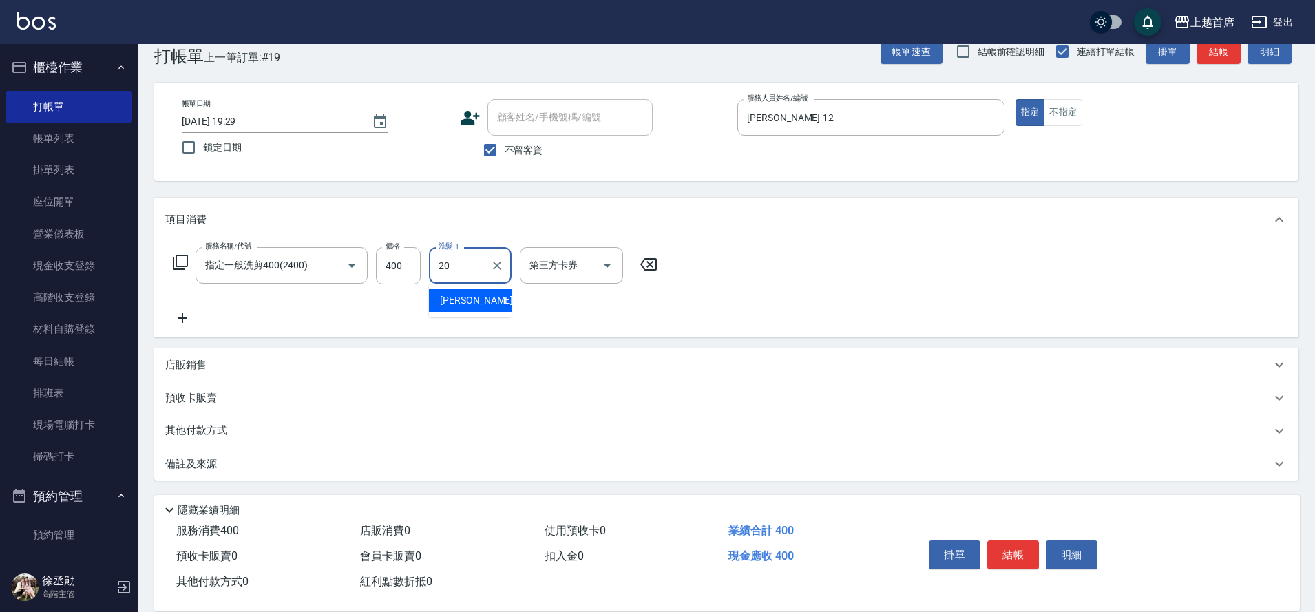
type input "[PERSON_NAME]-20"
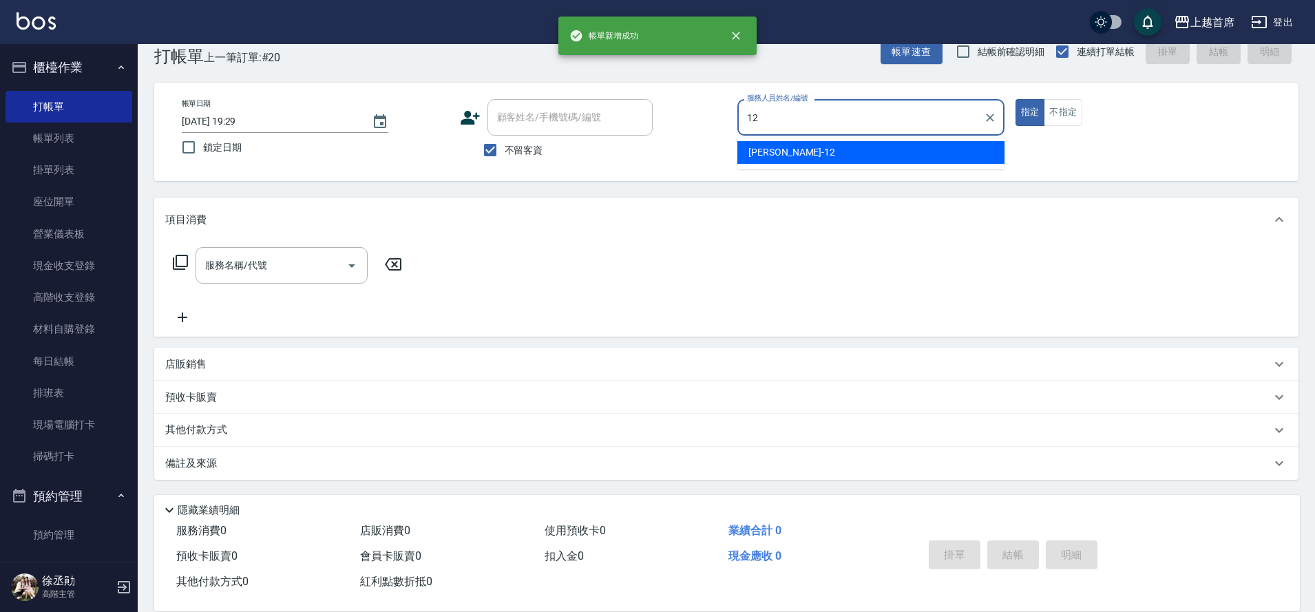
type input "[PERSON_NAME]-12"
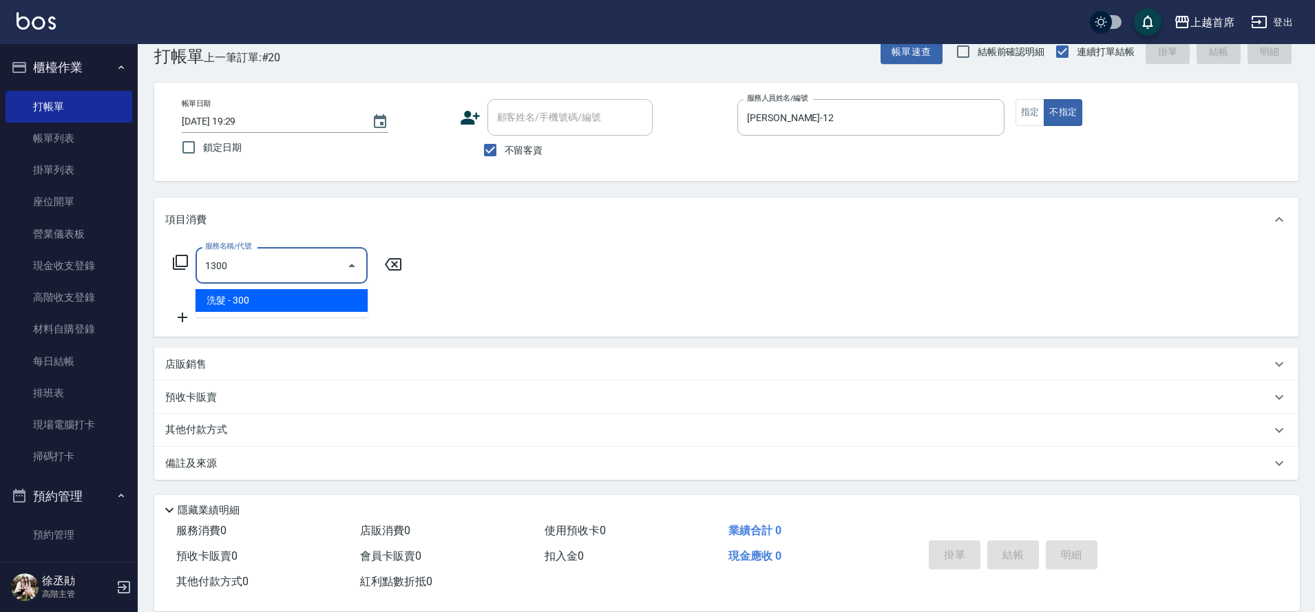
type input "洗髮(1300)"
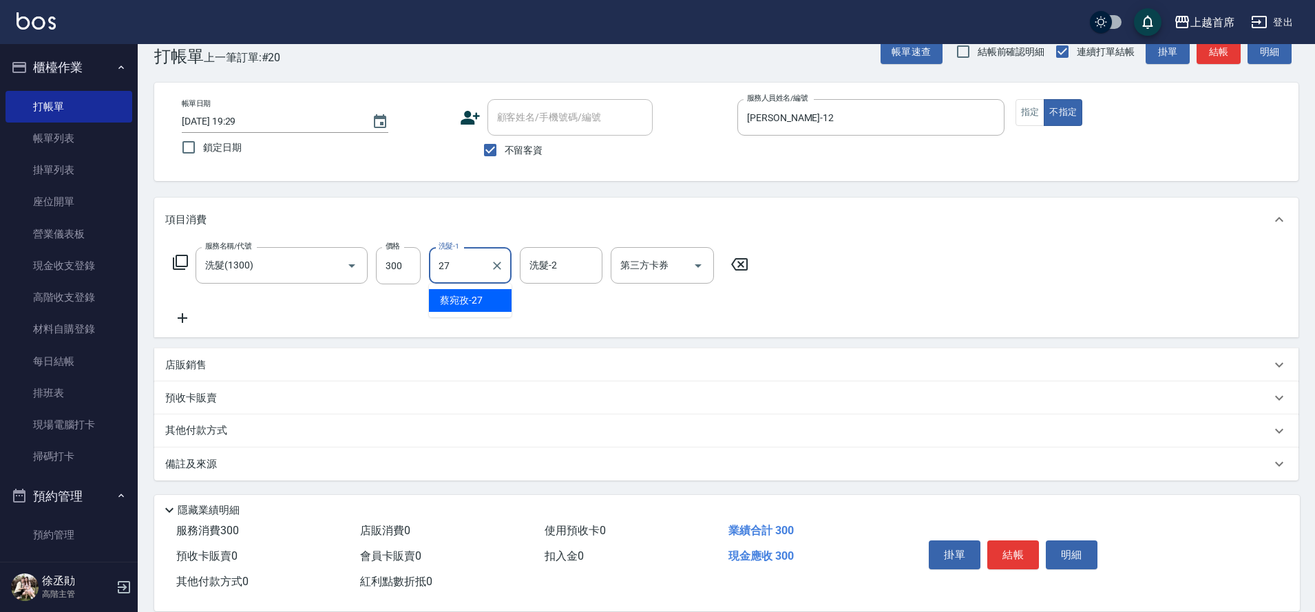
type input "[PERSON_NAME]-27"
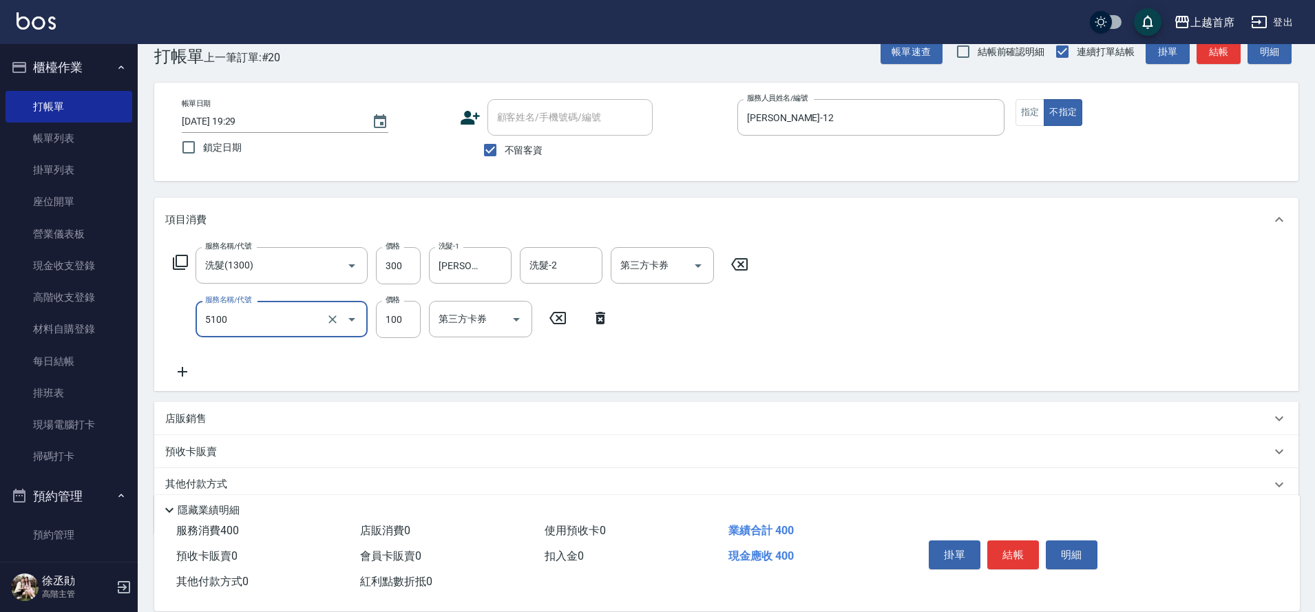
type input "精油(長)(5100)"
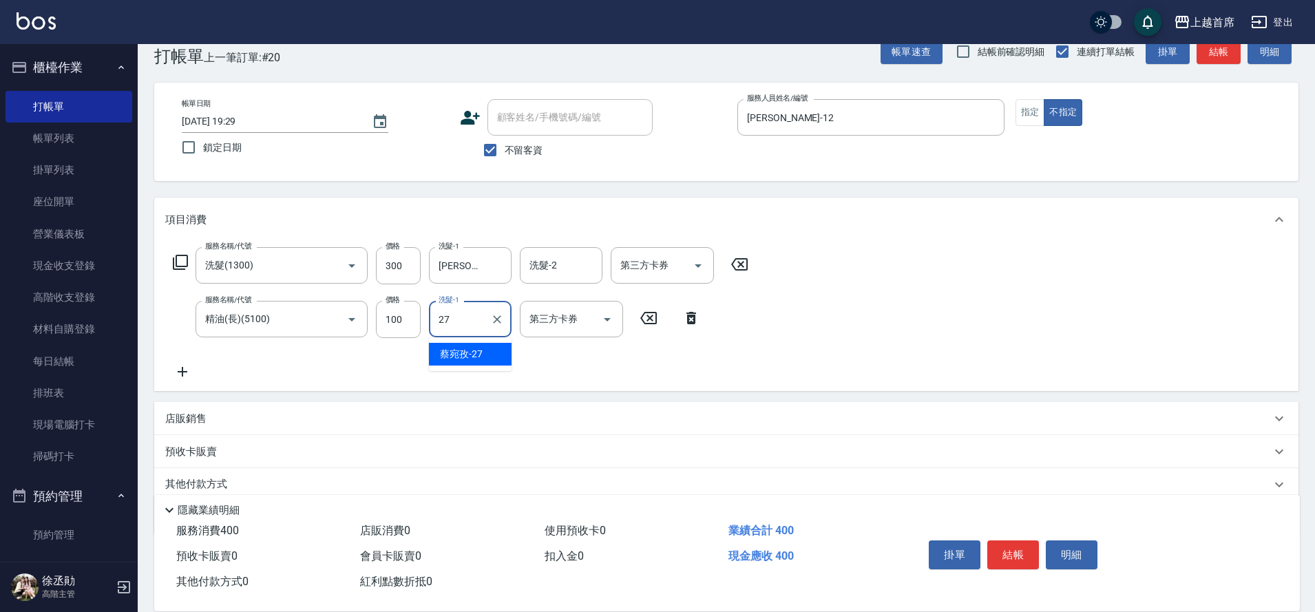
type input "[PERSON_NAME]-27"
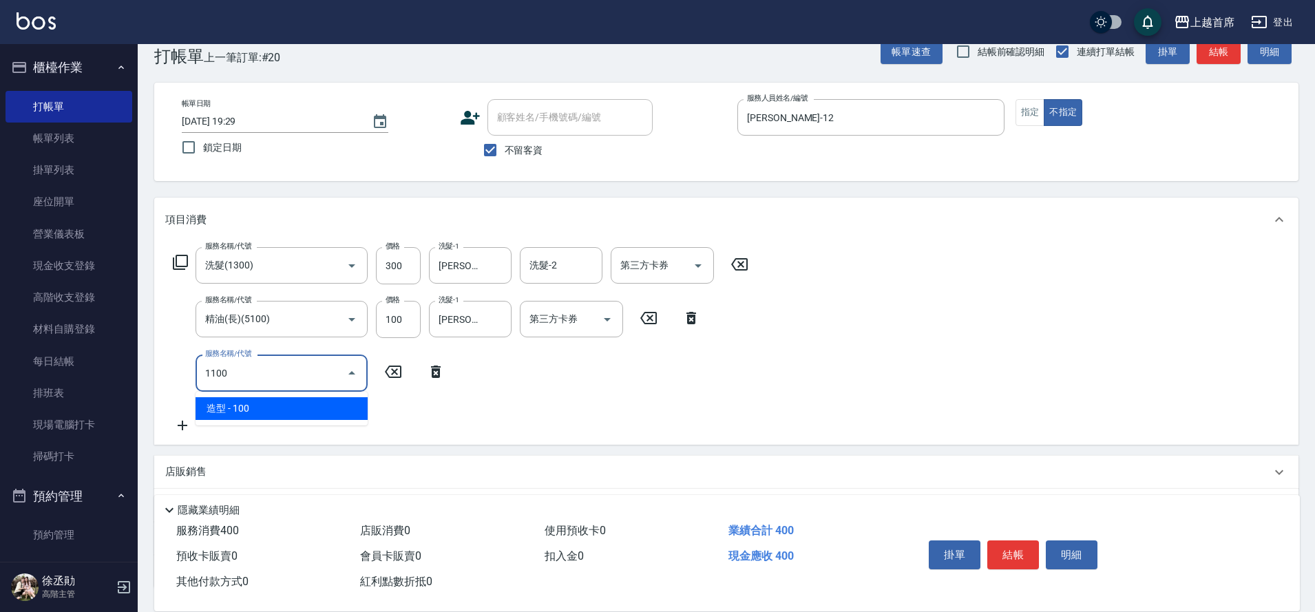
type input "造型(1100)"
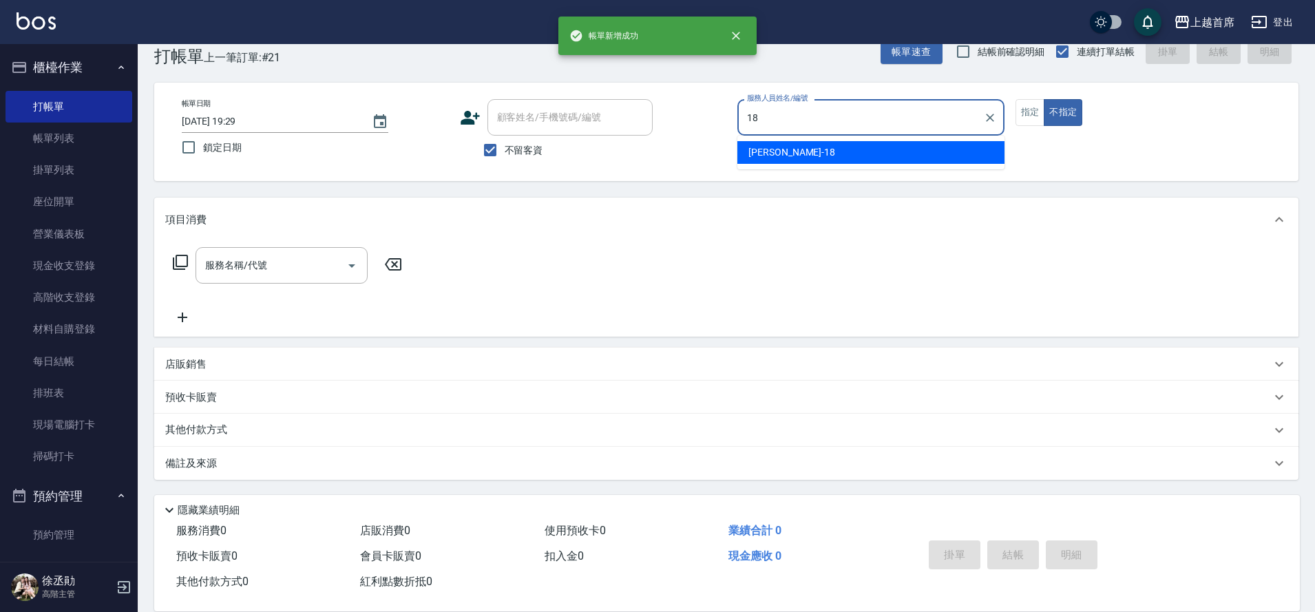
type input "Linda-18"
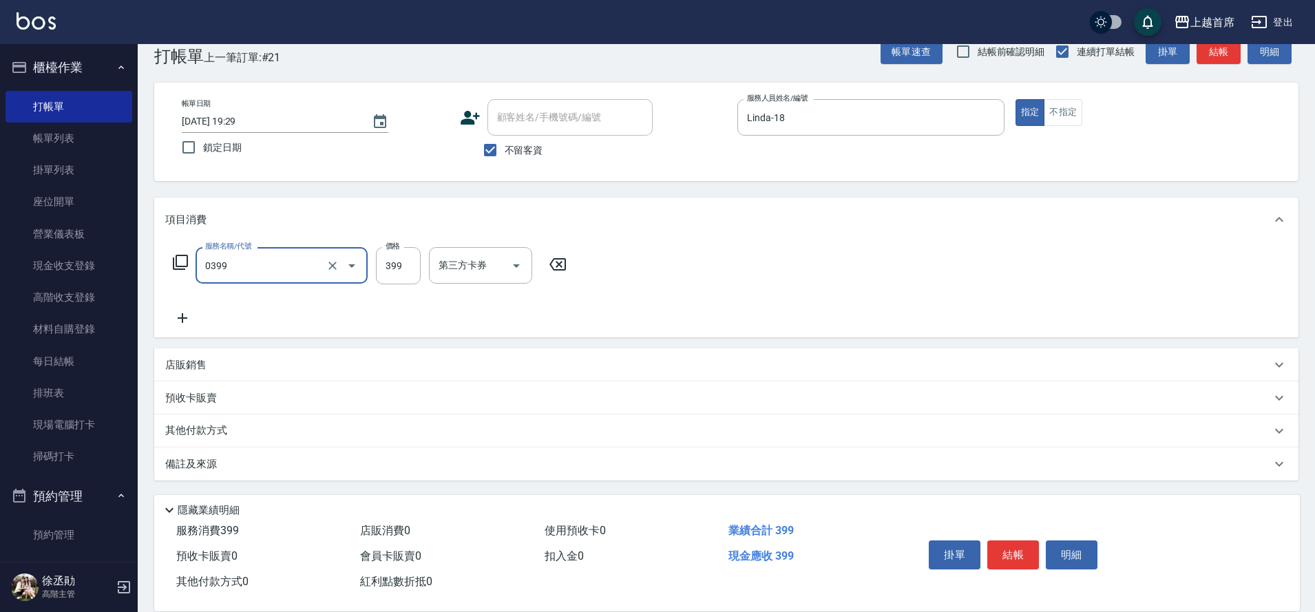
type input "海鹽洗髮(0399)"
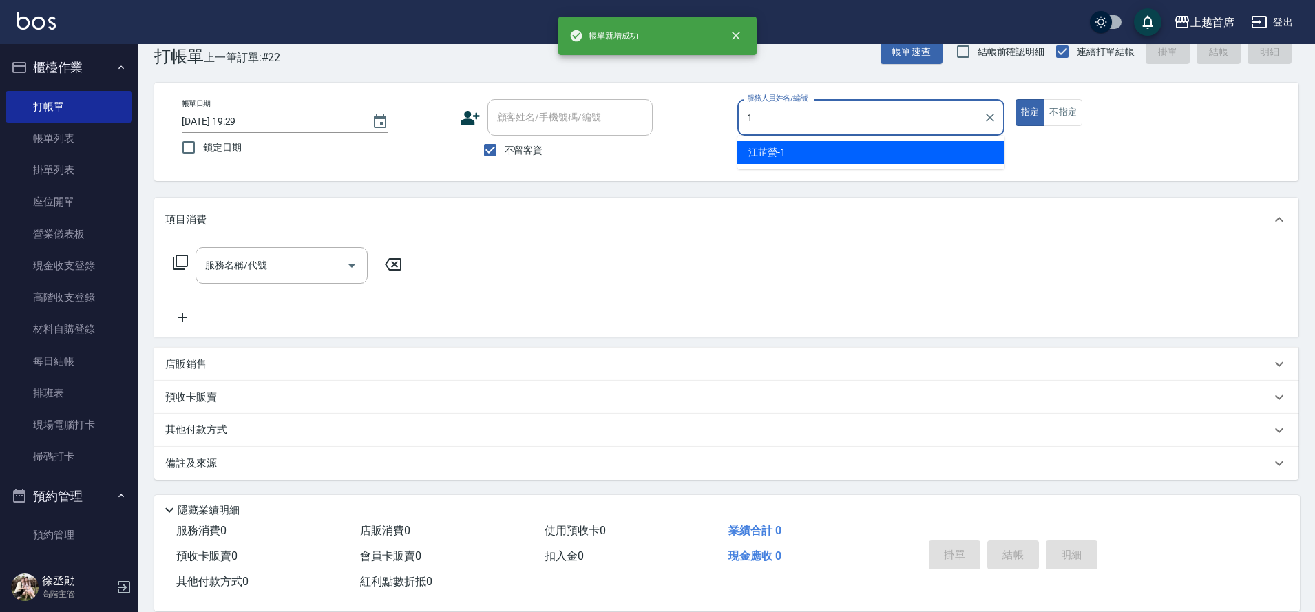
type input "[PERSON_NAME]-1"
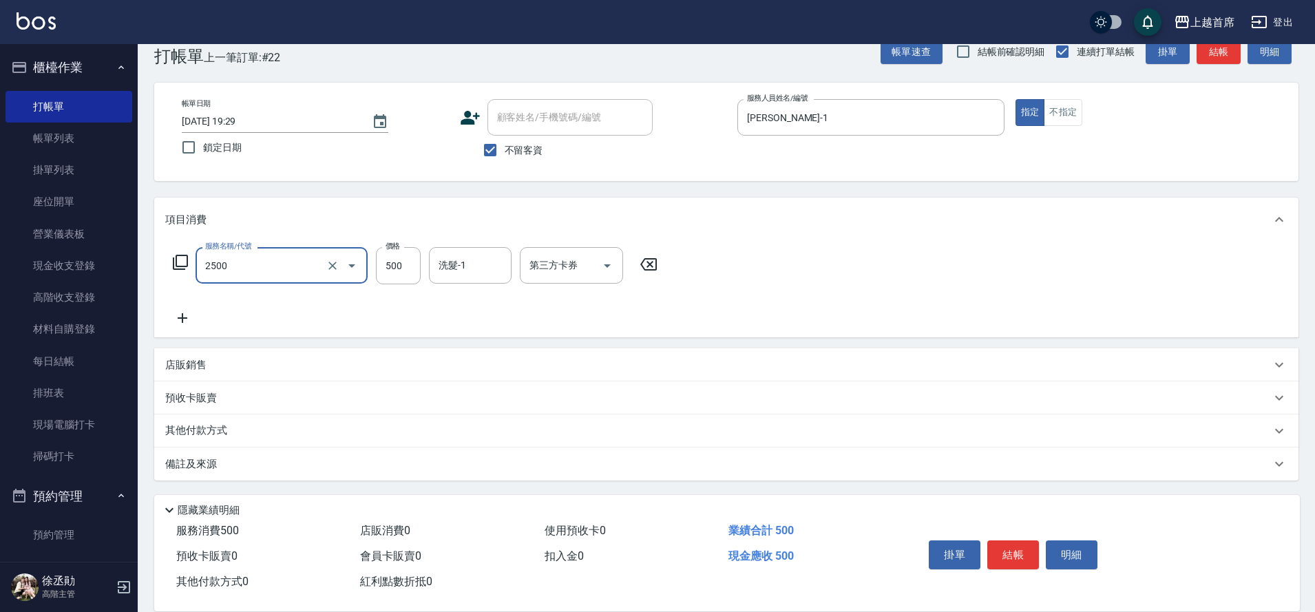
type input "海鹽洗剪500(2500)"
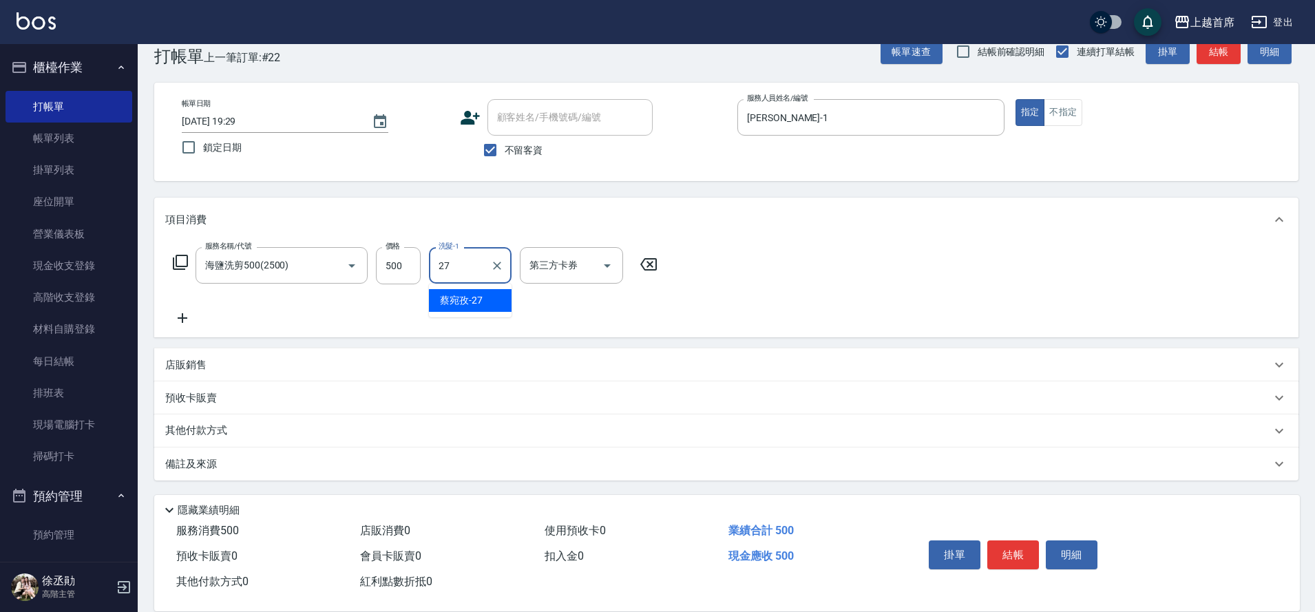
type input "[PERSON_NAME]-27"
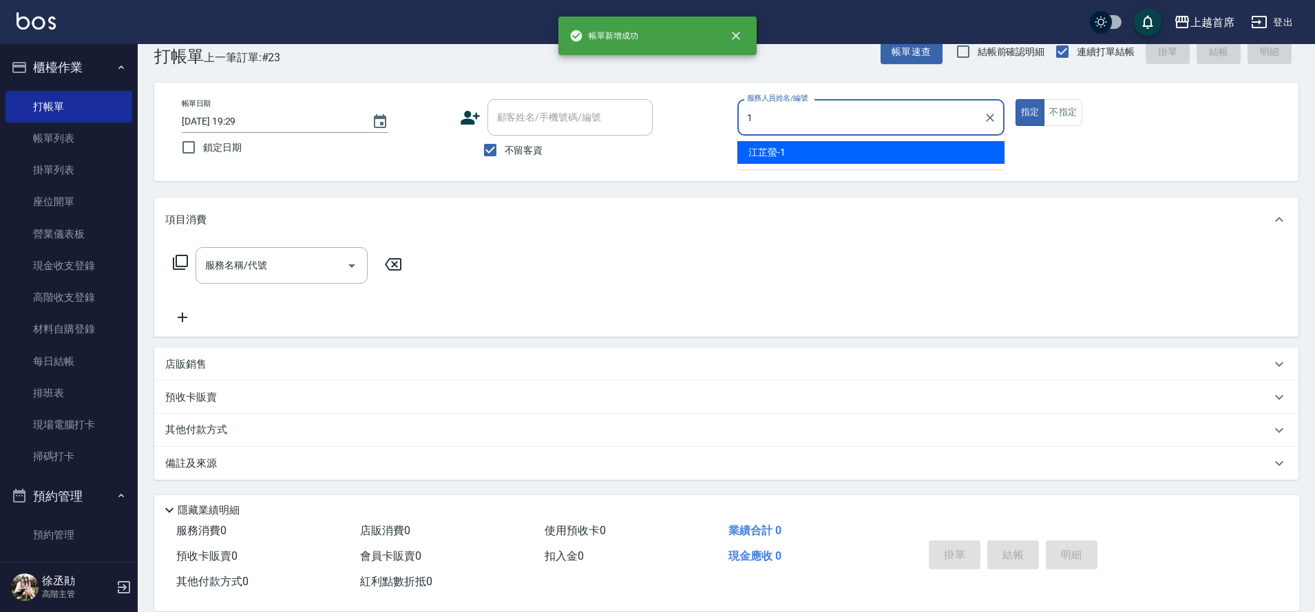
type input "[PERSON_NAME]-1"
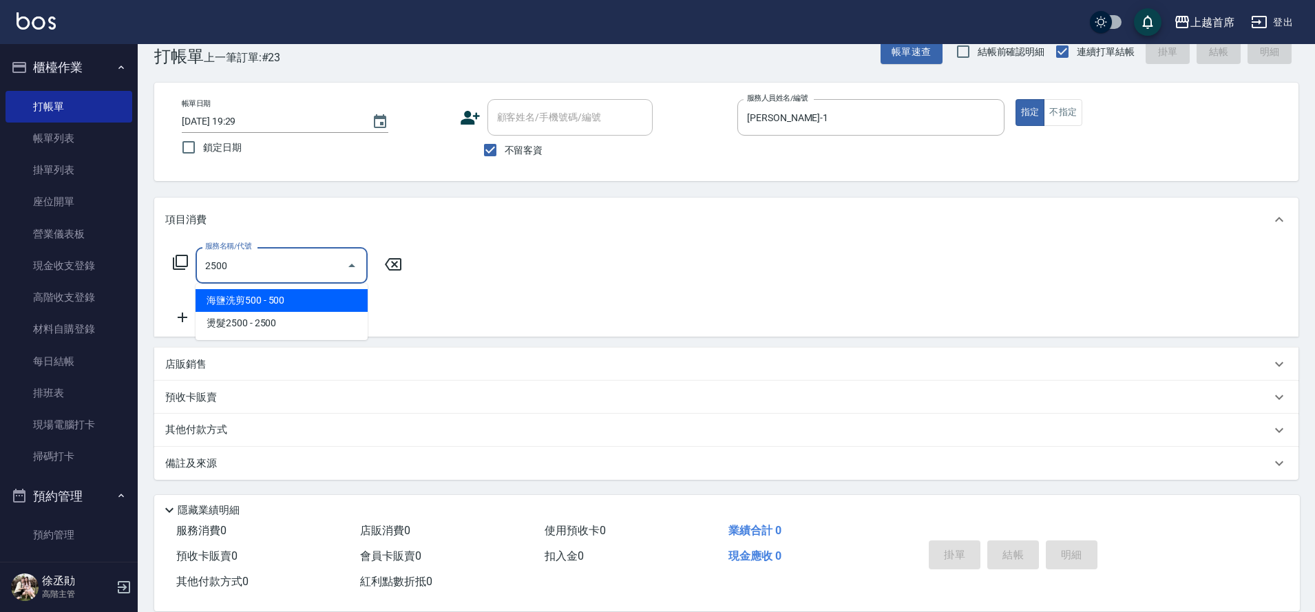
type input "海鹽洗剪500(2500)"
